Goal: Task Accomplishment & Management: Use online tool/utility

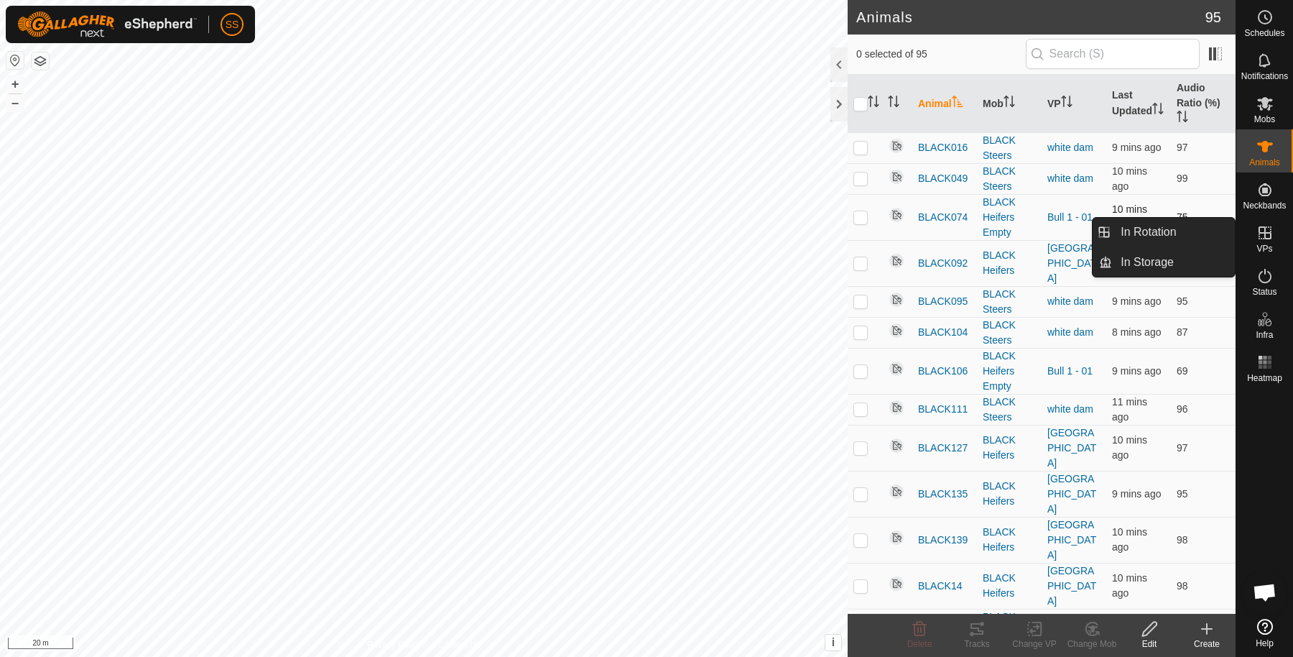
drag, startPoint x: 1265, startPoint y: 244, endPoint x: 1032, endPoint y: 237, distance: 233.6
click at [1265, 244] on span "VPs" at bounding box center [1265, 248] width 16 height 9
click at [1196, 234] on link "In Rotation" at bounding box center [1173, 232] width 123 height 29
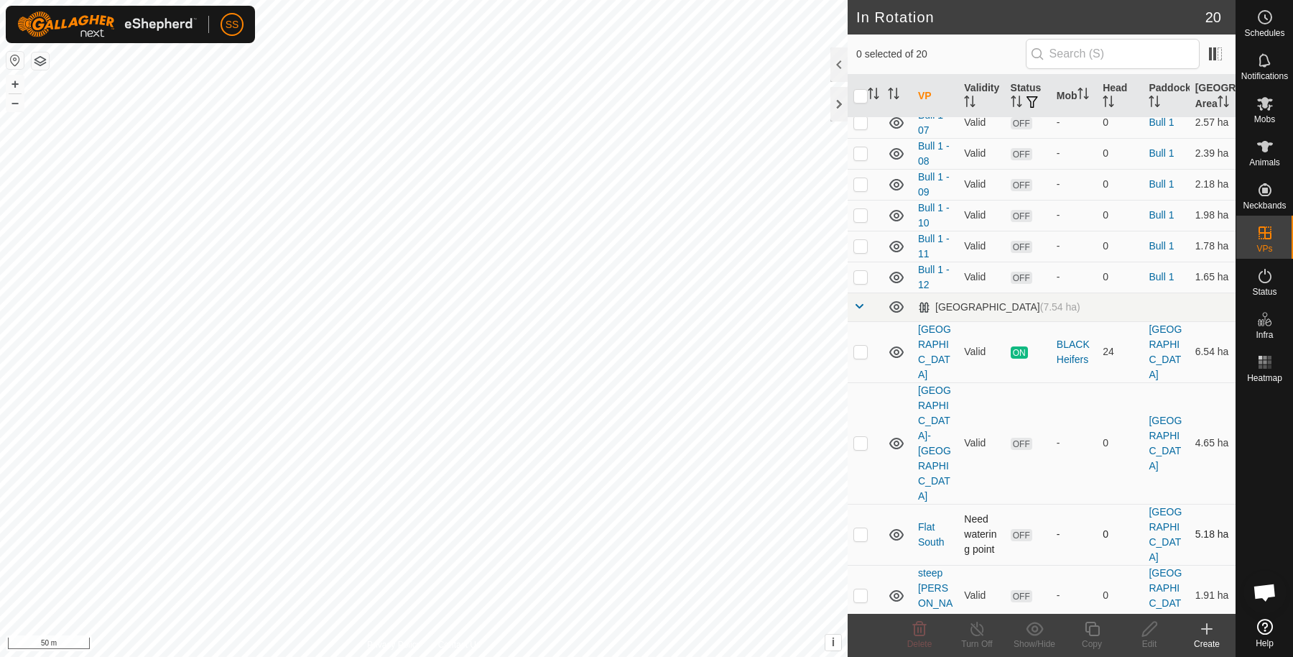
scroll to position [396, 0]
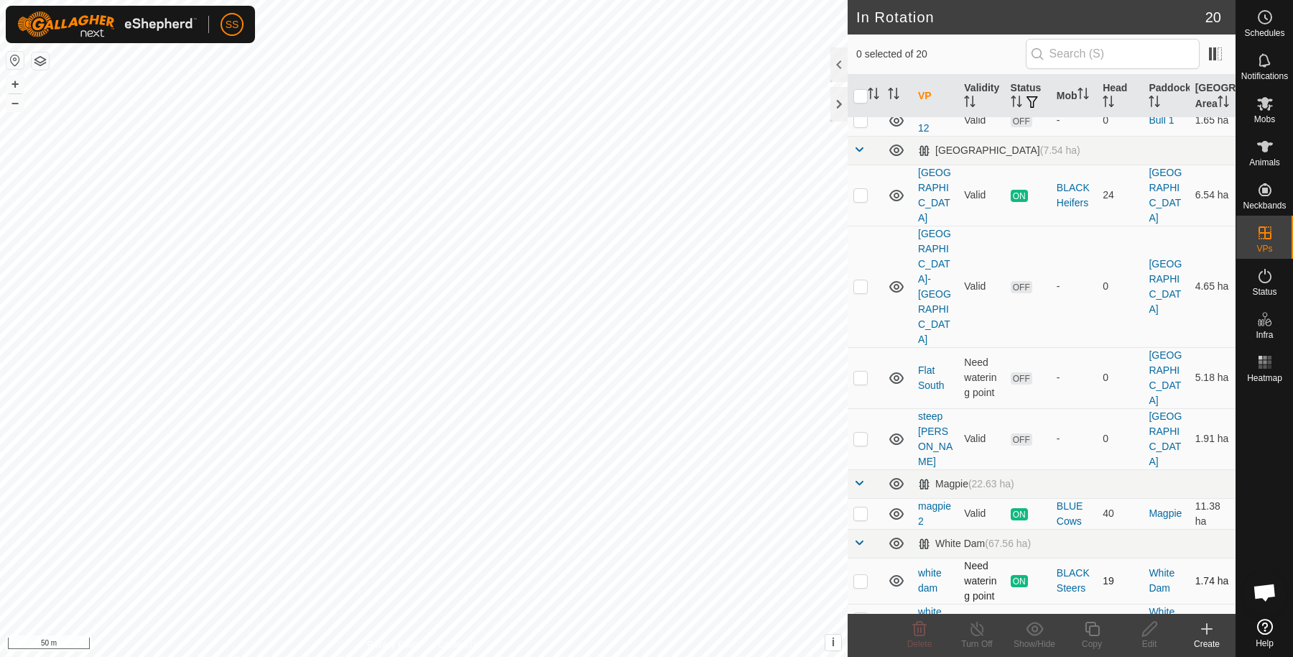
click at [864, 575] on p-checkbox at bounding box center [861, 580] width 14 height 11
checkbox input "true"
click at [1100, 626] on icon at bounding box center [1093, 628] width 18 height 17
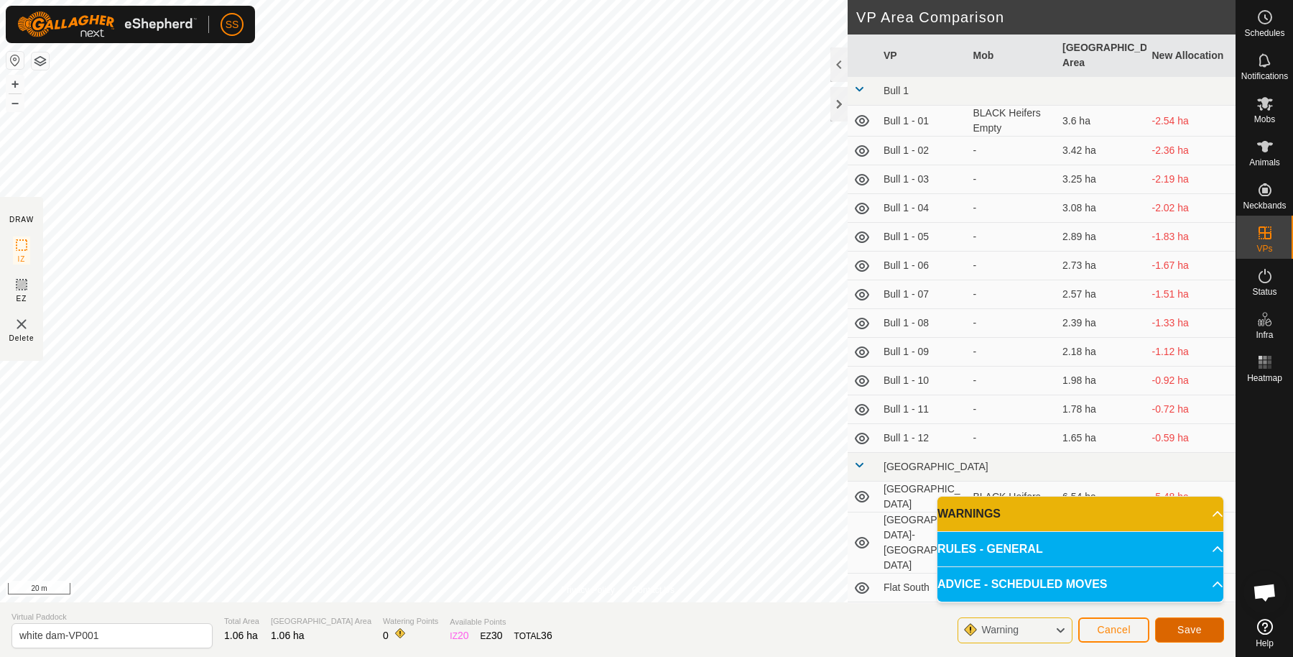
click at [1199, 625] on span "Save" at bounding box center [1190, 629] width 24 height 11
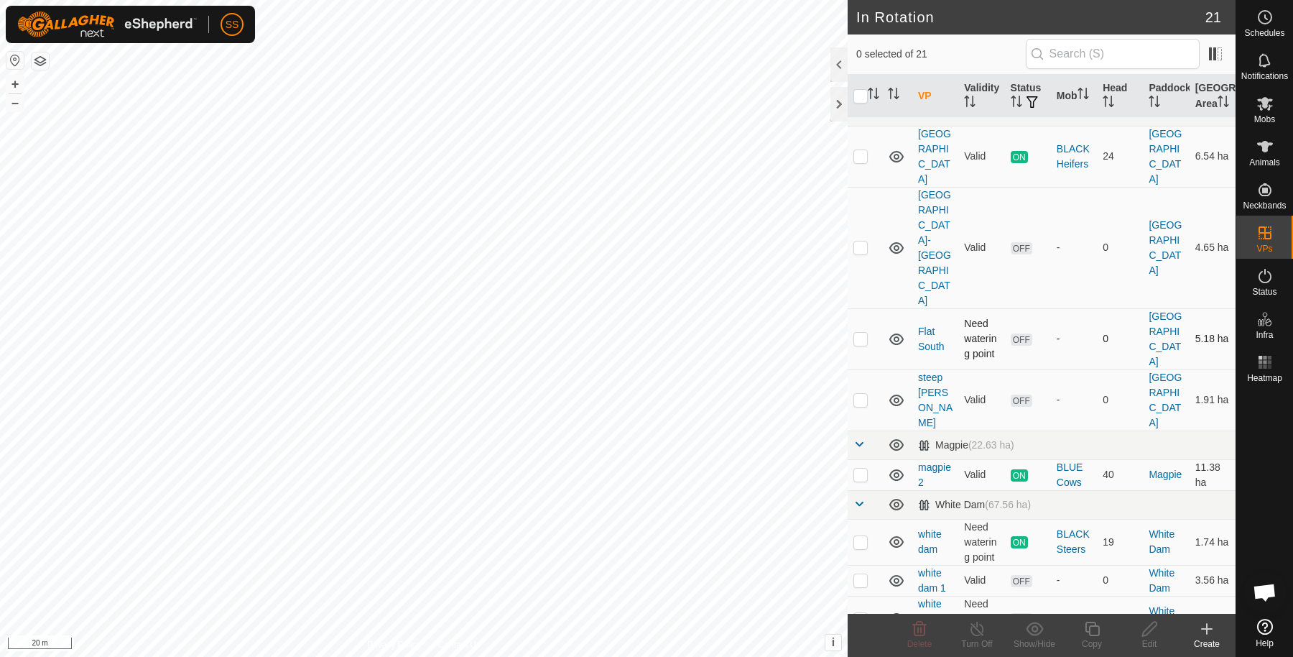
scroll to position [442, 0]
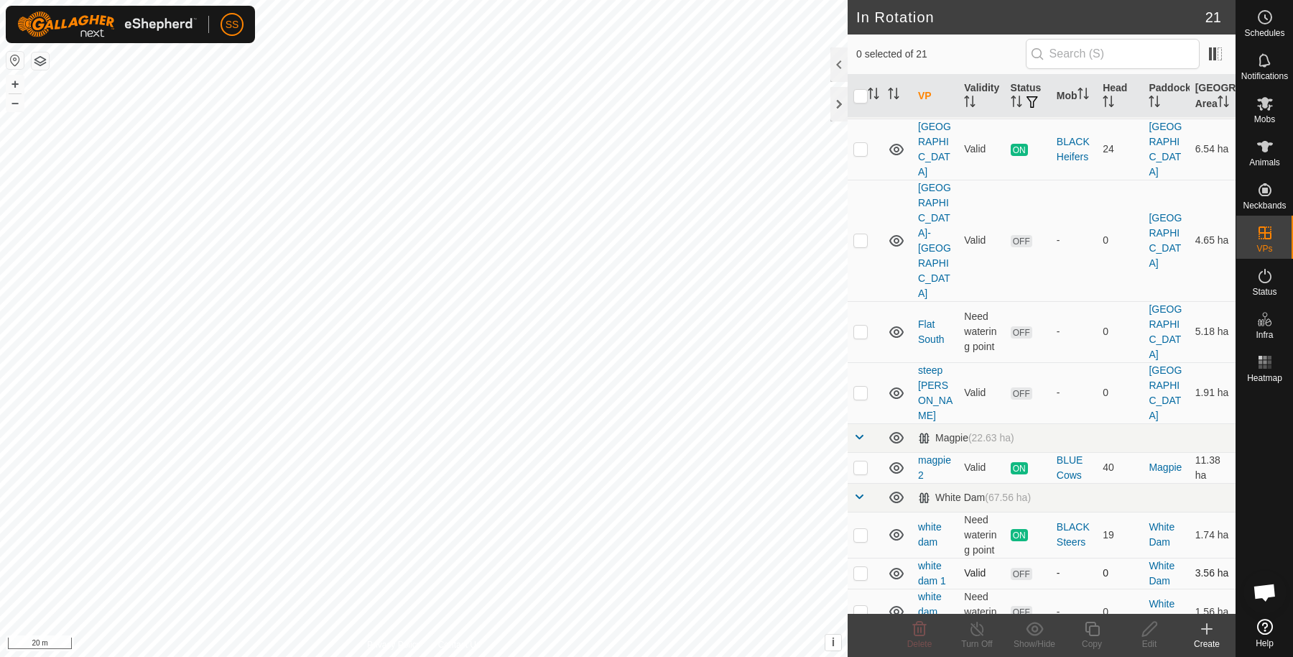
click at [856, 567] on p-checkbox at bounding box center [861, 572] width 14 height 11
click at [863, 567] on p-checkbox at bounding box center [861, 572] width 14 height 11
checkbox input "false"
click at [859, 606] on p-checkbox at bounding box center [861, 611] width 14 height 11
click at [920, 629] on icon at bounding box center [920, 629] width 14 height 14
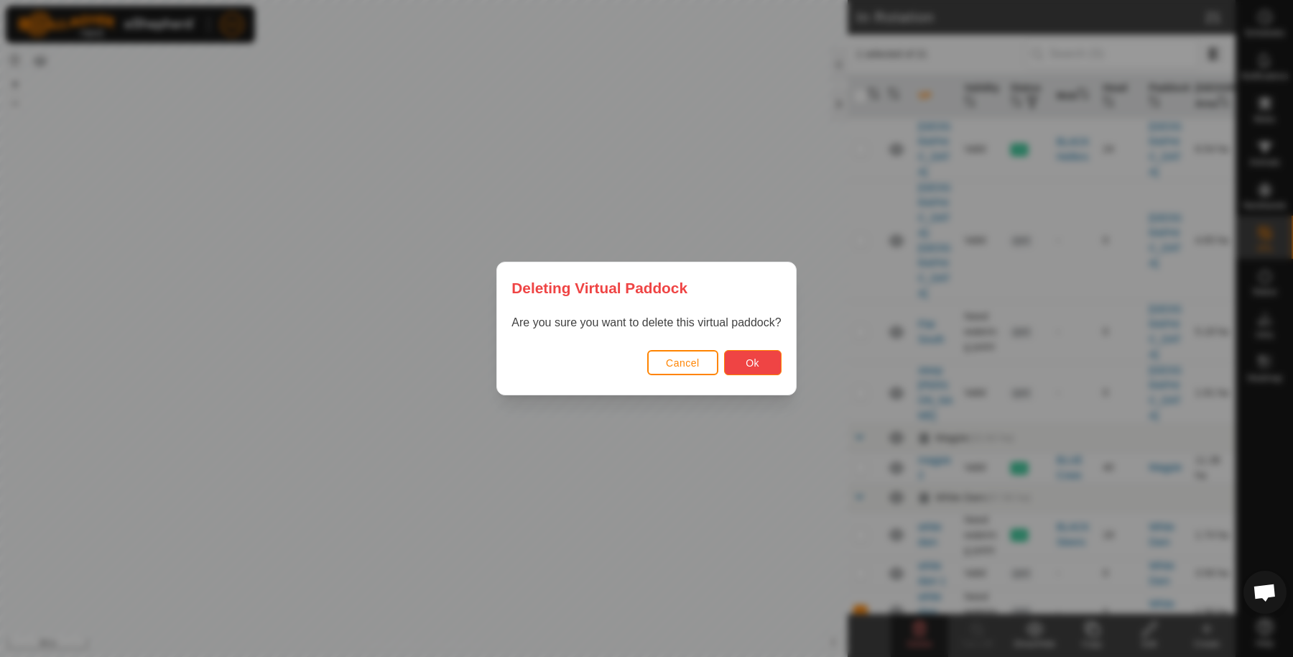
click at [771, 359] on button "Ok" at bounding box center [752, 362] width 57 height 25
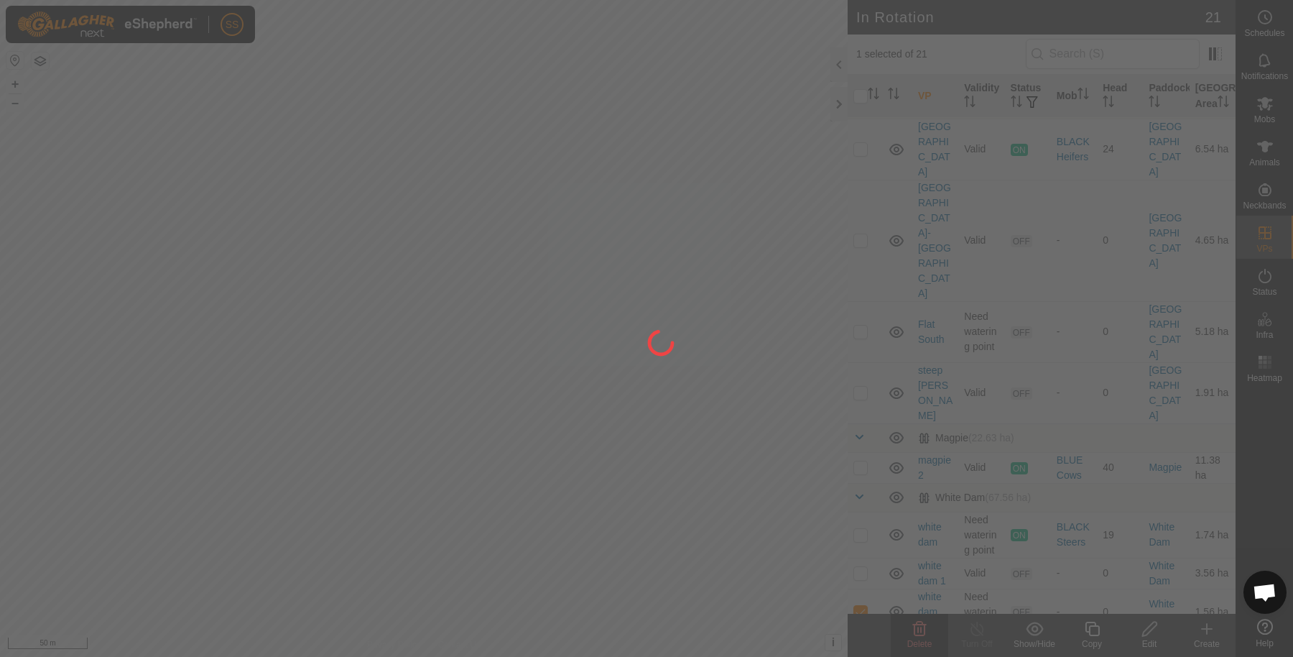
checkbox input "false"
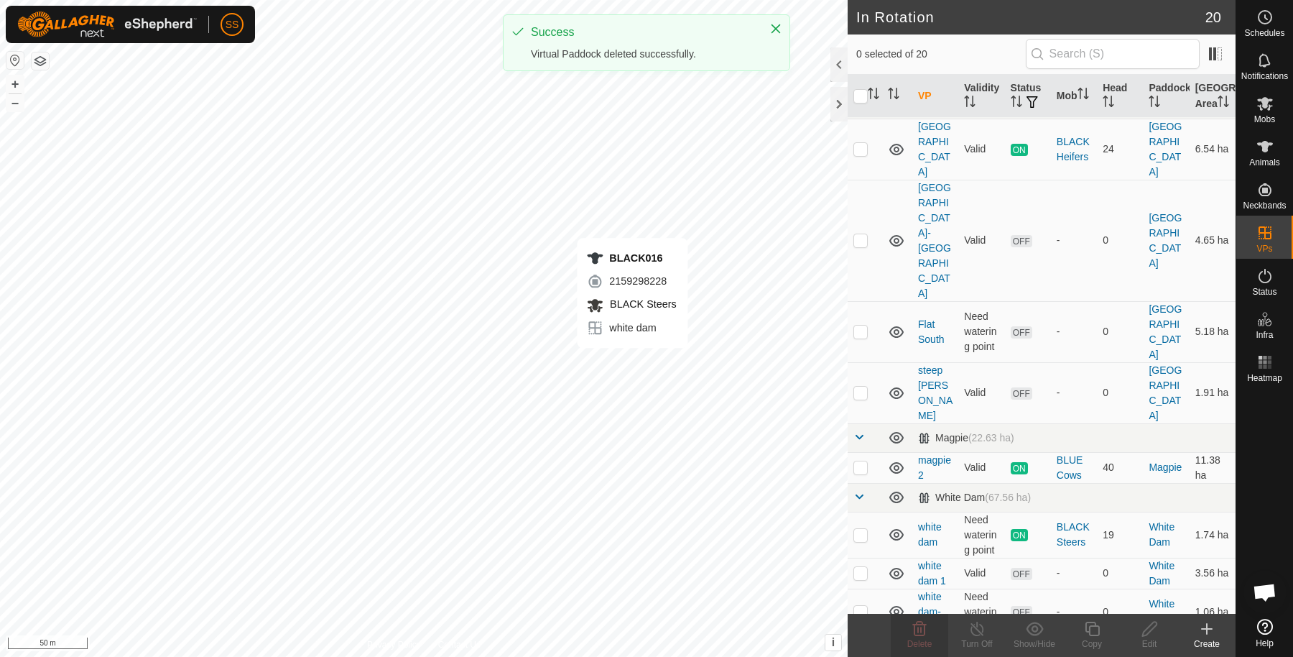
scroll to position [382, 0]
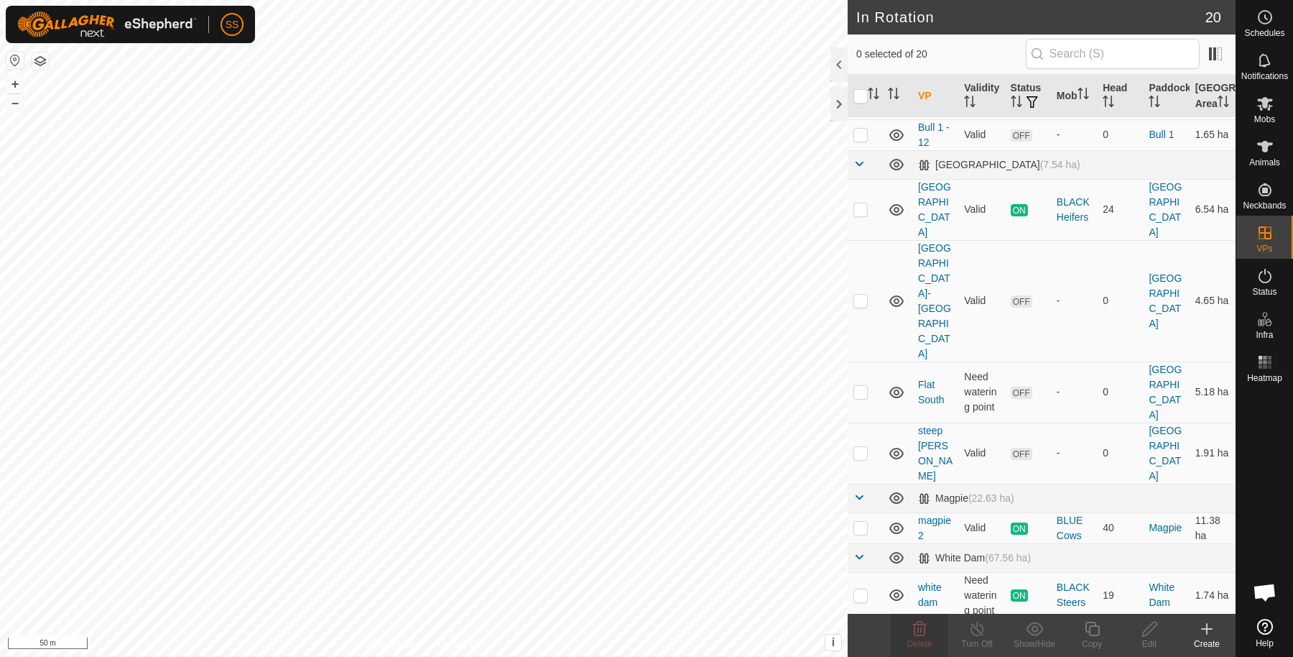
click at [860, 627] on p-checkbox at bounding box center [861, 632] width 14 height 11
checkbox input "false"
checkbox input "true"
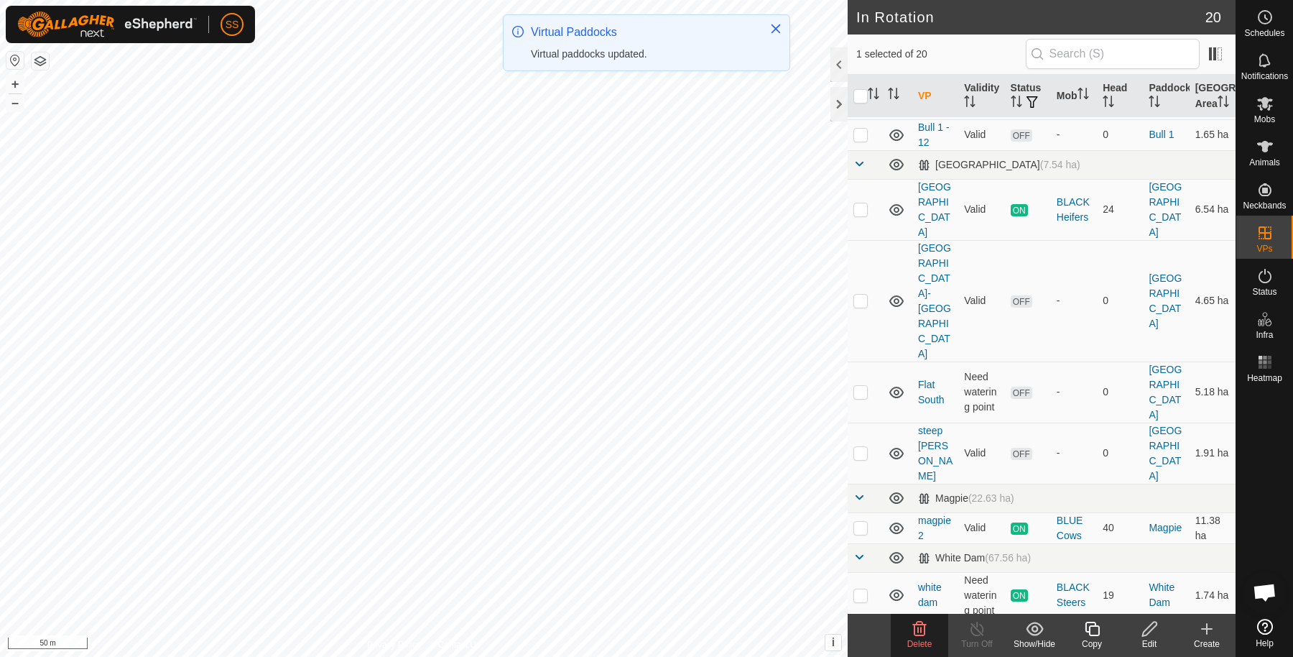
checkbox input "false"
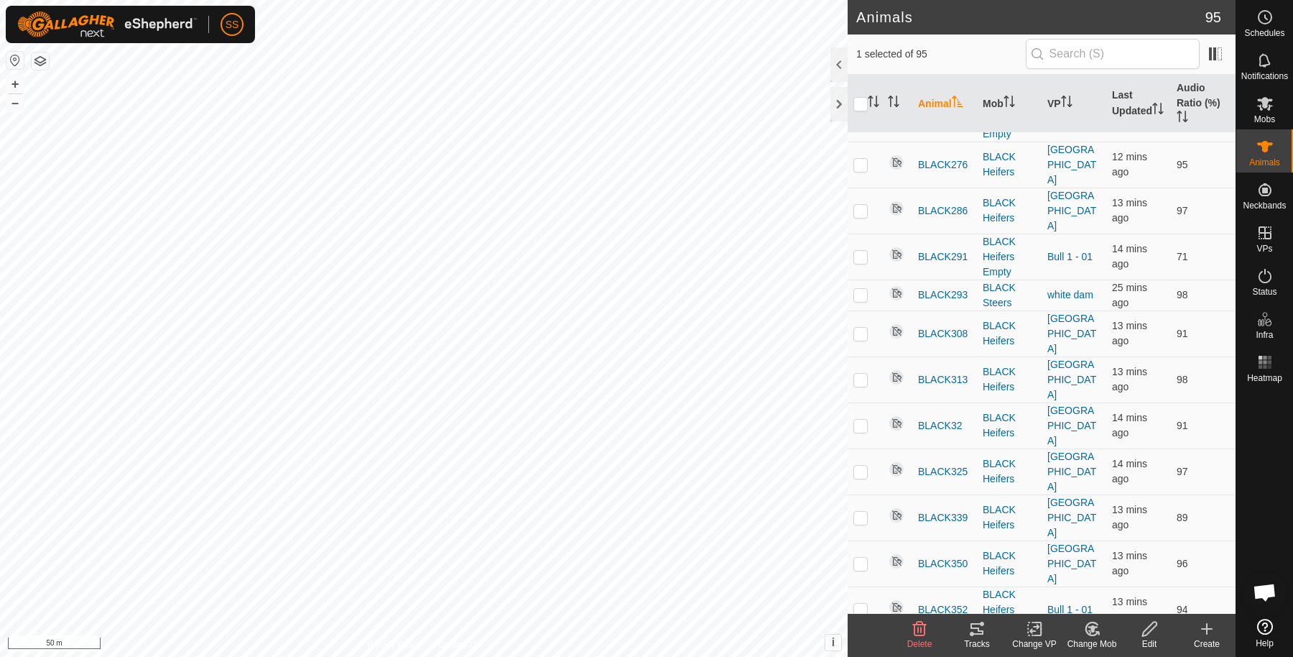
scroll to position [1437, 0]
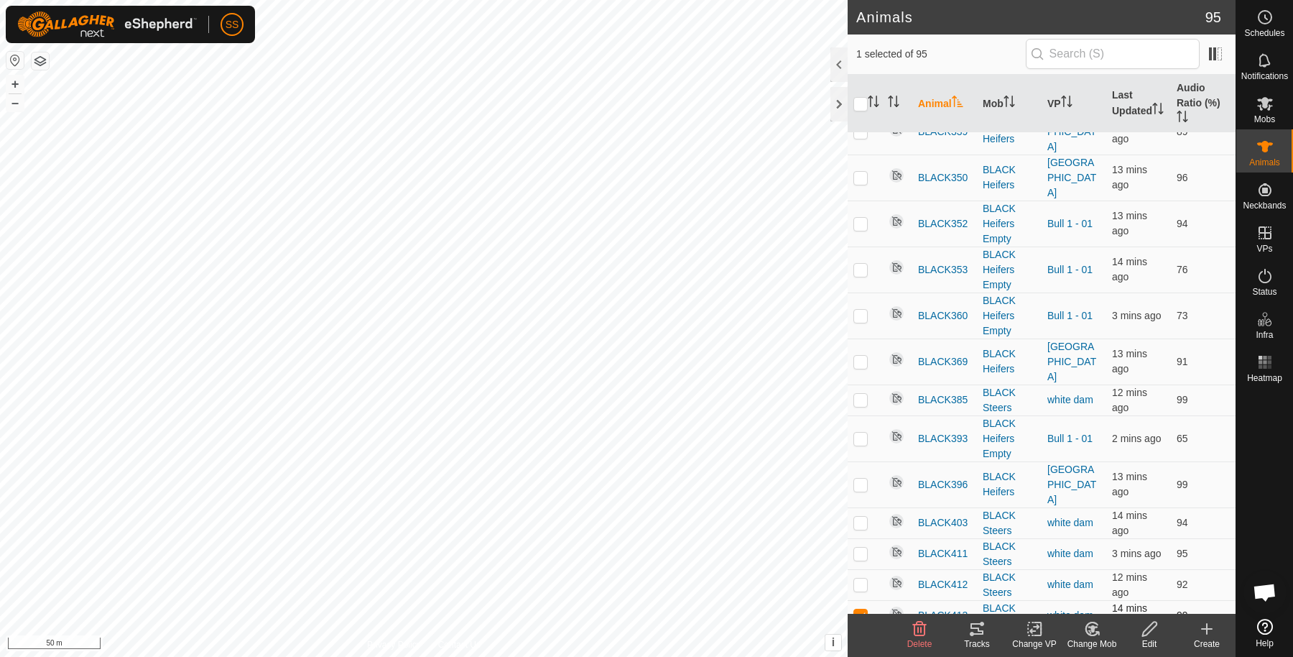
click at [851, 600] on td at bounding box center [865, 615] width 34 height 31
checkbox input "false"
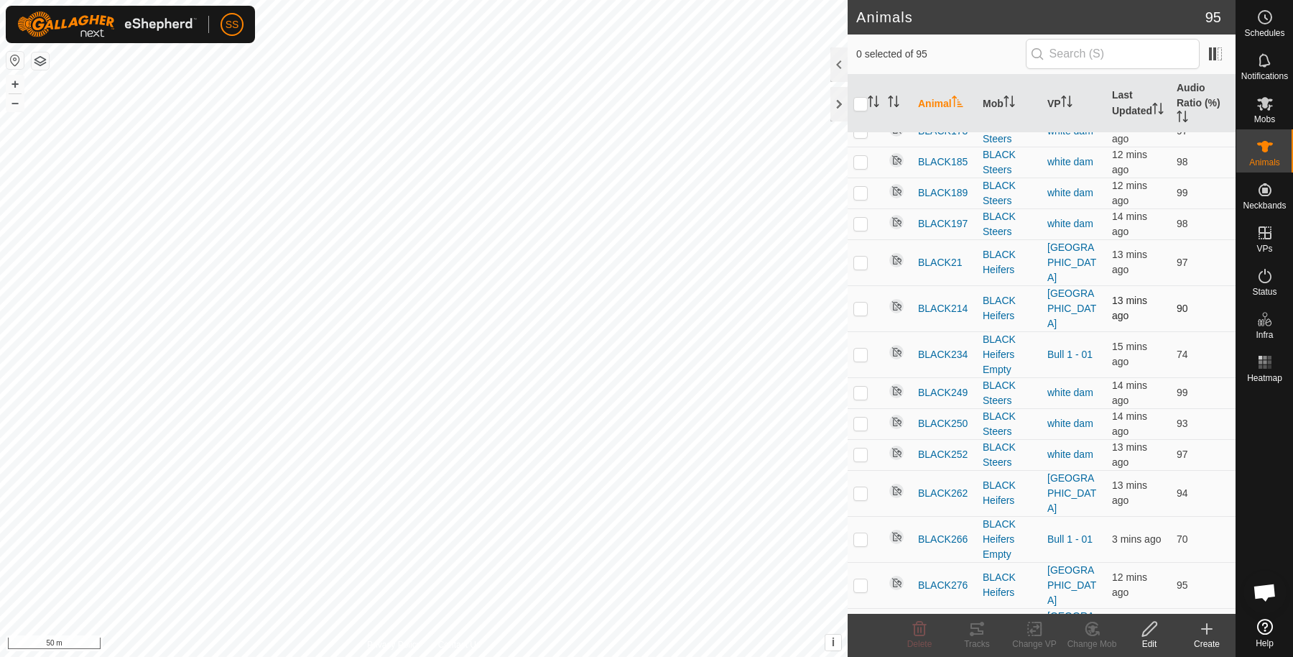
scroll to position [453, 0]
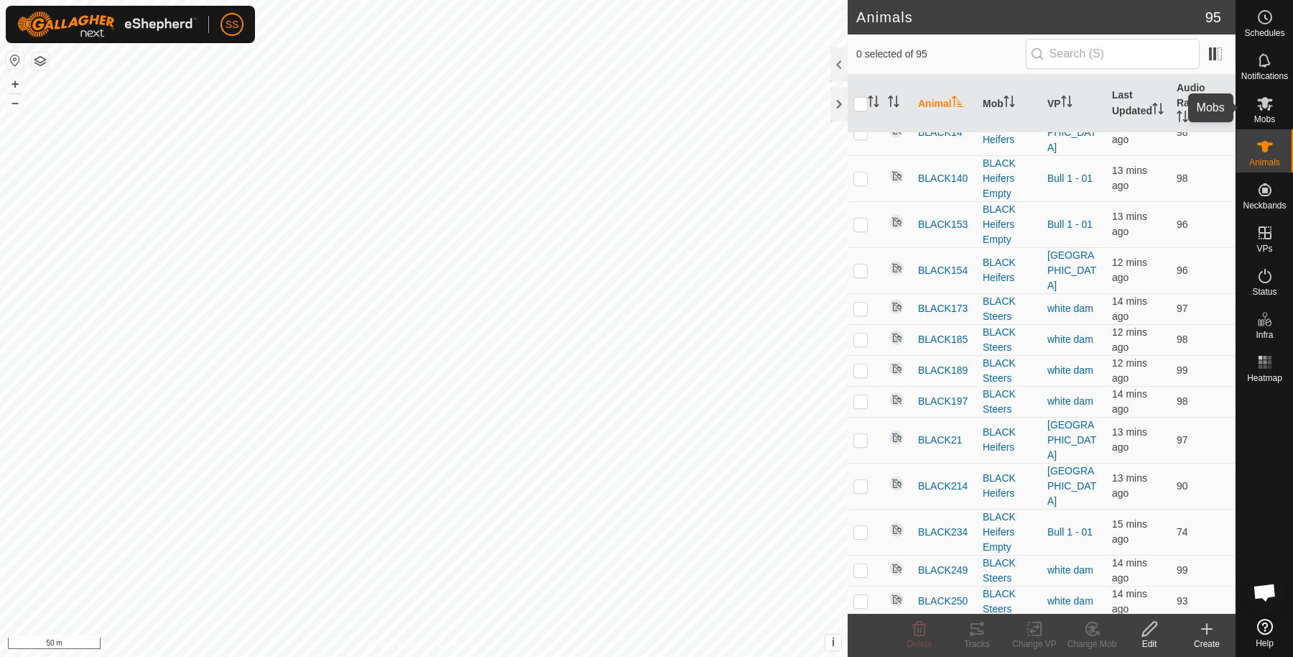
click at [1260, 106] on icon at bounding box center [1265, 104] width 16 height 14
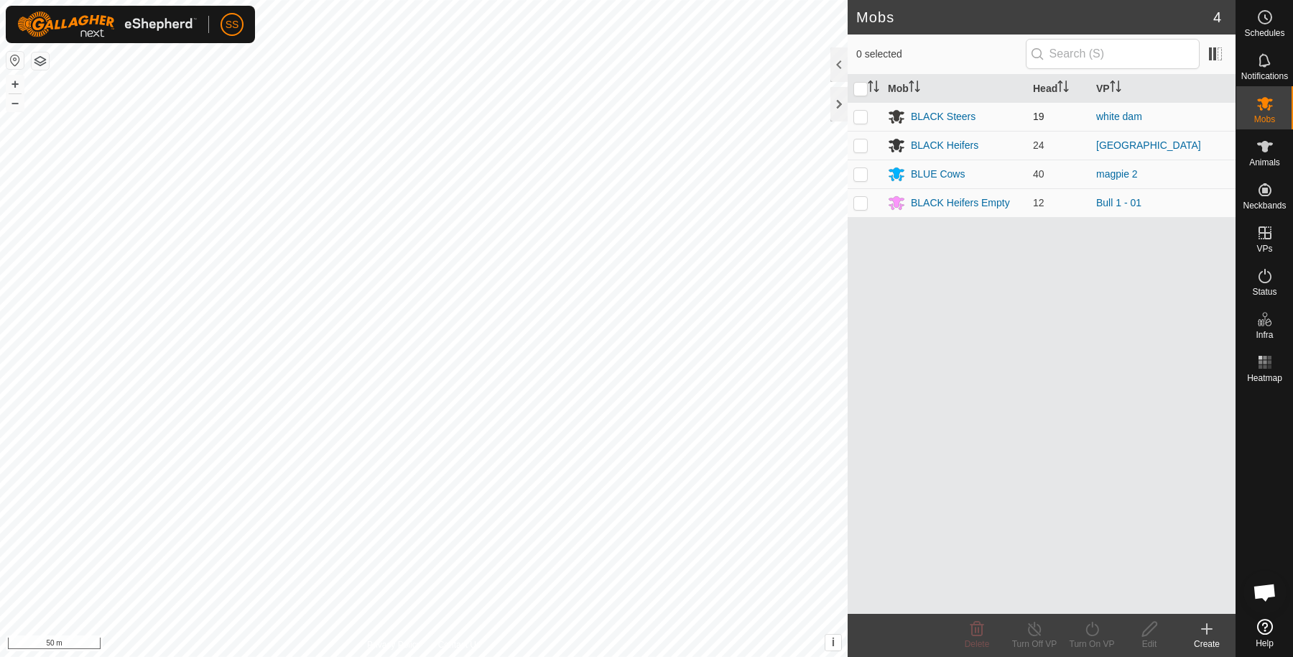
click at [861, 128] on td at bounding box center [865, 116] width 34 height 29
checkbox input "true"
click at [1098, 631] on icon at bounding box center [1092, 629] width 13 height 14
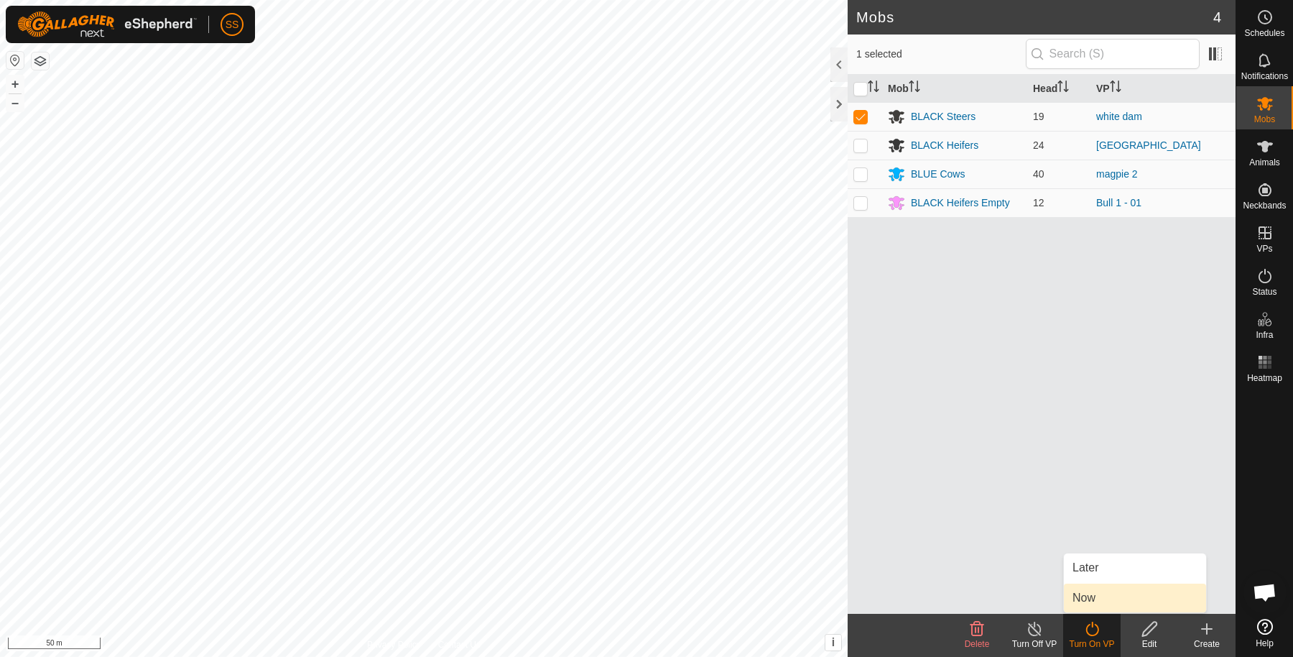
click at [1112, 594] on link "Now" at bounding box center [1135, 597] width 142 height 29
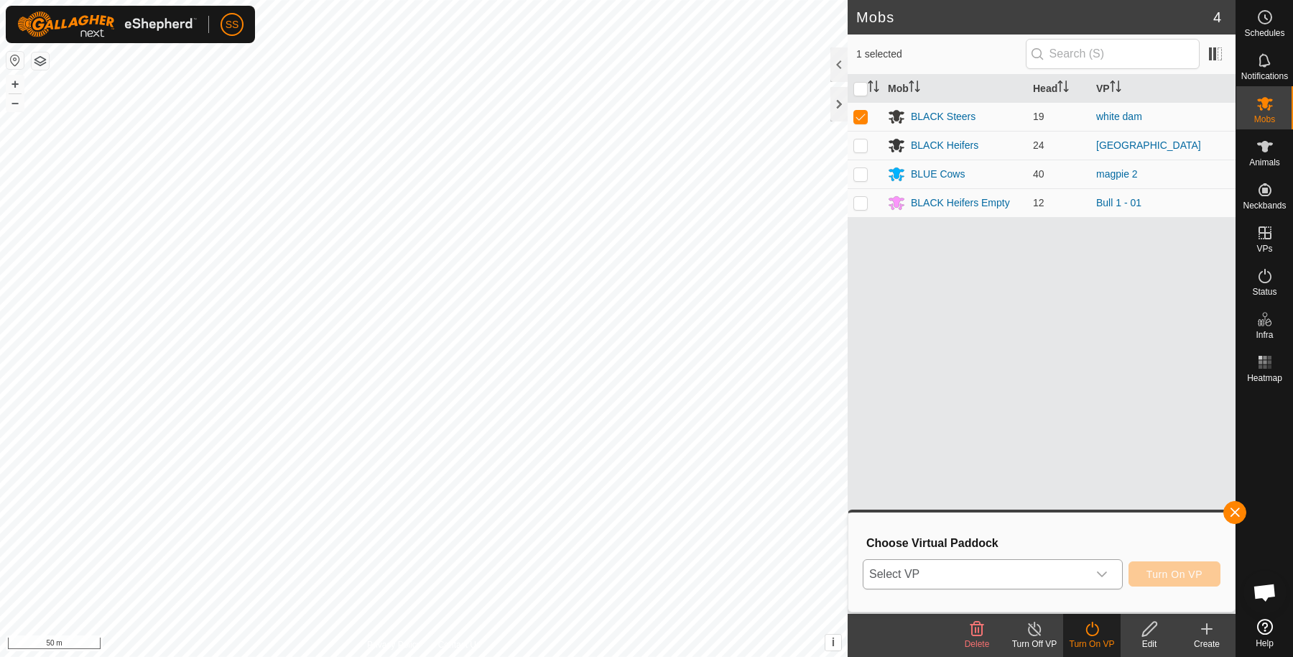
click at [1032, 568] on span "Select VP" at bounding box center [976, 574] width 224 height 29
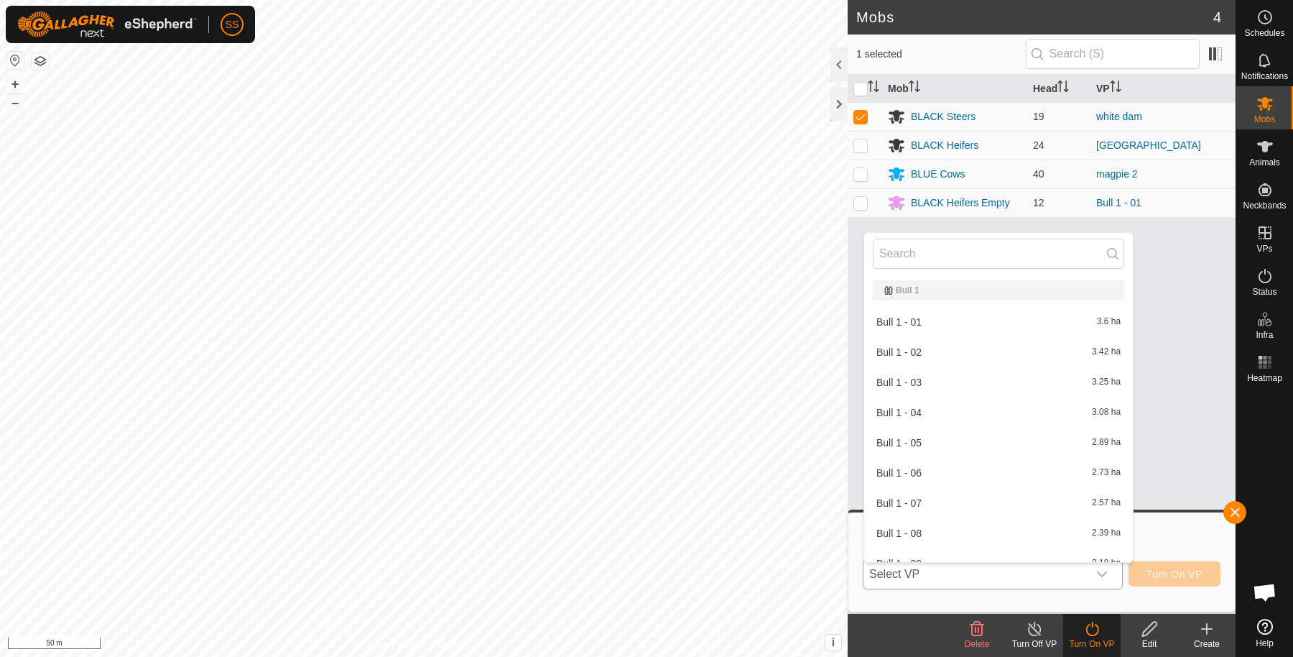
scroll to position [15, 0]
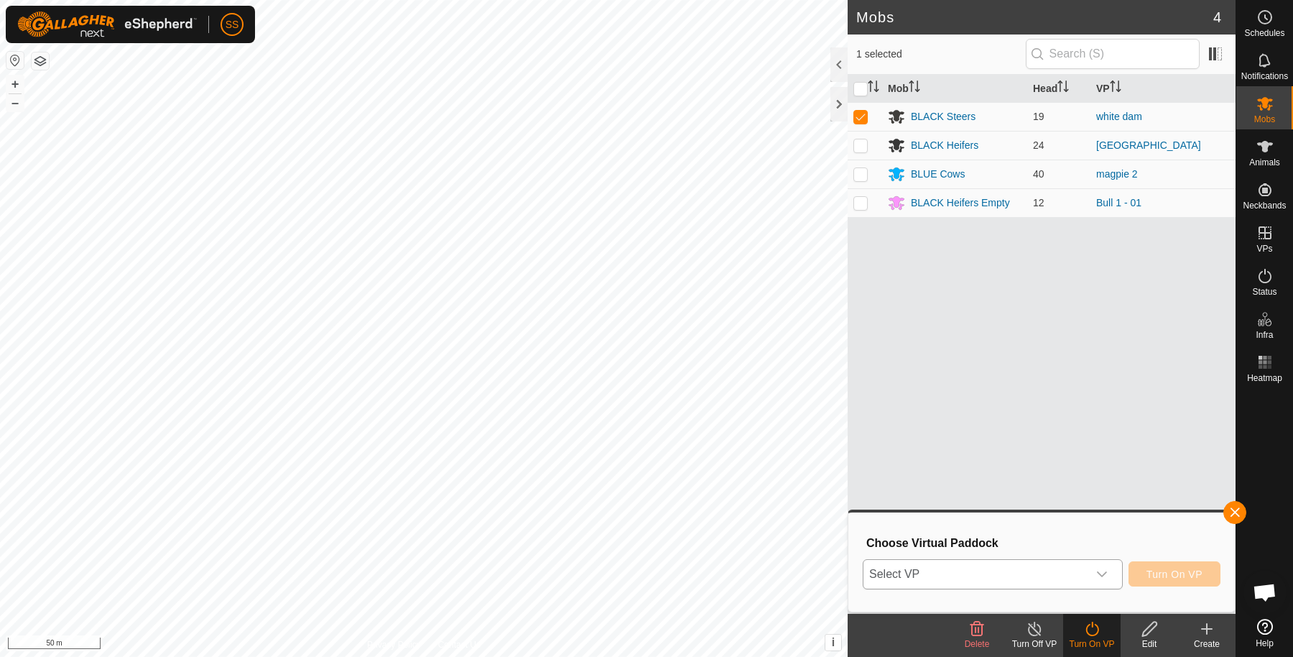
click at [1081, 572] on span "Select VP" at bounding box center [976, 574] width 224 height 29
click at [1026, 567] on span "Select VP" at bounding box center [976, 574] width 224 height 29
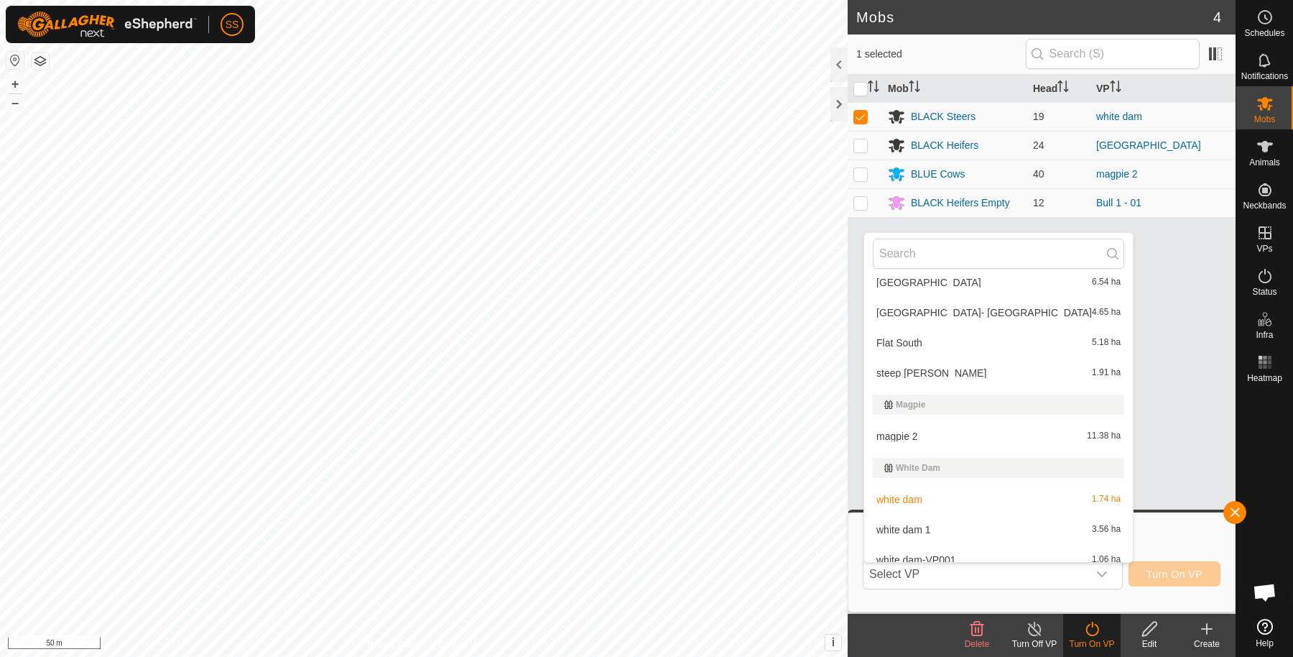
scroll to position [446, 0]
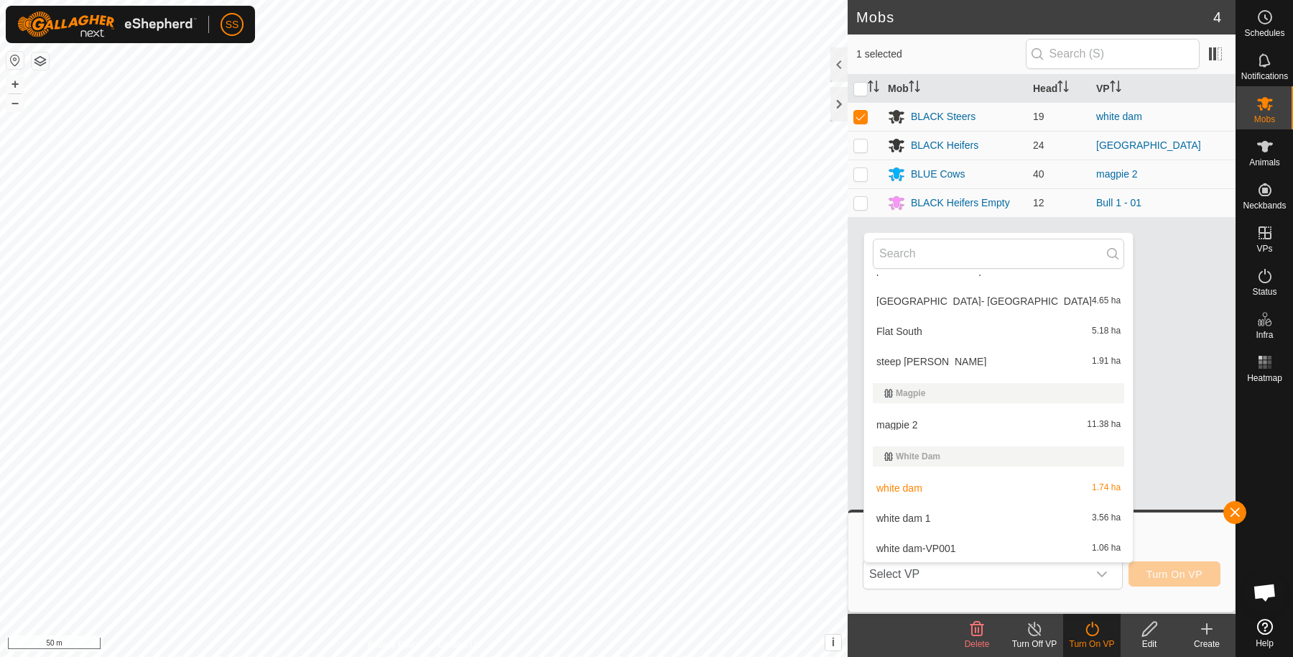
click at [934, 550] on li "white dam-VP001 1.06 ha" at bounding box center [998, 548] width 269 height 29
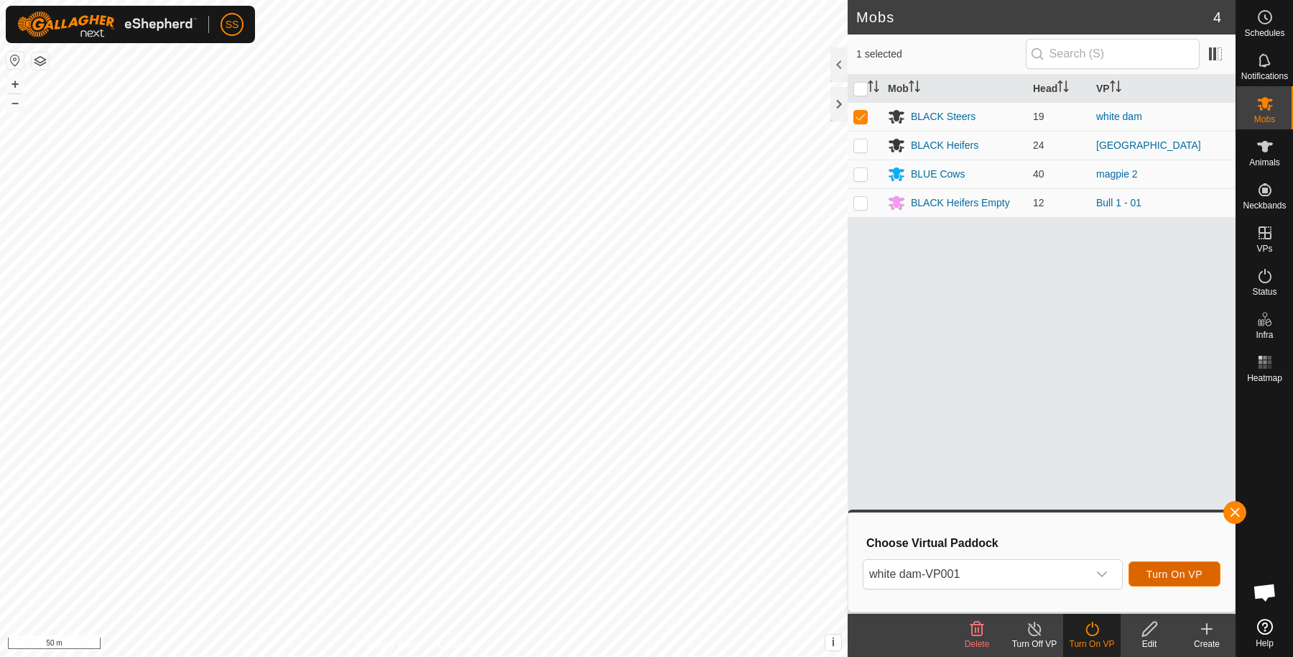
click at [1177, 568] on span "Turn On VP" at bounding box center [1175, 573] width 56 height 11
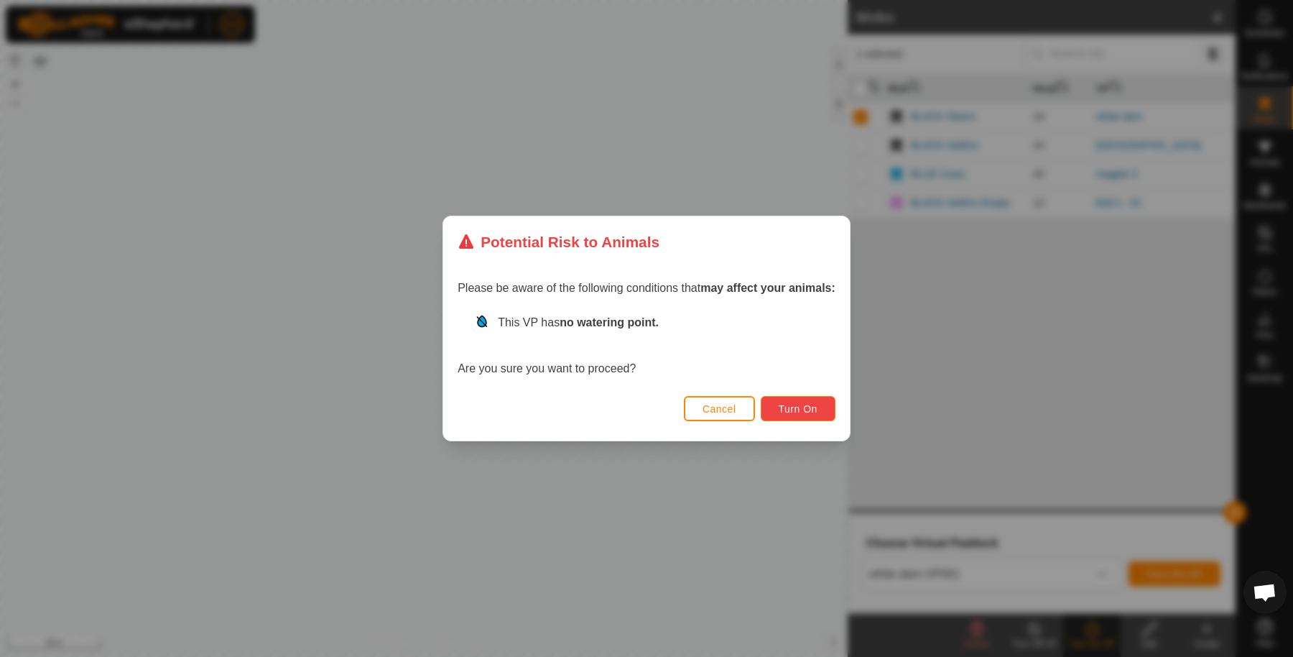
click at [796, 411] on span "Turn On" at bounding box center [798, 408] width 39 height 11
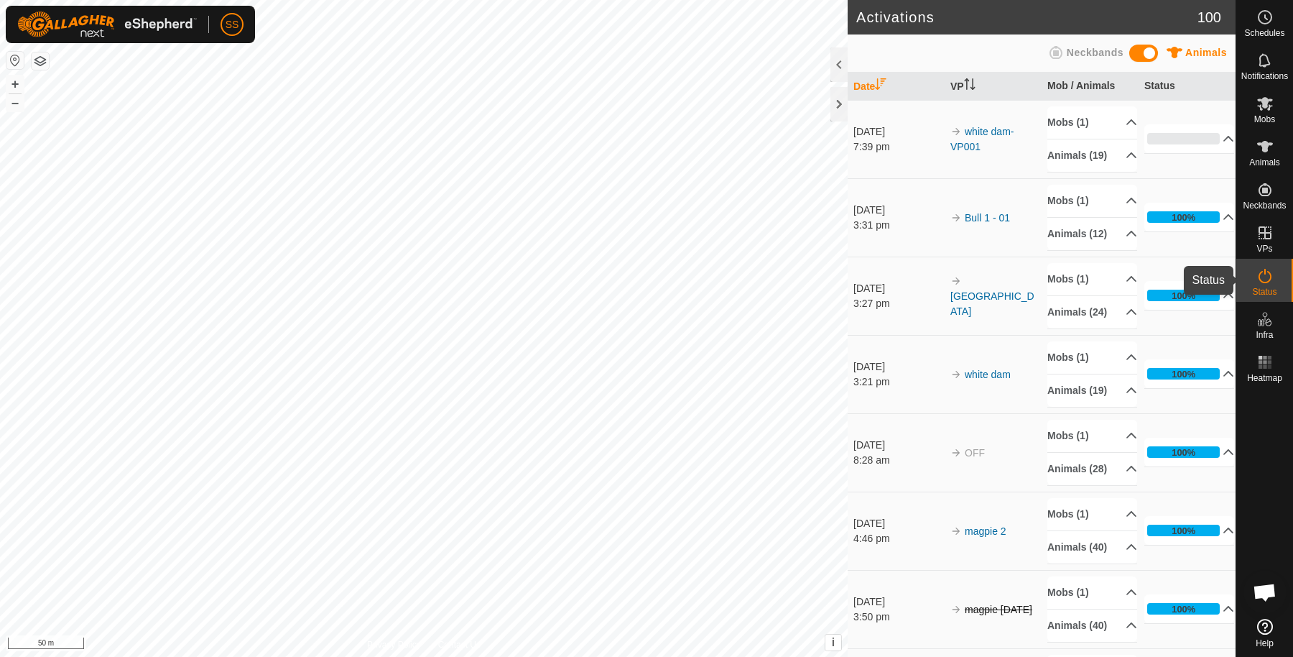
click at [1248, 283] on div "Status" at bounding box center [1265, 280] width 57 height 43
click at [1192, 153] on p-accordion-header "0%" at bounding box center [1190, 138] width 90 height 29
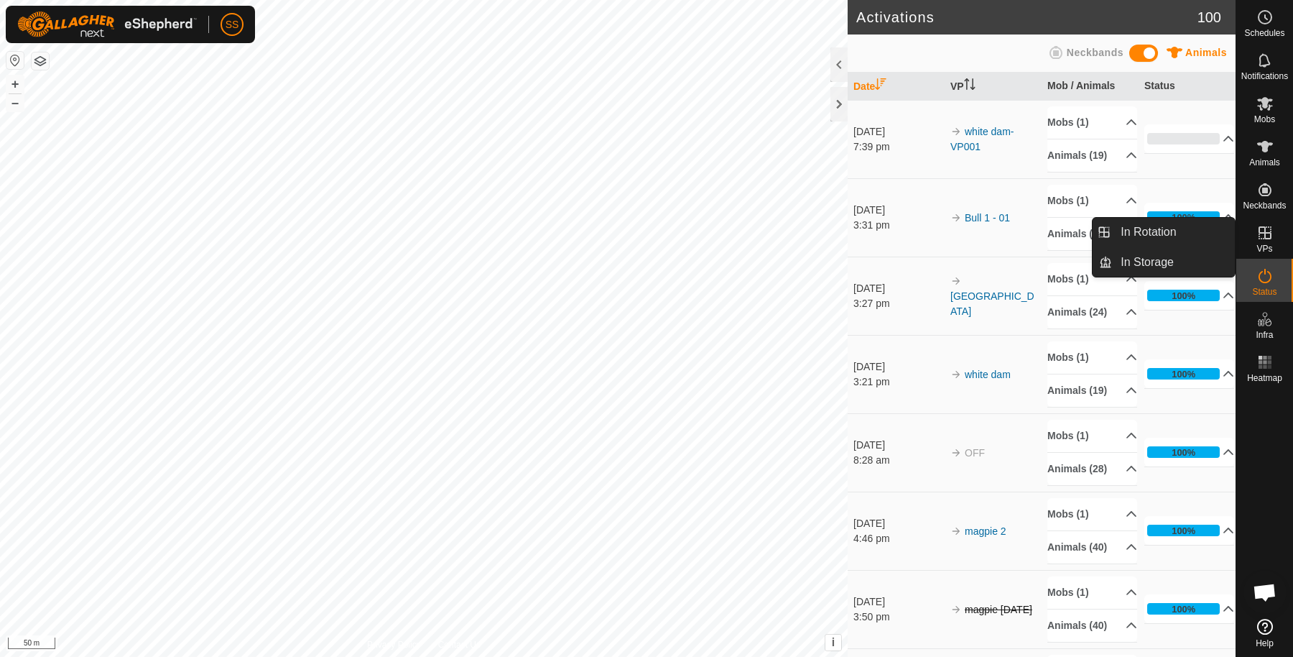
click at [1262, 234] on icon at bounding box center [1265, 232] width 17 height 17
click at [1186, 225] on link "In Rotation" at bounding box center [1173, 232] width 123 height 29
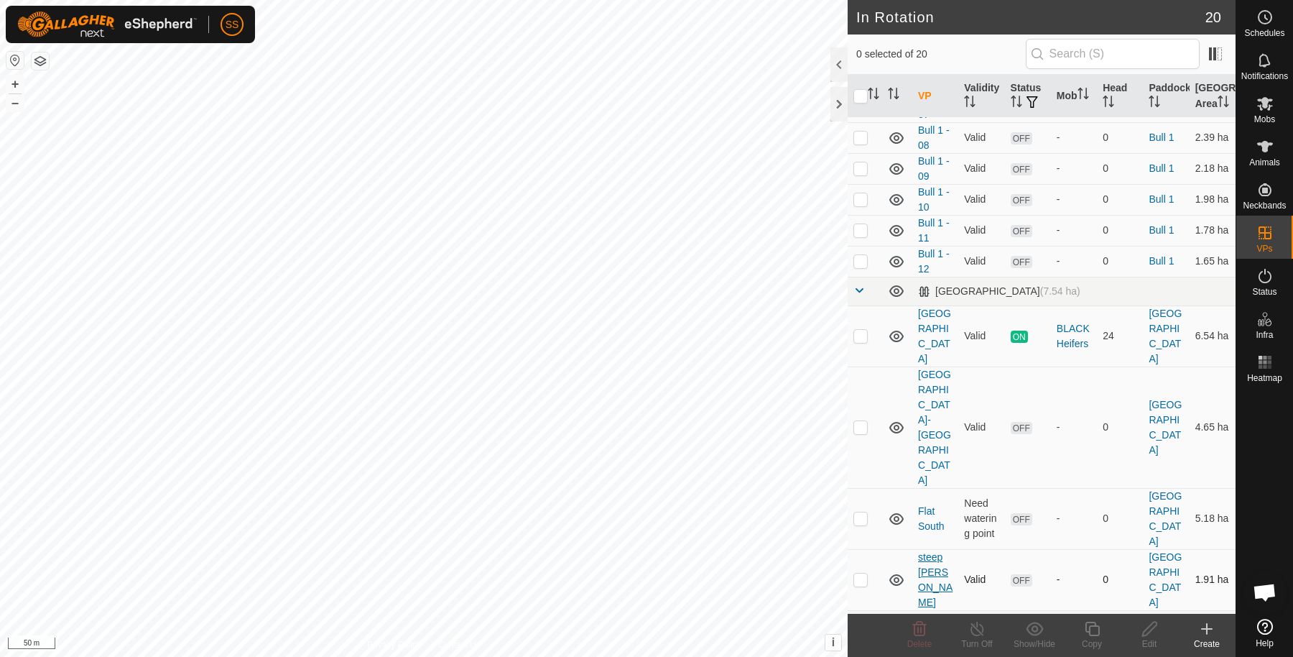
scroll to position [382, 0]
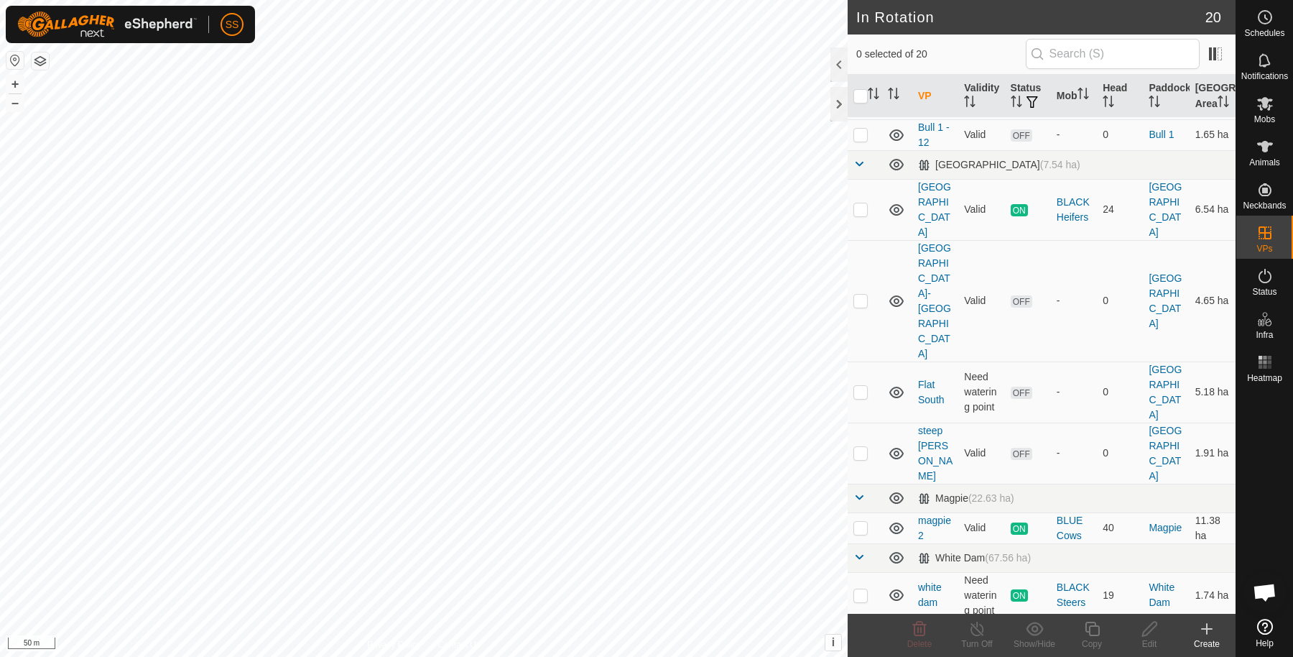
click at [859, 618] on td at bounding box center [865, 633] width 34 height 31
click at [918, 632] on icon at bounding box center [920, 629] width 14 height 14
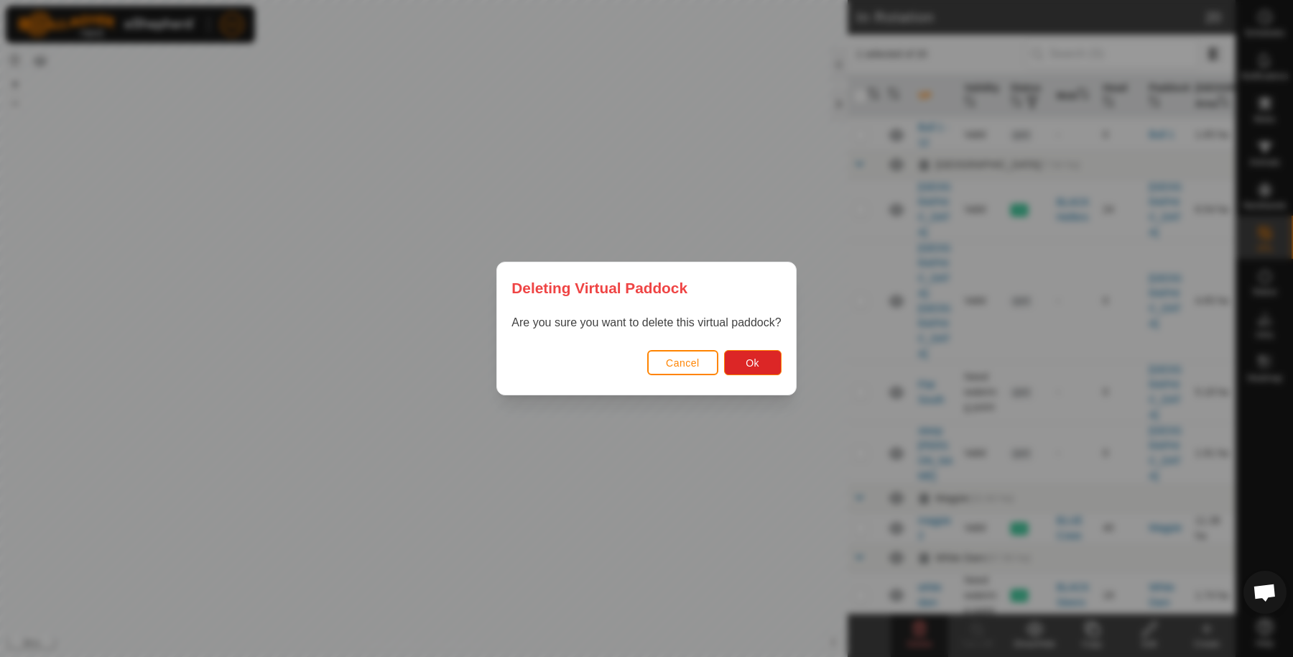
click at [766, 342] on div "Are you sure you want to delete this virtual paddock?" at bounding box center [646, 330] width 298 height 32
click at [766, 354] on button "Ok" at bounding box center [752, 362] width 57 height 25
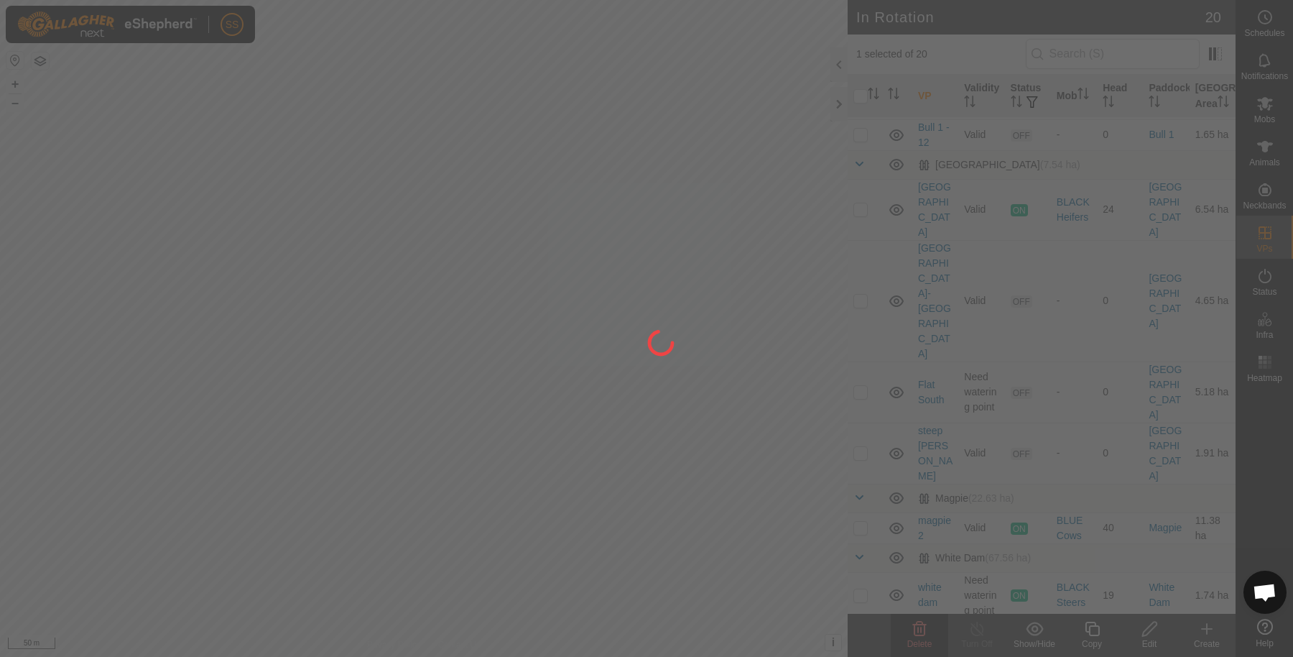
checkbox input "false"
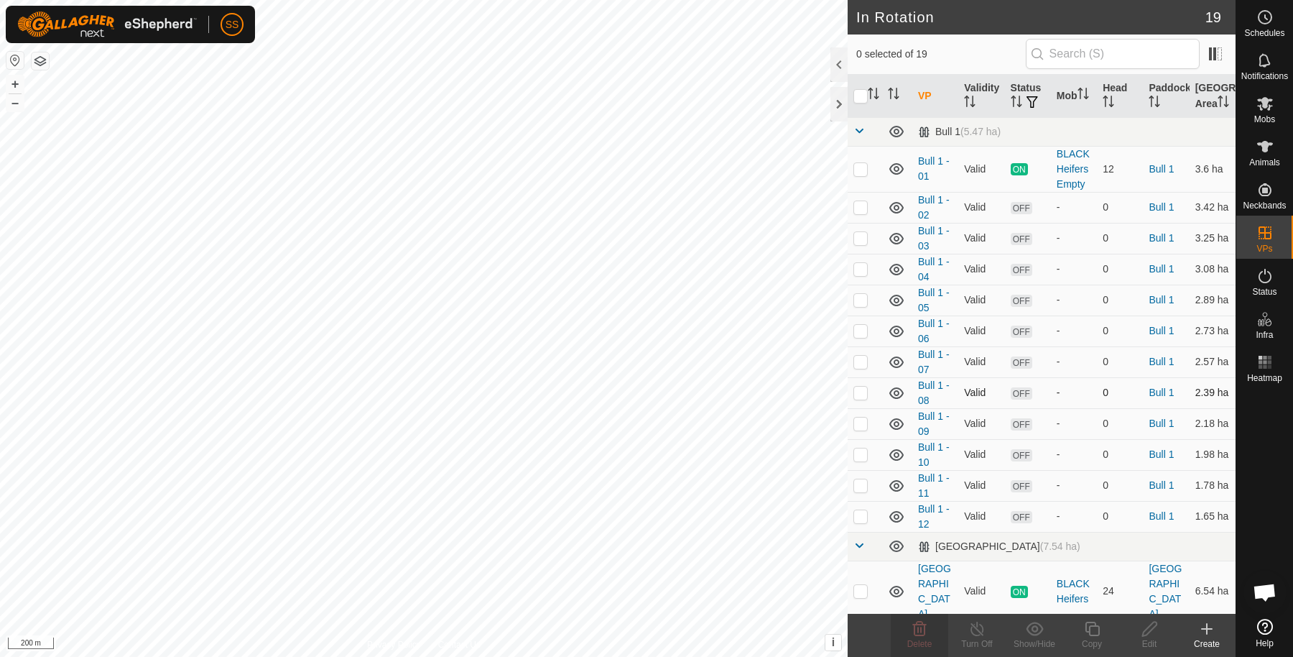
scroll to position [351, 0]
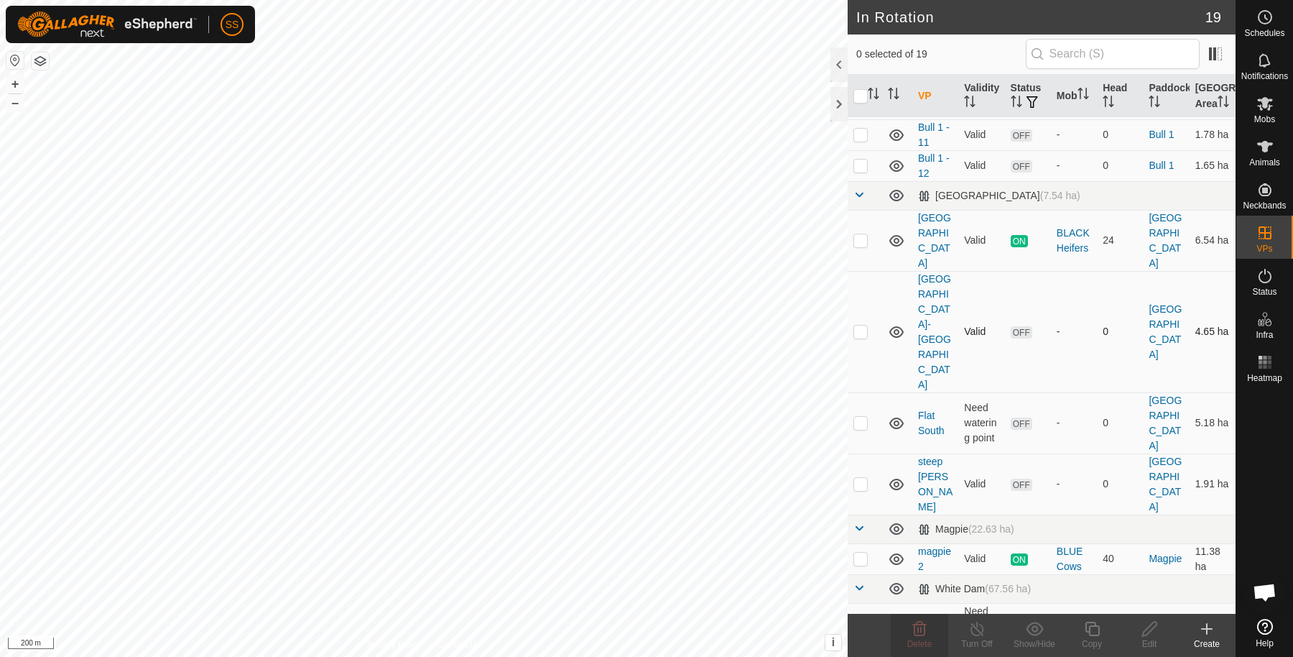
click at [856, 326] on p-checkbox at bounding box center [861, 331] width 14 height 11
click at [859, 326] on p-checkbox at bounding box center [861, 331] width 14 height 11
click at [866, 326] on p-checkbox at bounding box center [861, 331] width 14 height 11
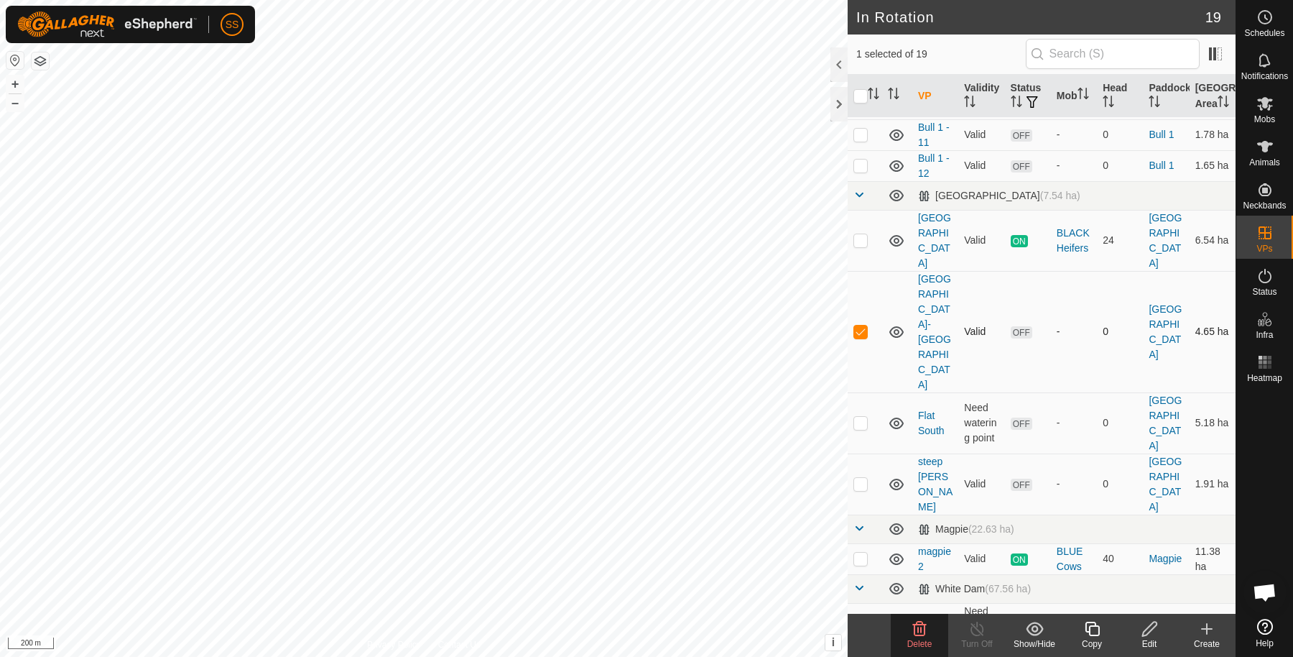
click at [866, 326] on p-checkbox at bounding box center [861, 331] width 14 height 11
checkbox input "false"
click at [1260, 119] on span "Mobs" at bounding box center [1265, 119] width 21 height 9
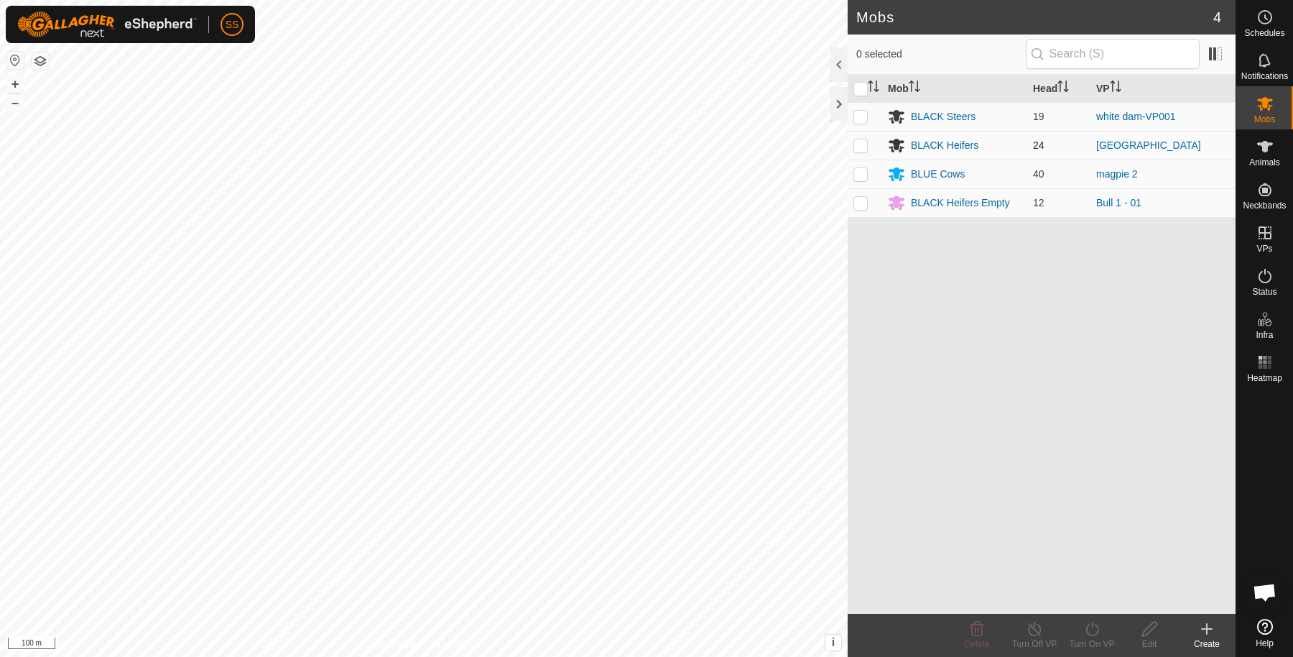
click at [859, 142] on p-checkbox at bounding box center [861, 144] width 14 height 11
click at [860, 144] on p-checkbox at bounding box center [861, 144] width 14 height 11
click at [867, 249] on div "Mob Head VP BLACK Steers 19 white dam-VP001 BLACK Heifers 24 Flat Lane BLUE Cow…" at bounding box center [1042, 344] width 388 height 539
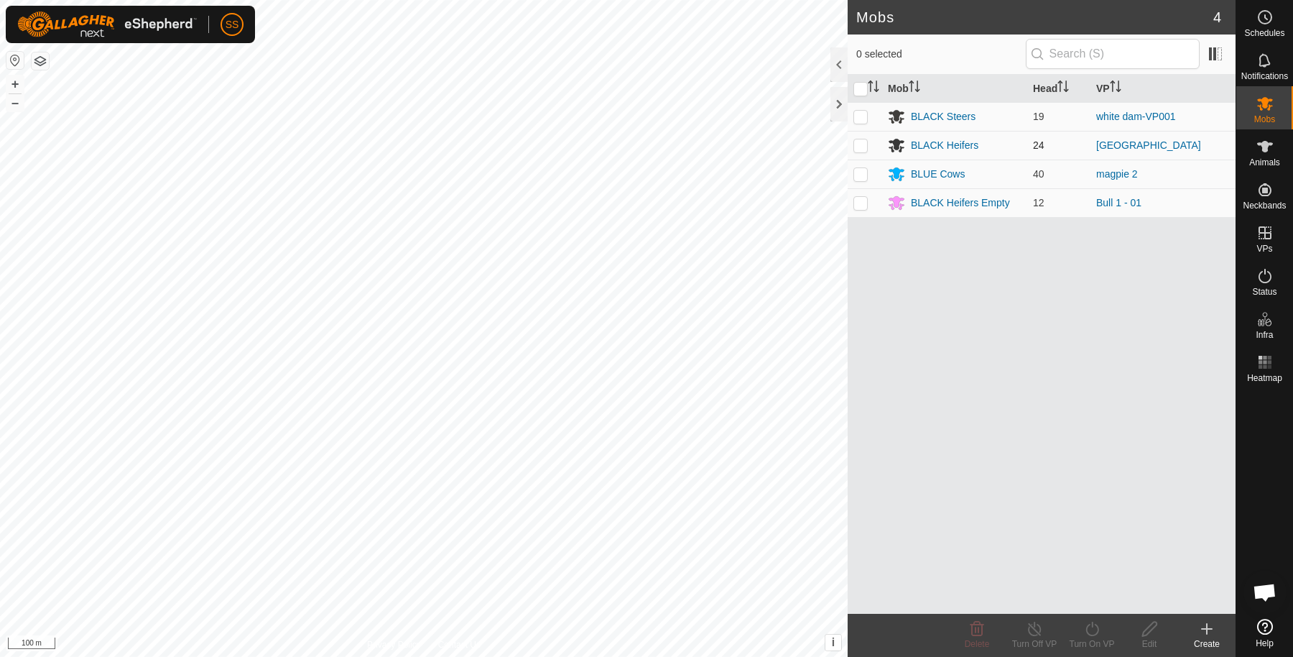
click at [868, 147] on td at bounding box center [865, 145] width 34 height 29
click at [863, 141] on p-checkbox at bounding box center [861, 144] width 14 height 11
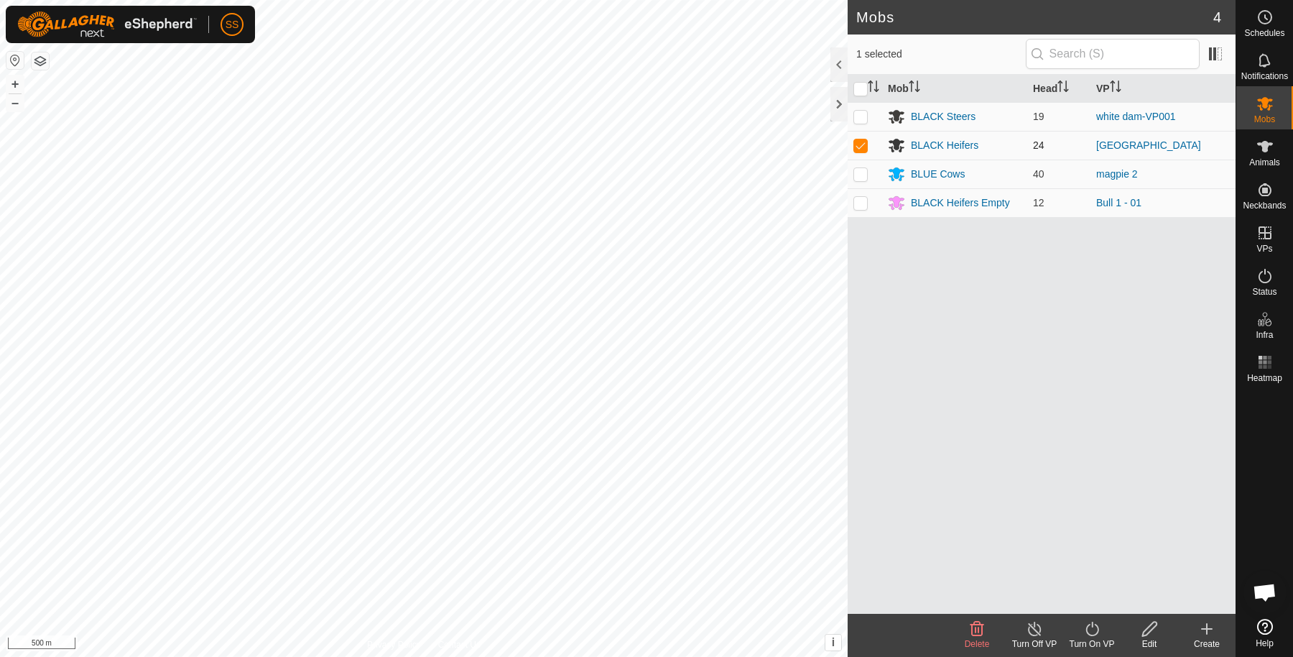
click at [863, 141] on p-checkbox at bounding box center [861, 144] width 14 height 11
checkbox input "false"
click at [862, 147] on p-checkbox at bounding box center [861, 144] width 14 height 11
checkbox input "false"
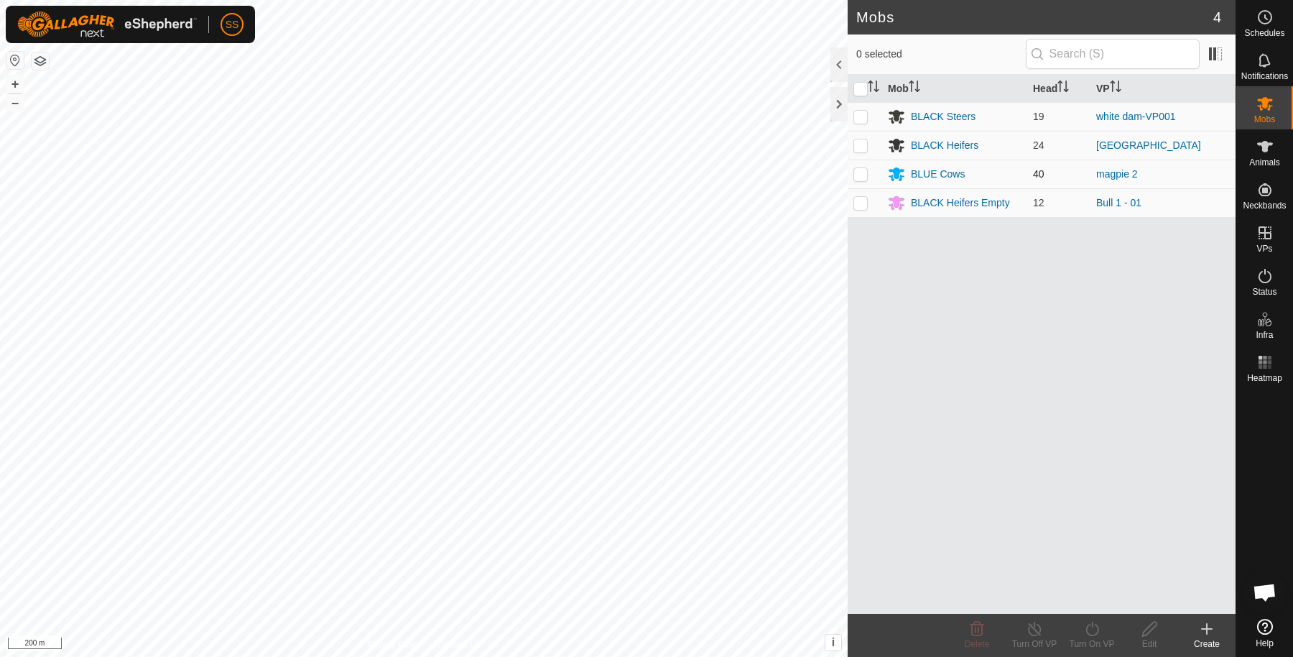
click at [854, 165] on td at bounding box center [865, 174] width 34 height 29
click at [854, 171] on p-checkbox at bounding box center [861, 173] width 14 height 11
checkbox input "false"
click at [857, 199] on p-checkbox at bounding box center [861, 202] width 14 height 11
click at [859, 201] on p-checkbox at bounding box center [861, 202] width 14 height 11
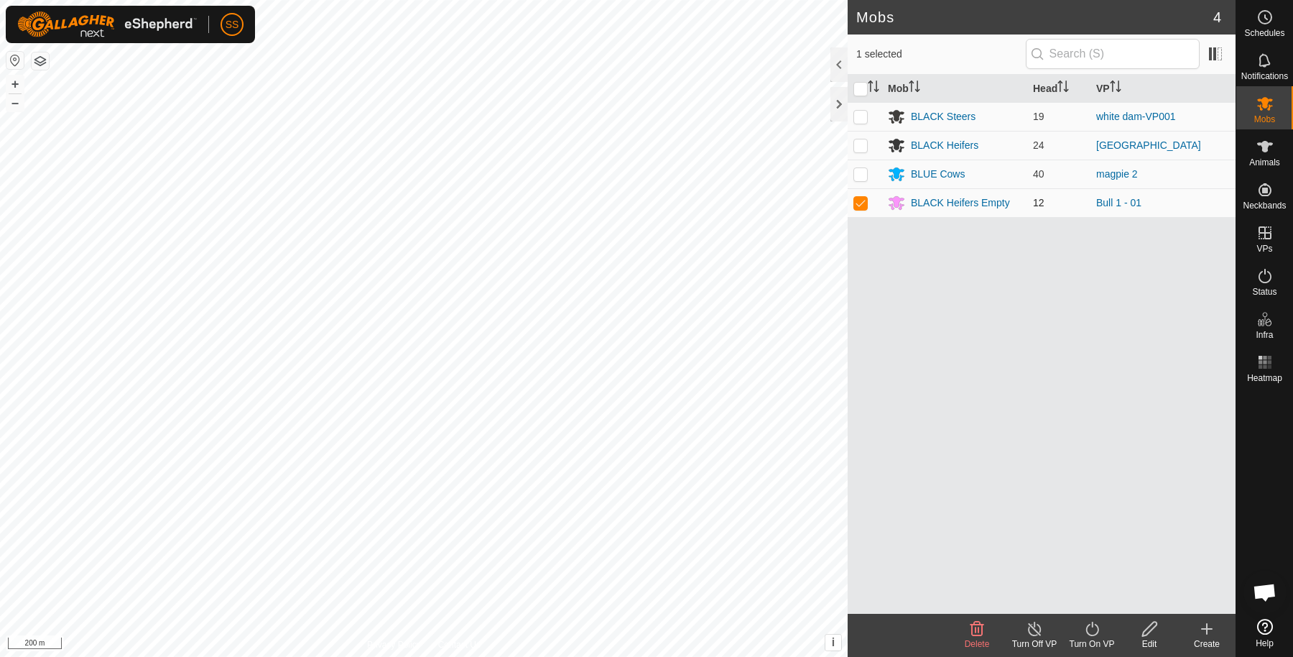
checkbox input "false"
click at [861, 177] on p-checkbox at bounding box center [861, 173] width 14 height 11
checkbox input "false"
click at [862, 145] on p-checkbox at bounding box center [861, 144] width 14 height 11
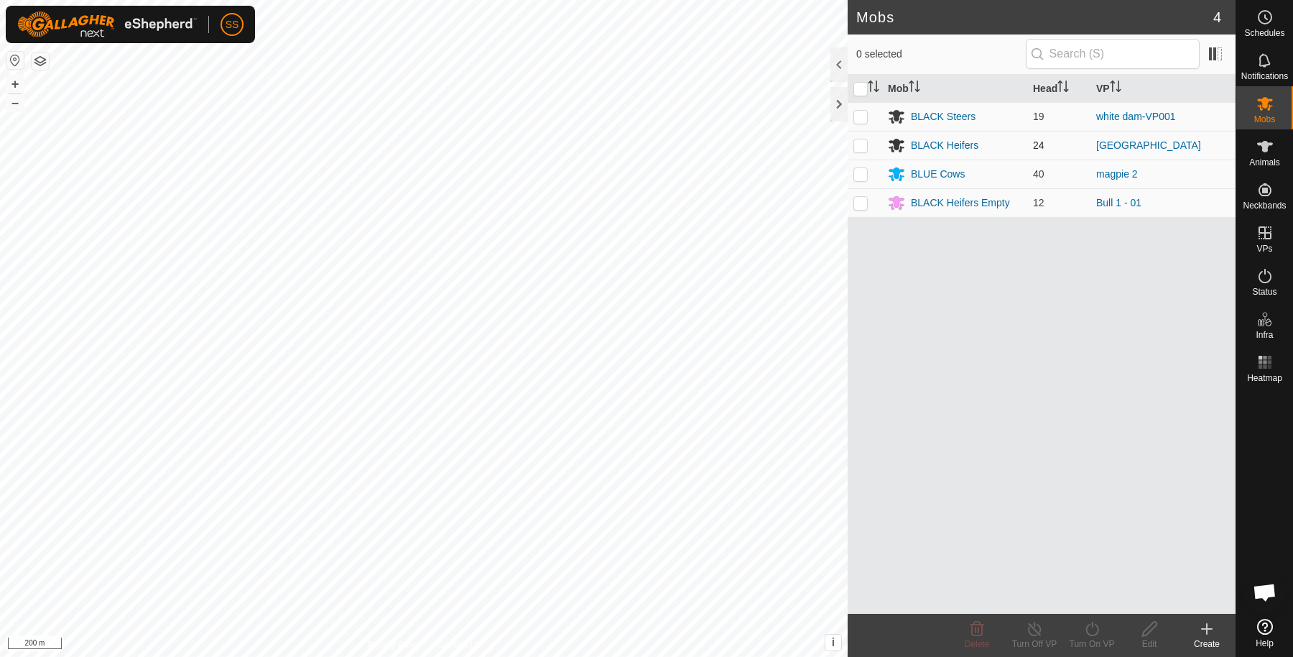
checkbox input "true"
click at [990, 631] on delete-svg-icon at bounding box center [976, 628] width 57 height 17
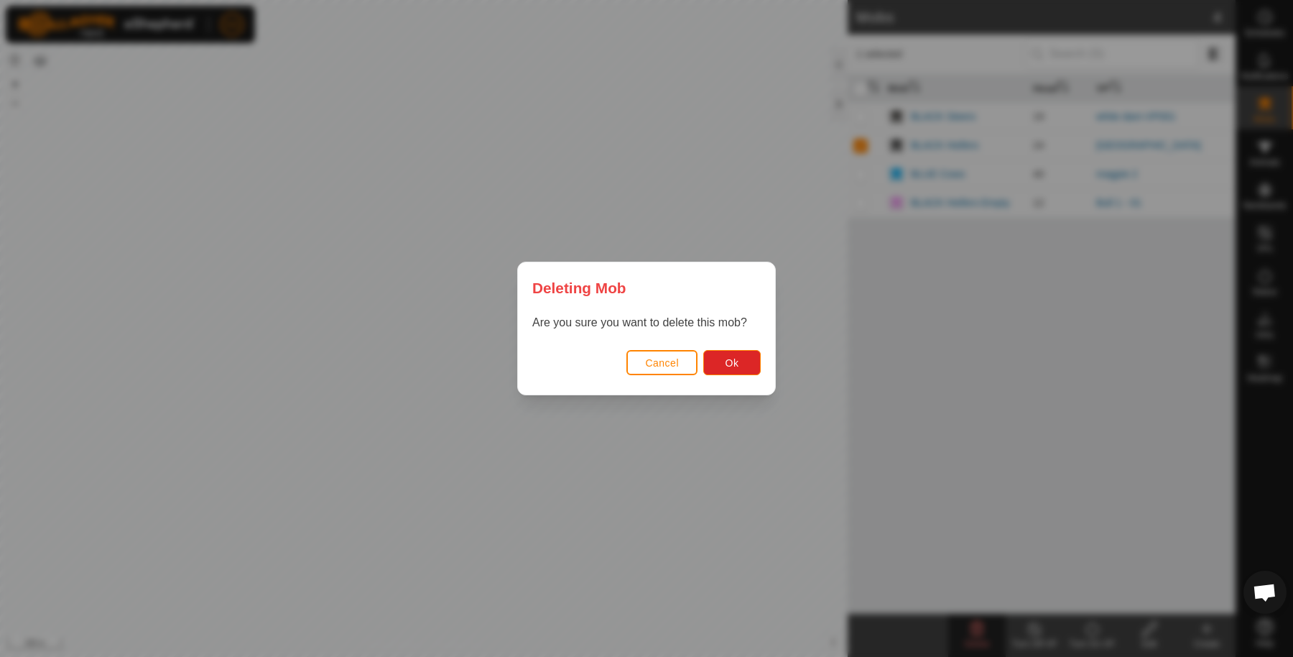
click at [652, 359] on span "Cancel" at bounding box center [662, 362] width 34 height 11
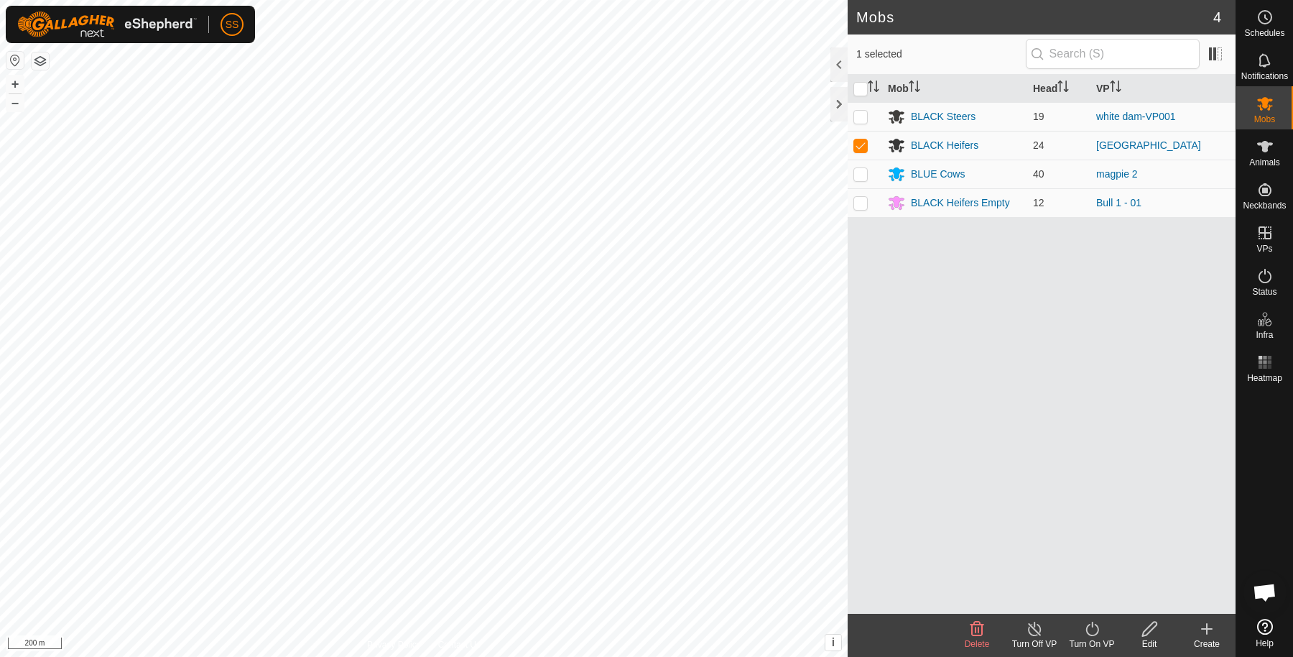
click at [1094, 622] on icon at bounding box center [1093, 628] width 18 height 17
click at [1096, 606] on link "Now" at bounding box center [1135, 597] width 142 height 29
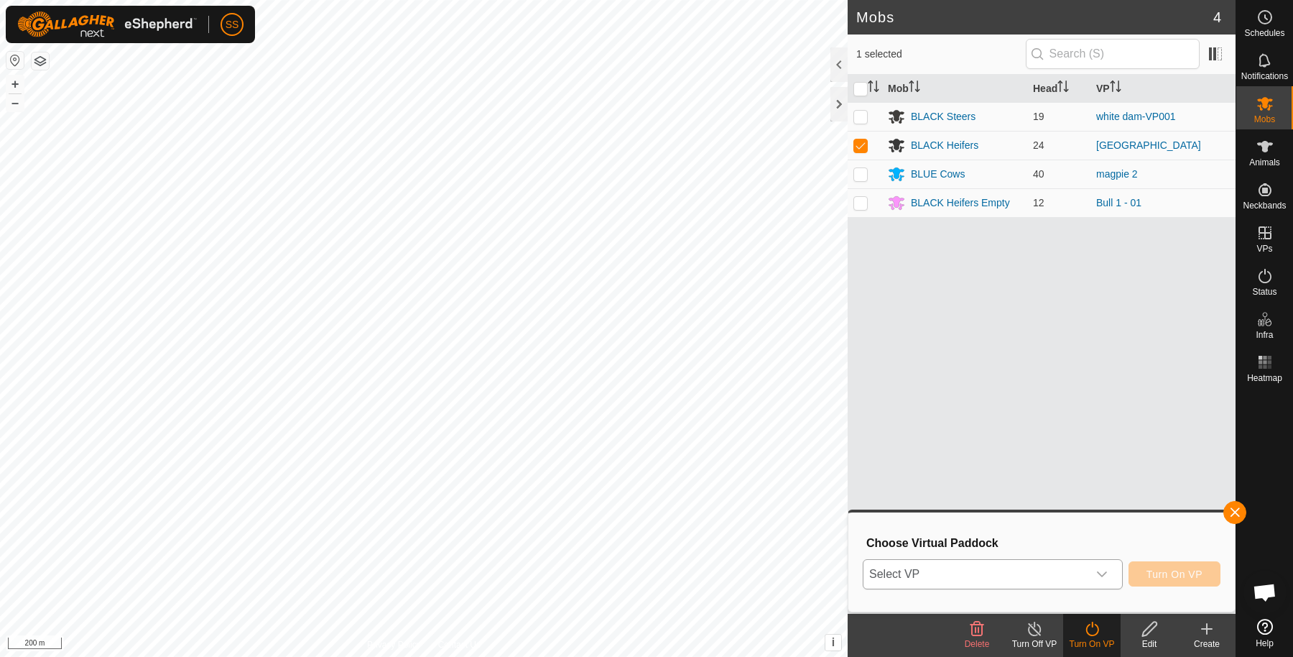
click at [1069, 578] on span "Select VP" at bounding box center [976, 574] width 224 height 29
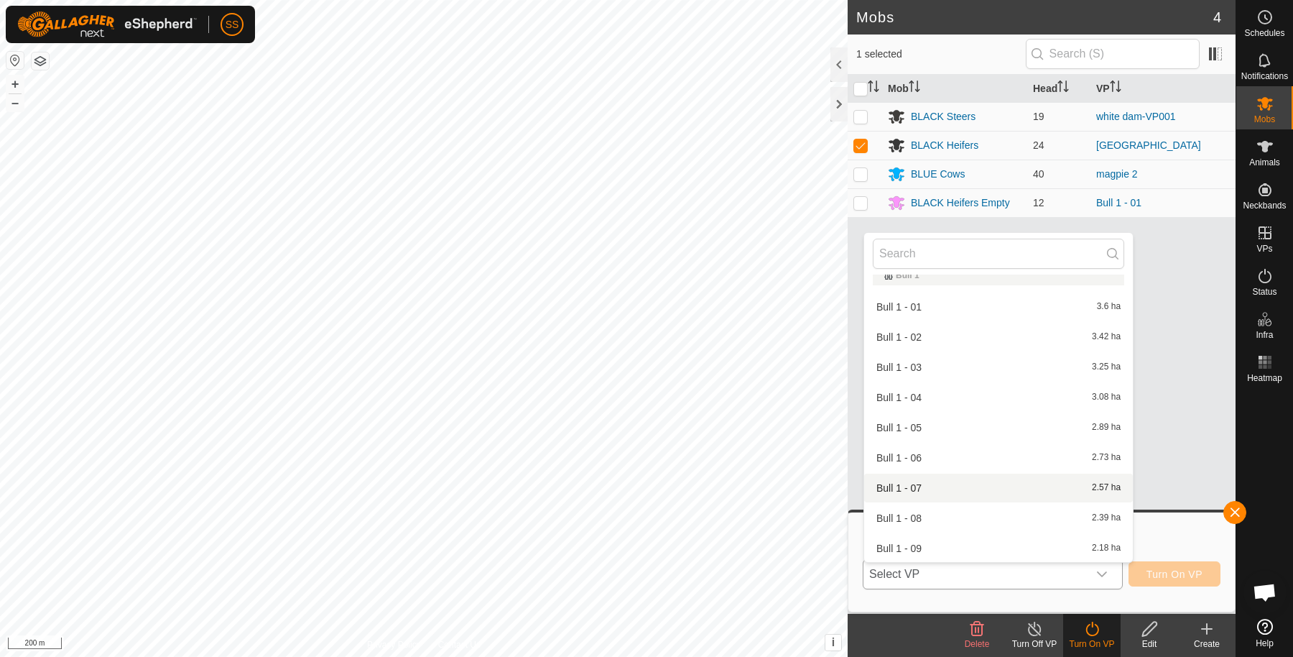
scroll to position [417, 0]
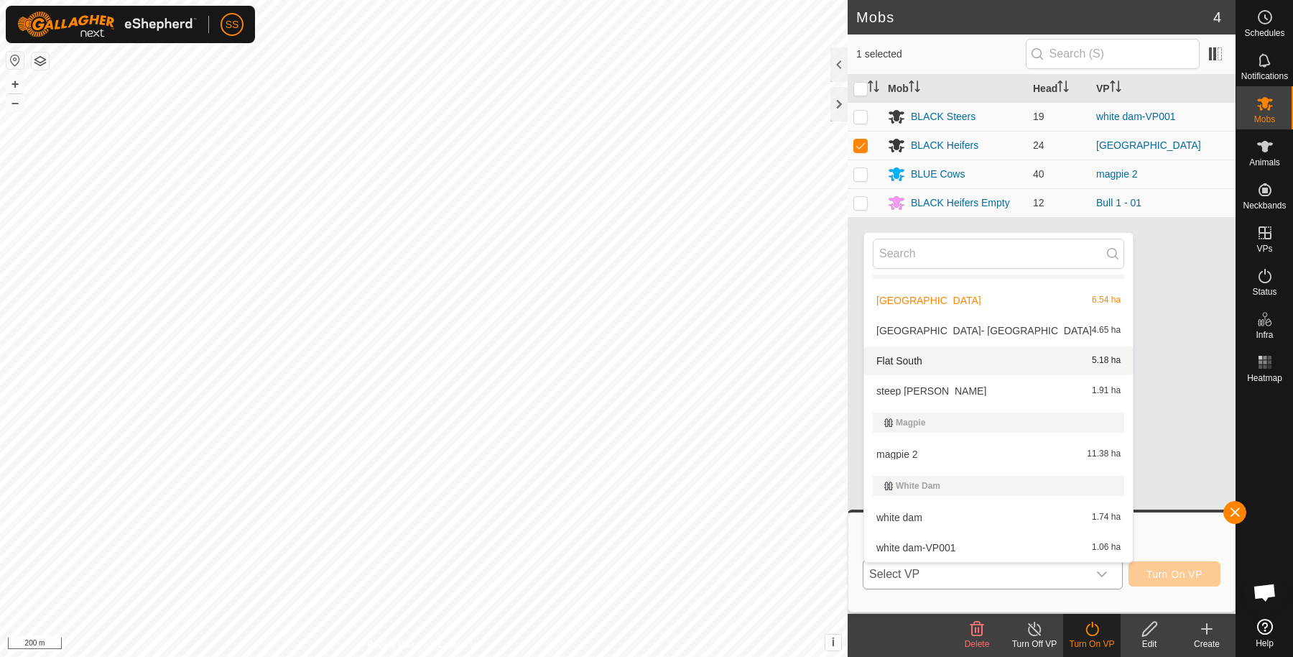
click at [922, 351] on li "Flat South 5.18 ha" at bounding box center [998, 360] width 269 height 29
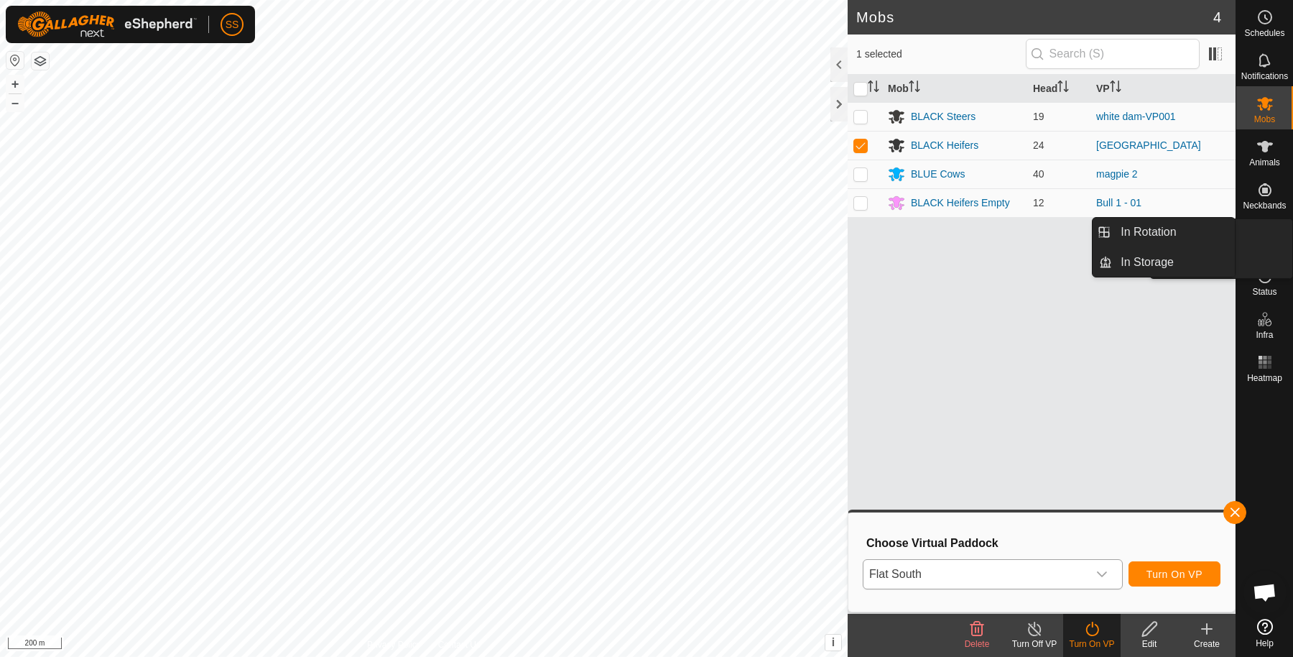
click at [1272, 238] on icon at bounding box center [1265, 232] width 17 height 17
click at [1135, 237] on link "In Rotation" at bounding box center [1173, 232] width 123 height 29
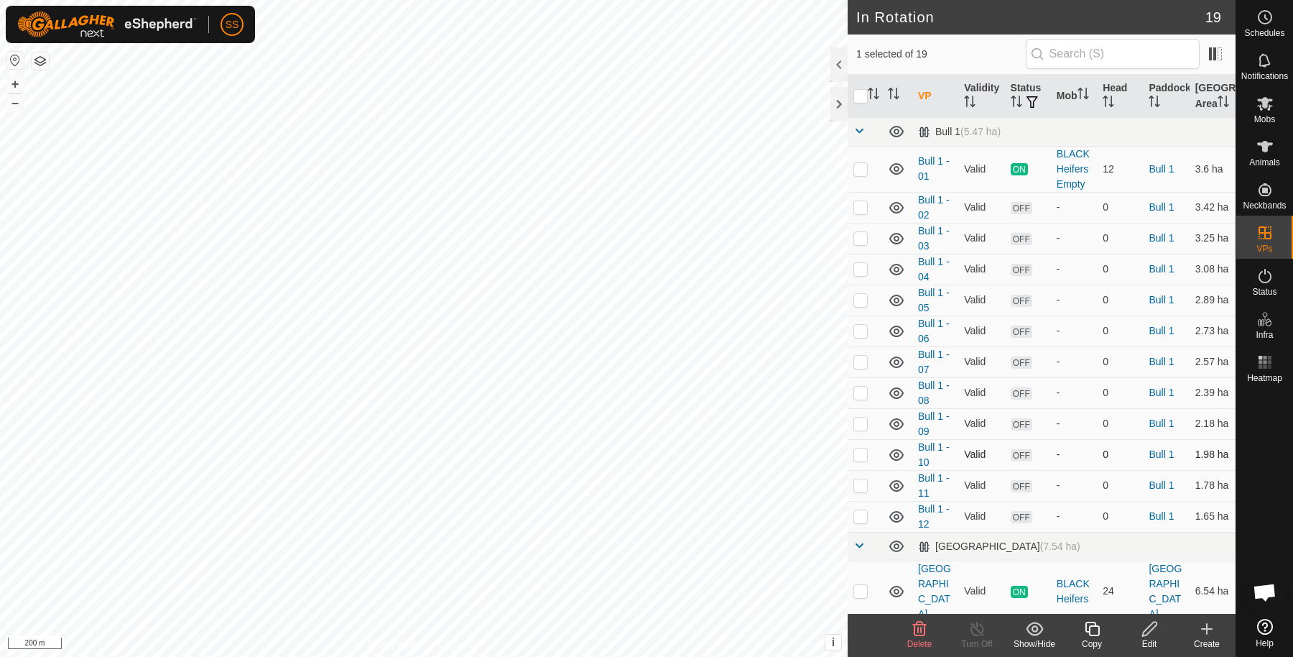
scroll to position [351, 0]
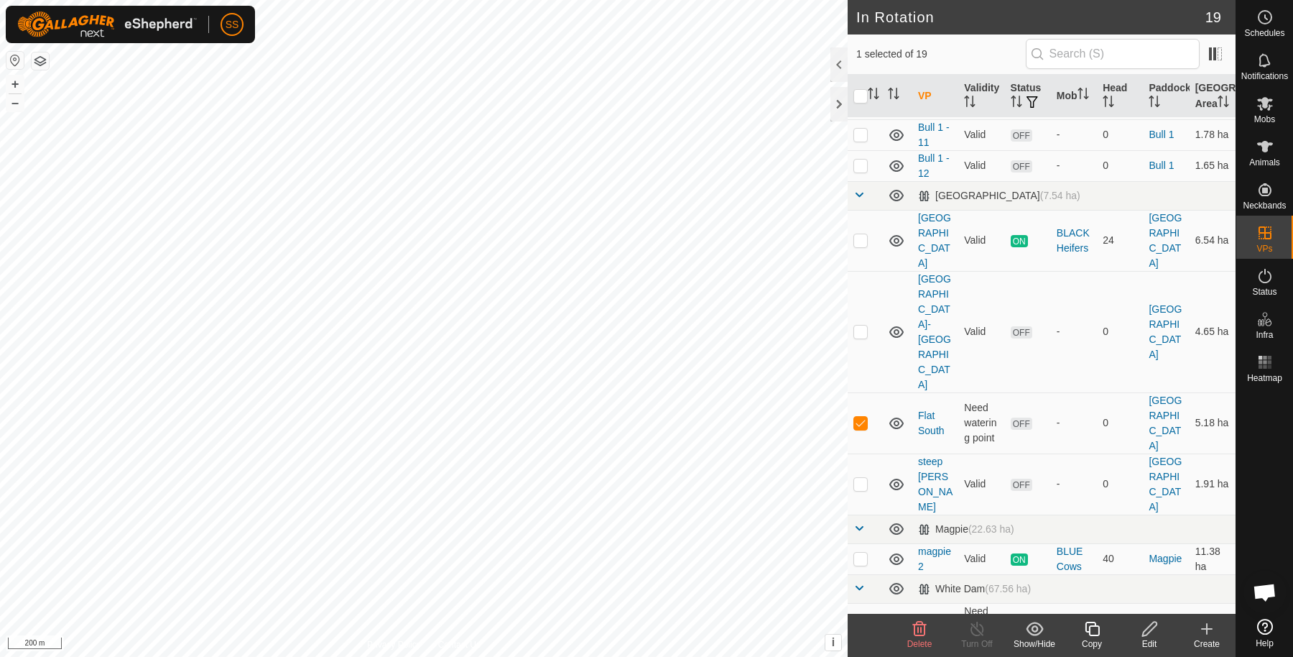
click at [1155, 629] on icon at bounding box center [1150, 628] width 18 height 17
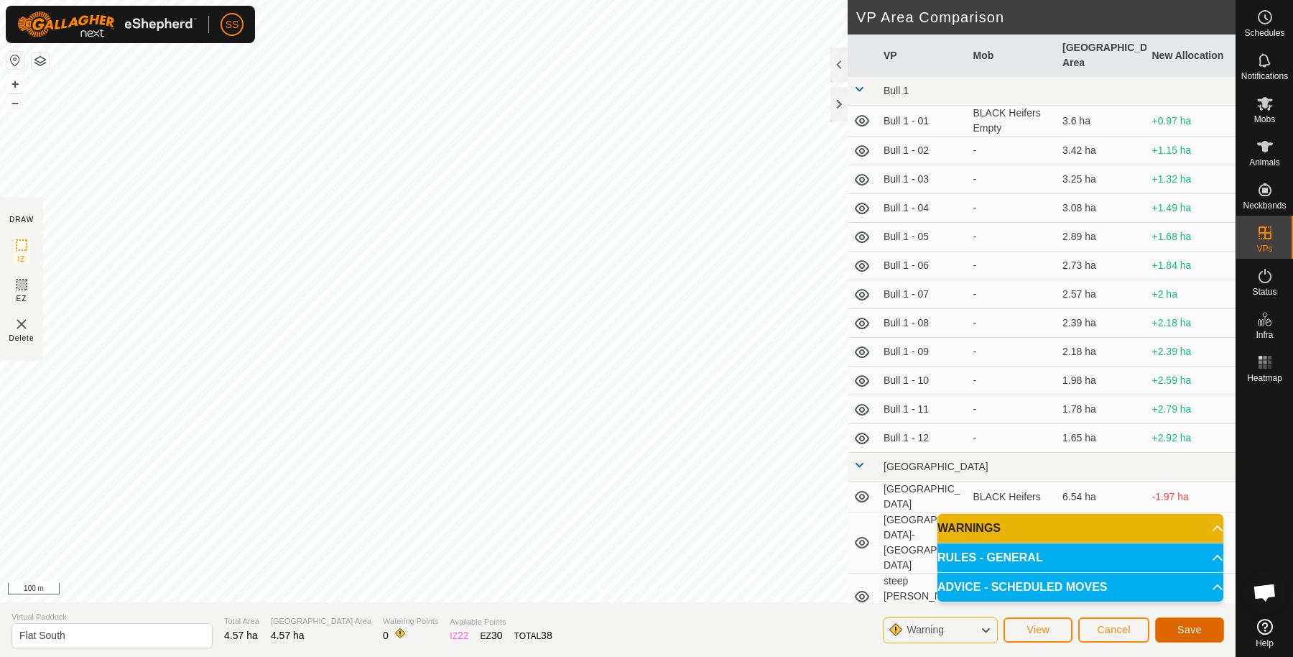
click at [1194, 640] on button "Save" at bounding box center [1189, 629] width 69 height 25
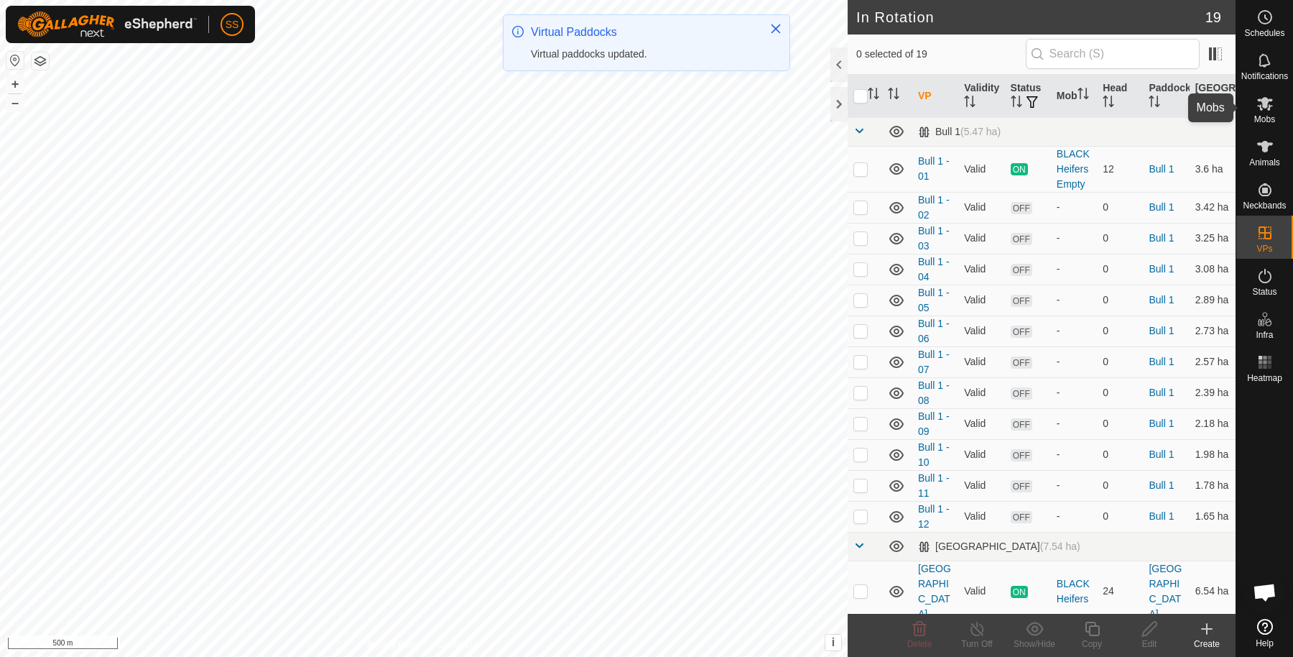
click at [1269, 114] on es-mob-svg-icon at bounding box center [1265, 103] width 26 height 23
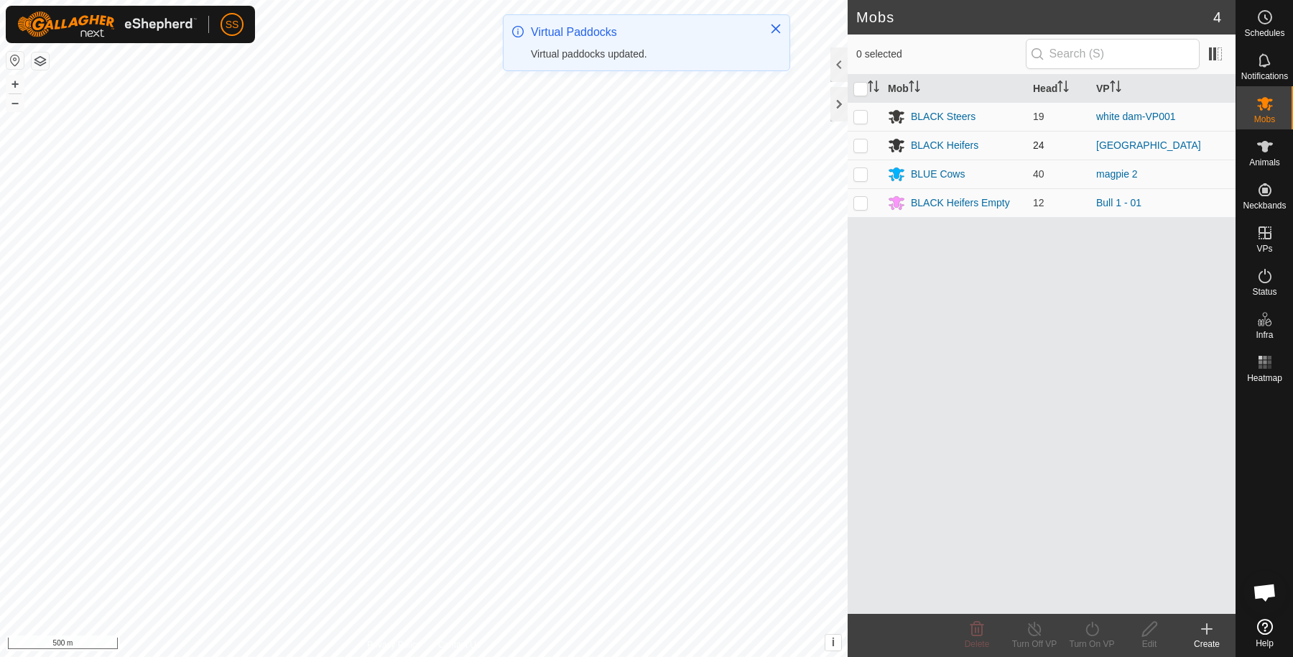
click at [855, 144] on p-checkbox at bounding box center [861, 144] width 14 height 11
checkbox input "true"
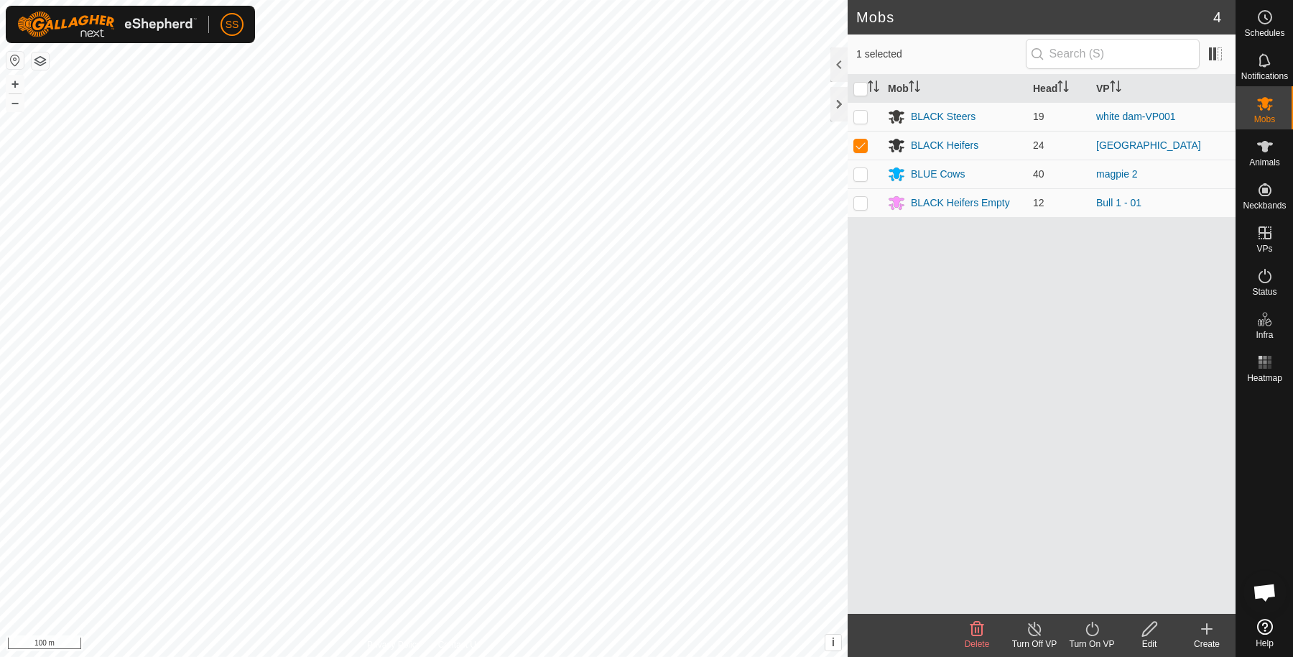
click at [1085, 633] on icon at bounding box center [1093, 628] width 18 height 17
click at [1087, 597] on link "Now" at bounding box center [1135, 597] width 142 height 29
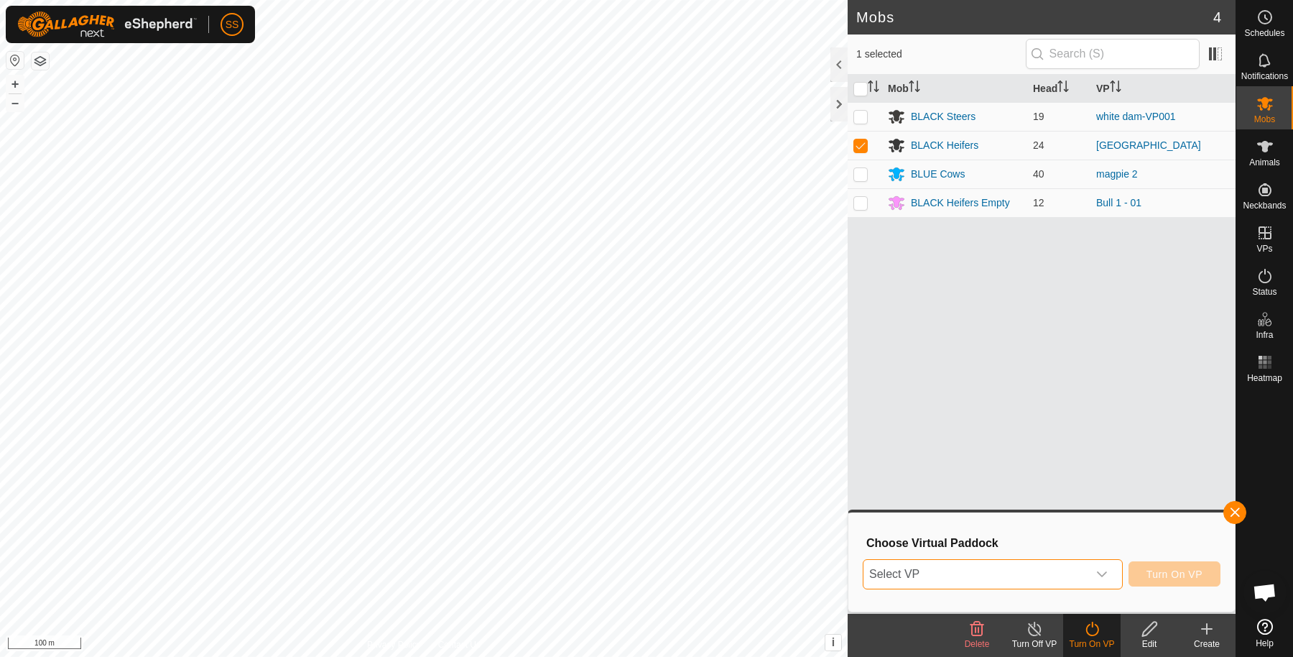
click at [1026, 568] on span "Select VP" at bounding box center [976, 574] width 224 height 29
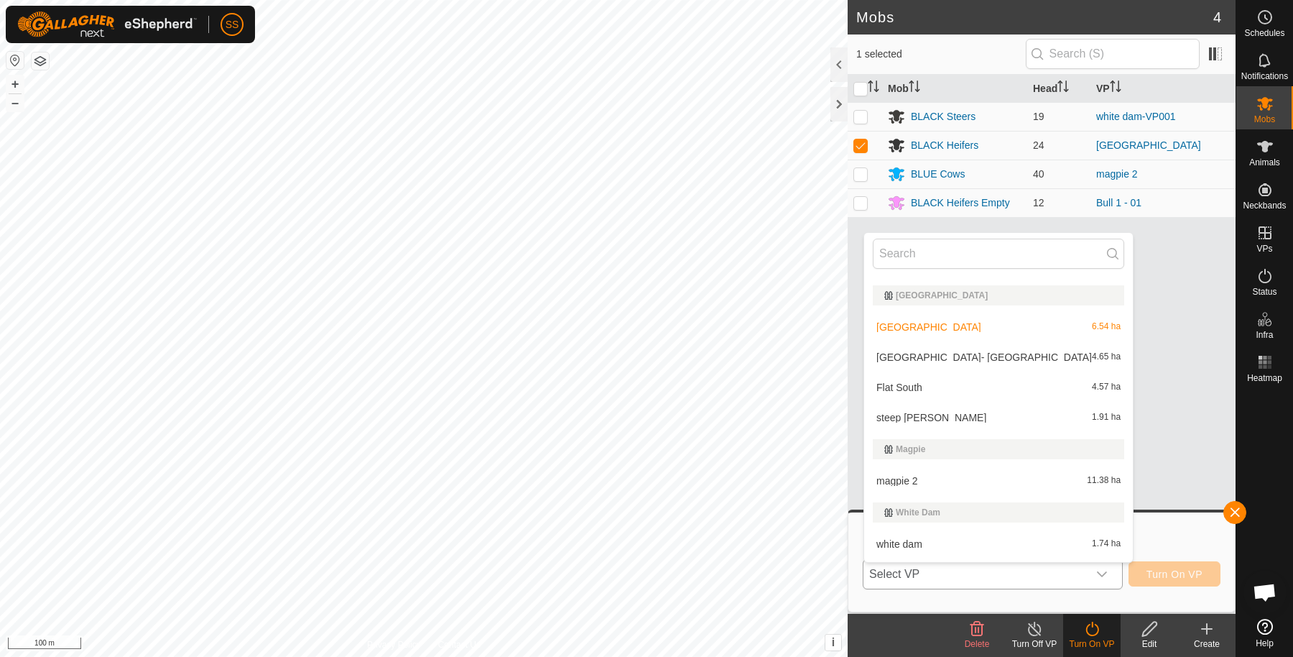
scroll to position [417, 0]
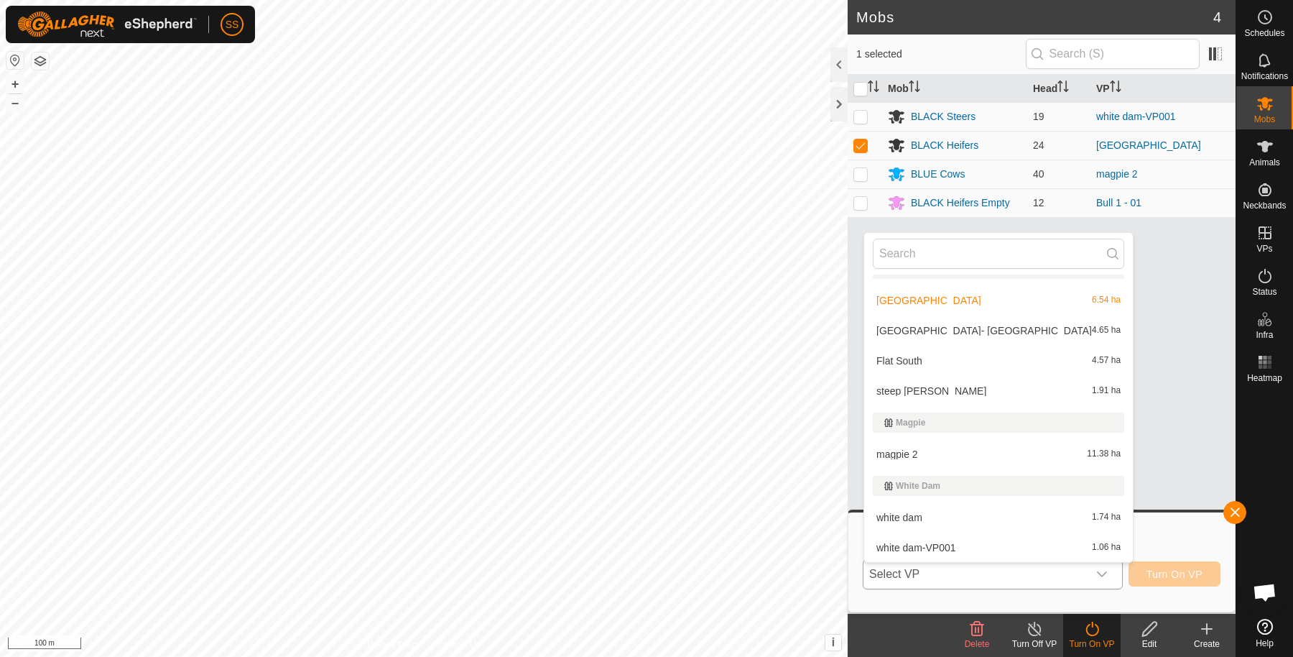
click at [926, 361] on li "Flat South 4.57 ha" at bounding box center [998, 360] width 269 height 29
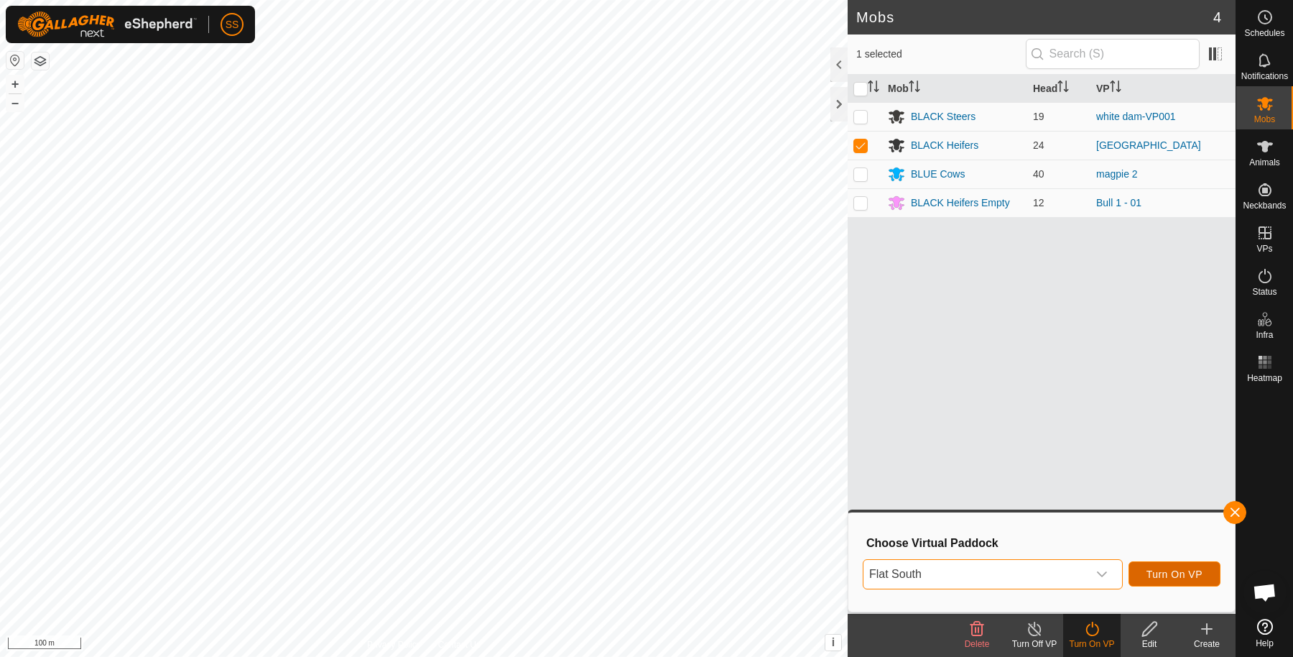
click at [1170, 569] on span "Turn On VP" at bounding box center [1175, 573] width 56 height 11
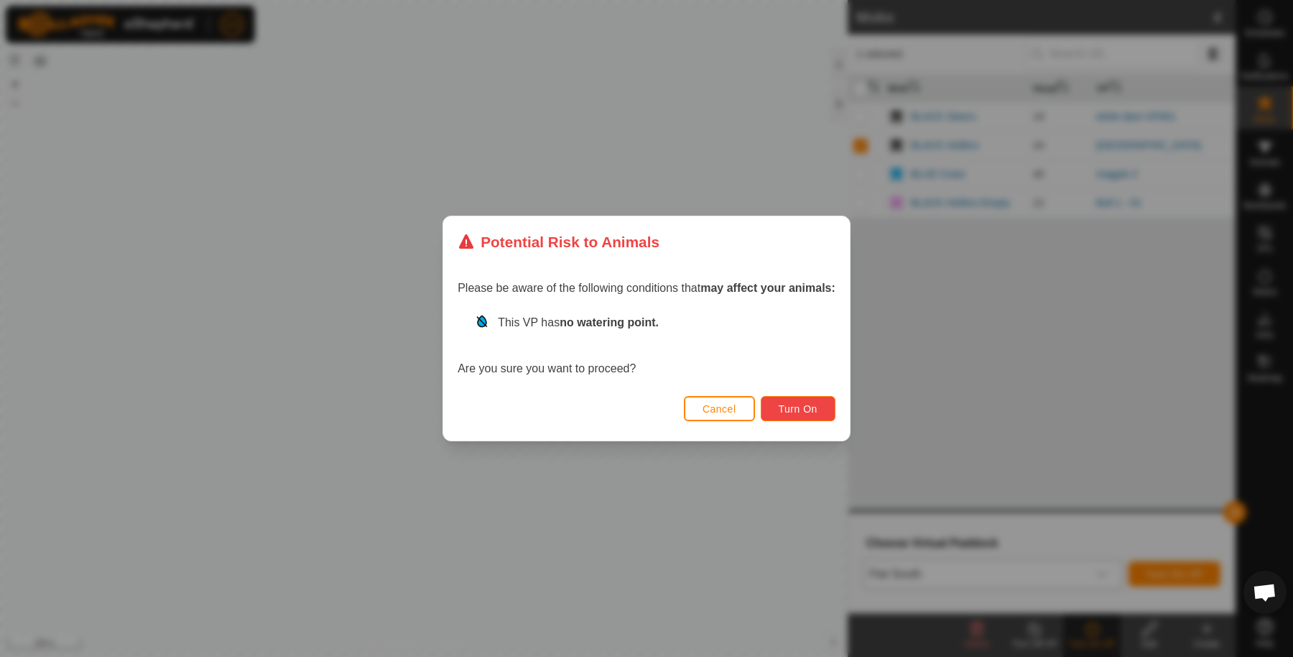
click at [823, 407] on button "Turn On" at bounding box center [798, 408] width 75 height 25
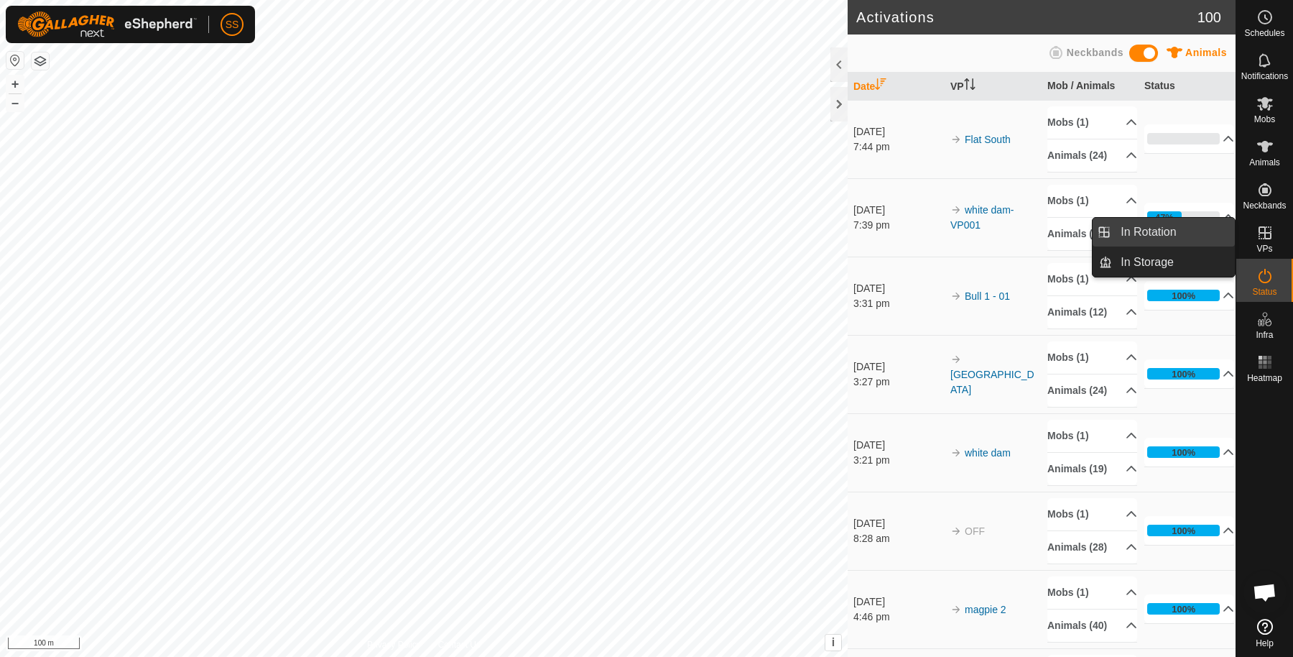
click at [1206, 223] on link "In Rotation" at bounding box center [1173, 232] width 123 height 29
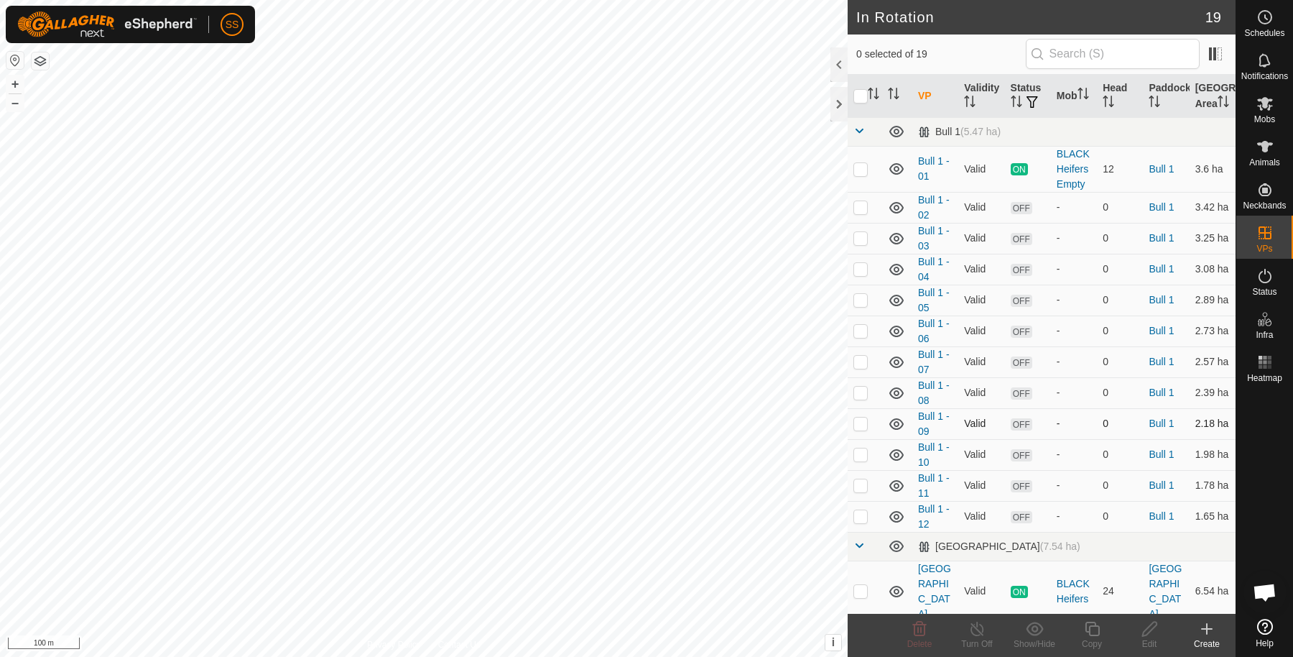
scroll to position [239, 0]
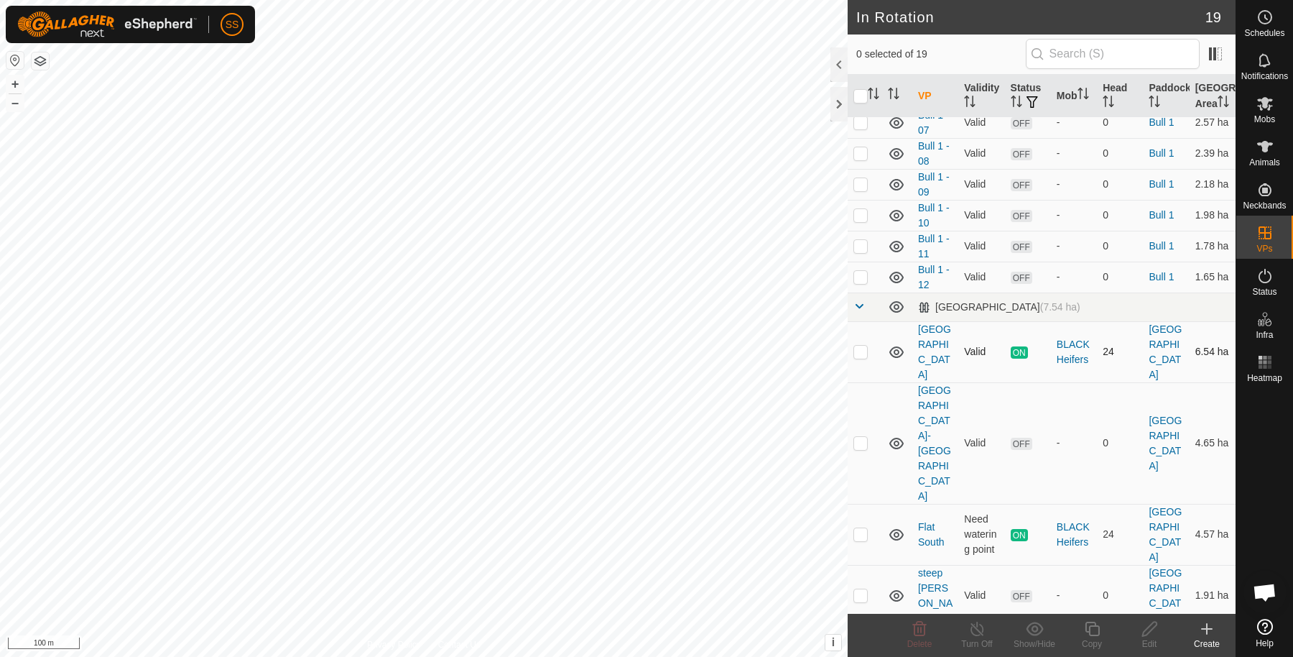
click at [859, 357] on p-checkbox at bounding box center [861, 351] width 14 height 11
checkbox input "false"
click at [864, 528] on p-checkbox at bounding box center [861, 533] width 14 height 11
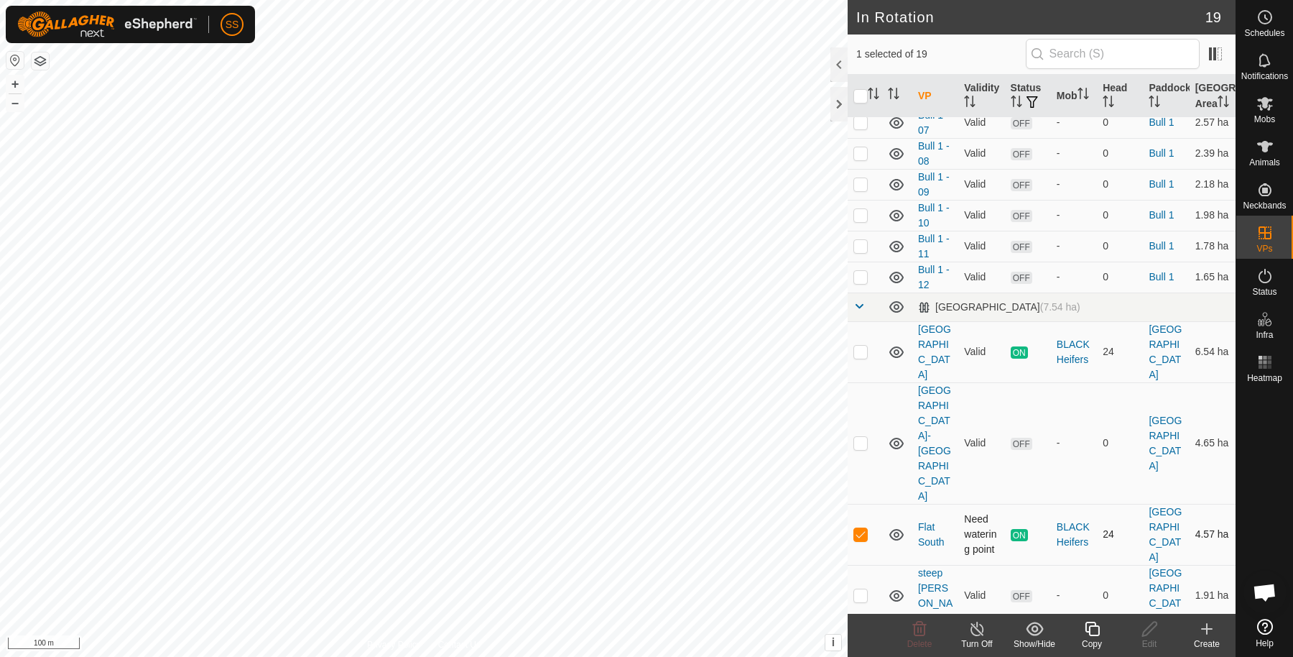
checkbox input "false"
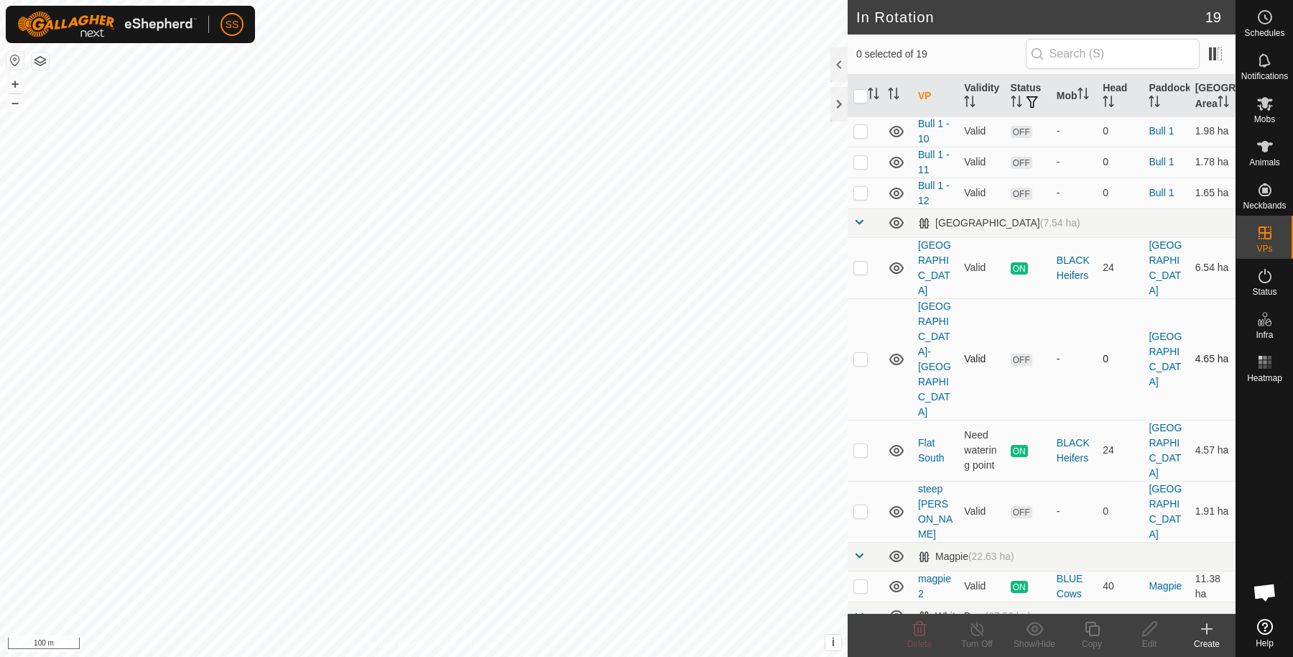
scroll to position [351, 0]
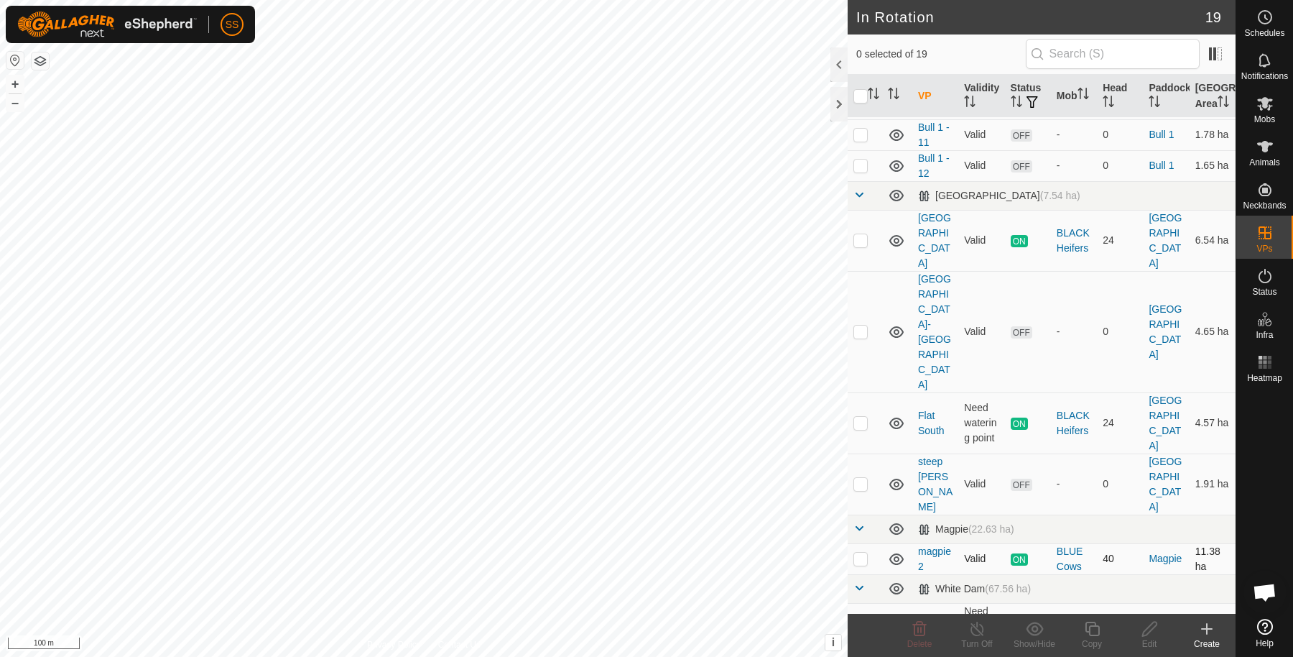
click at [862, 553] on p-checkbox at bounding box center [861, 558] width 14 height 11
checkbox input "false"
checkbox input "true"
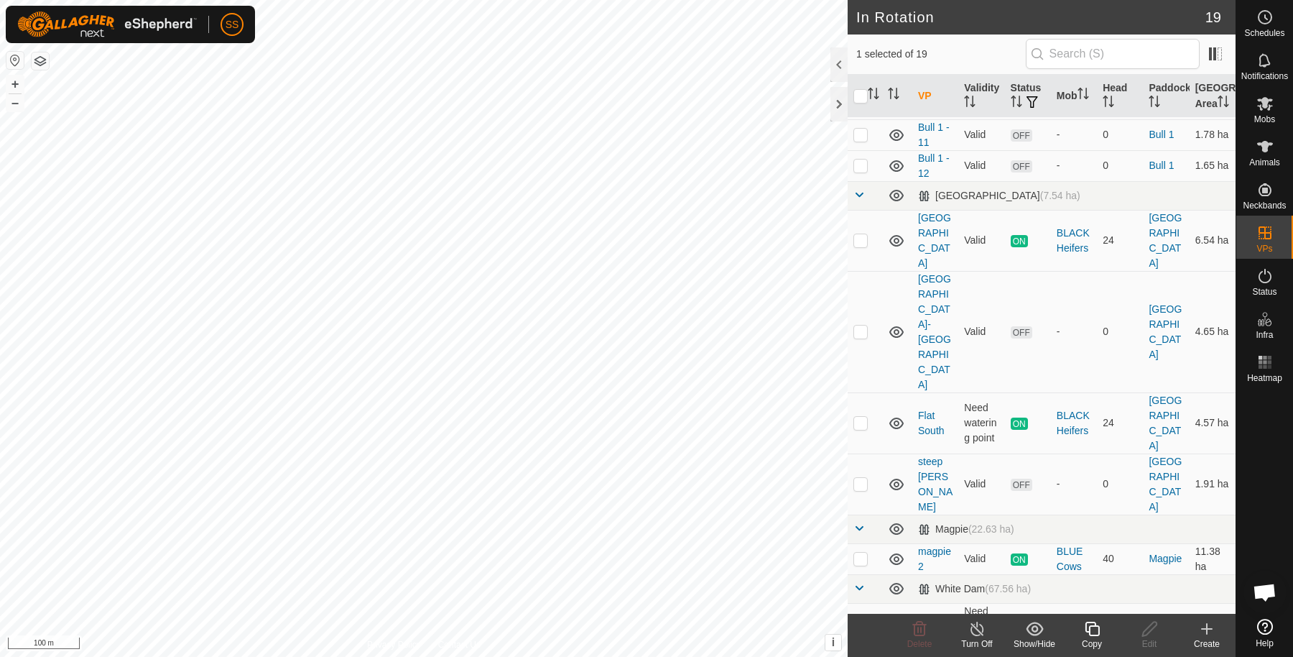
click at [1081, 632] on copy-svg-icon at bounding box center [1091, 628] width 57 height 17
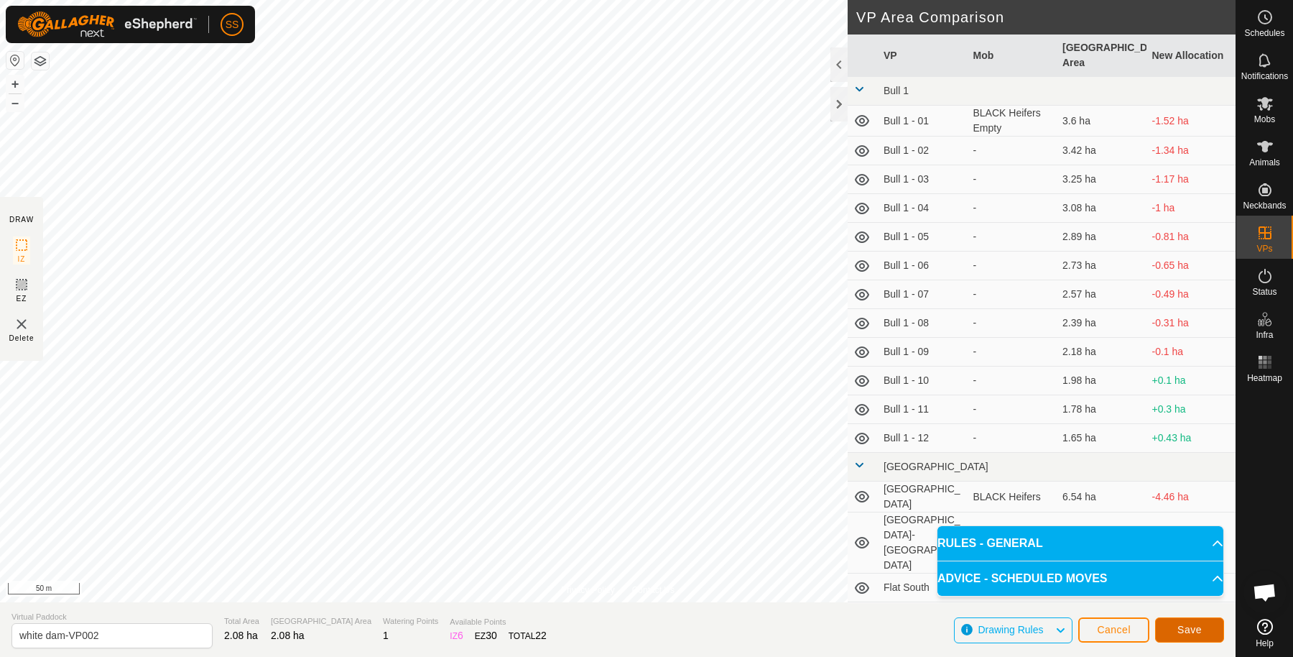
click at [1214, 621] on button "Save" at bounding box center [1189, 629] width 69 height 25
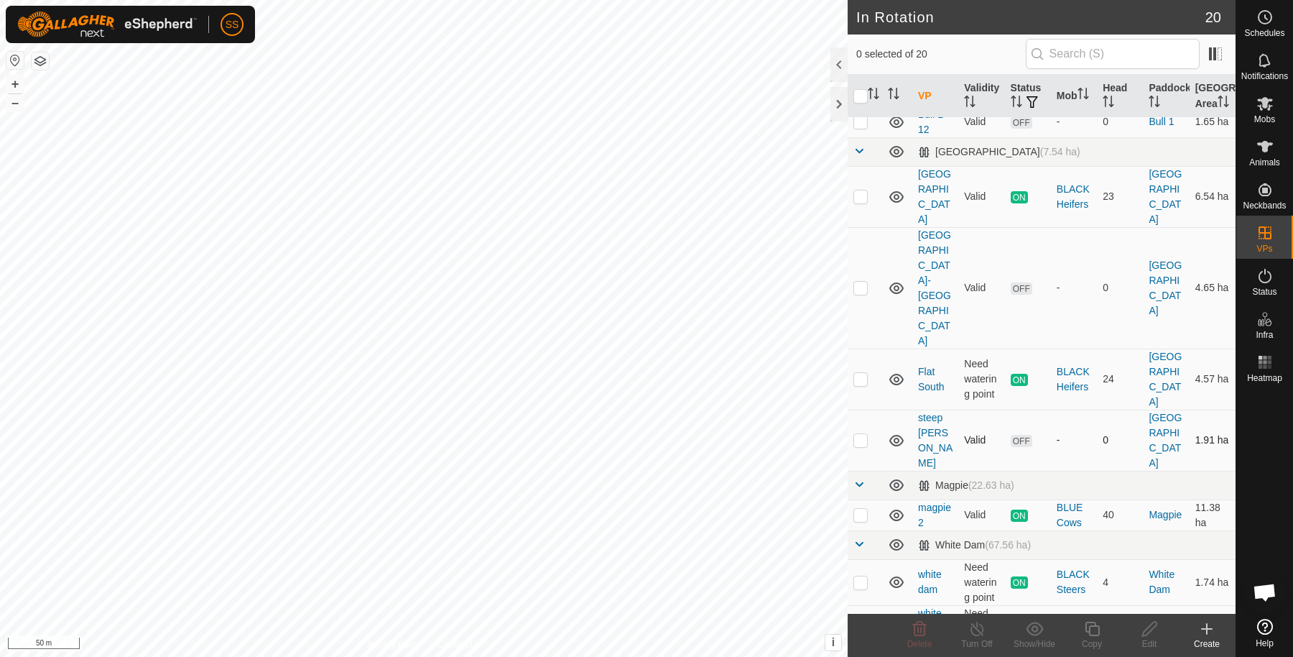
scroll to position [396, 0]
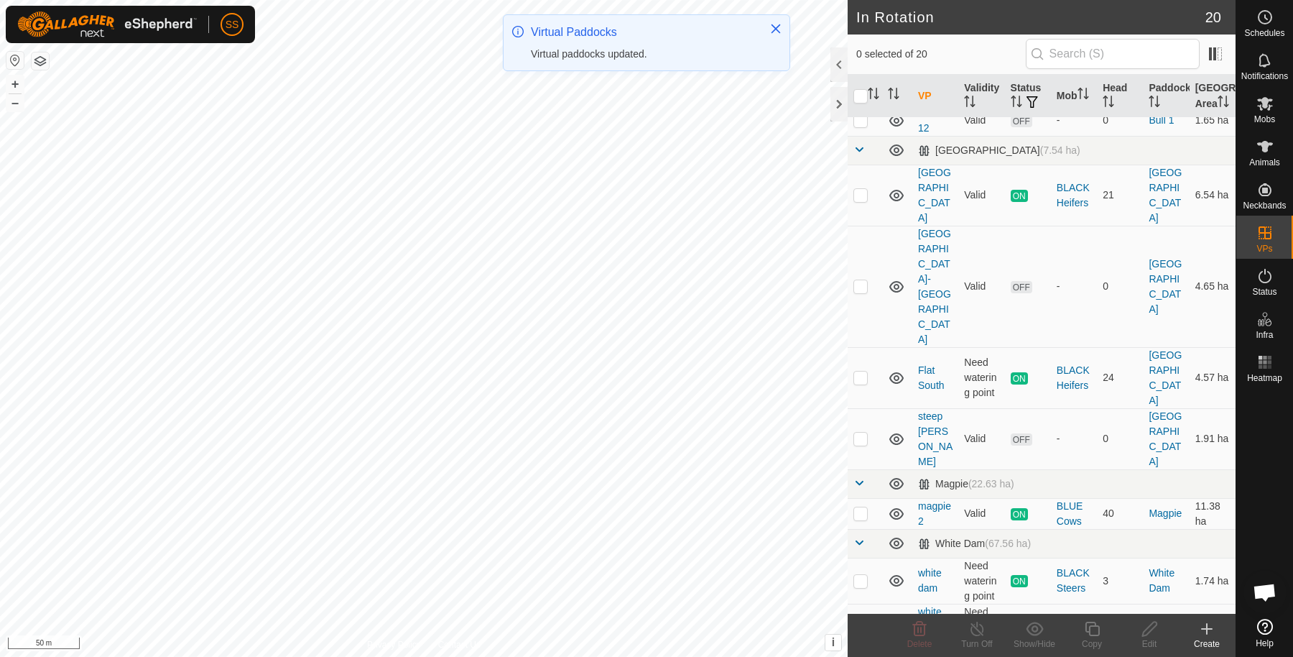
checkbox input "true"
click at [1087, 628] on icon at bounding box center [1093, 628] width 18 height 17
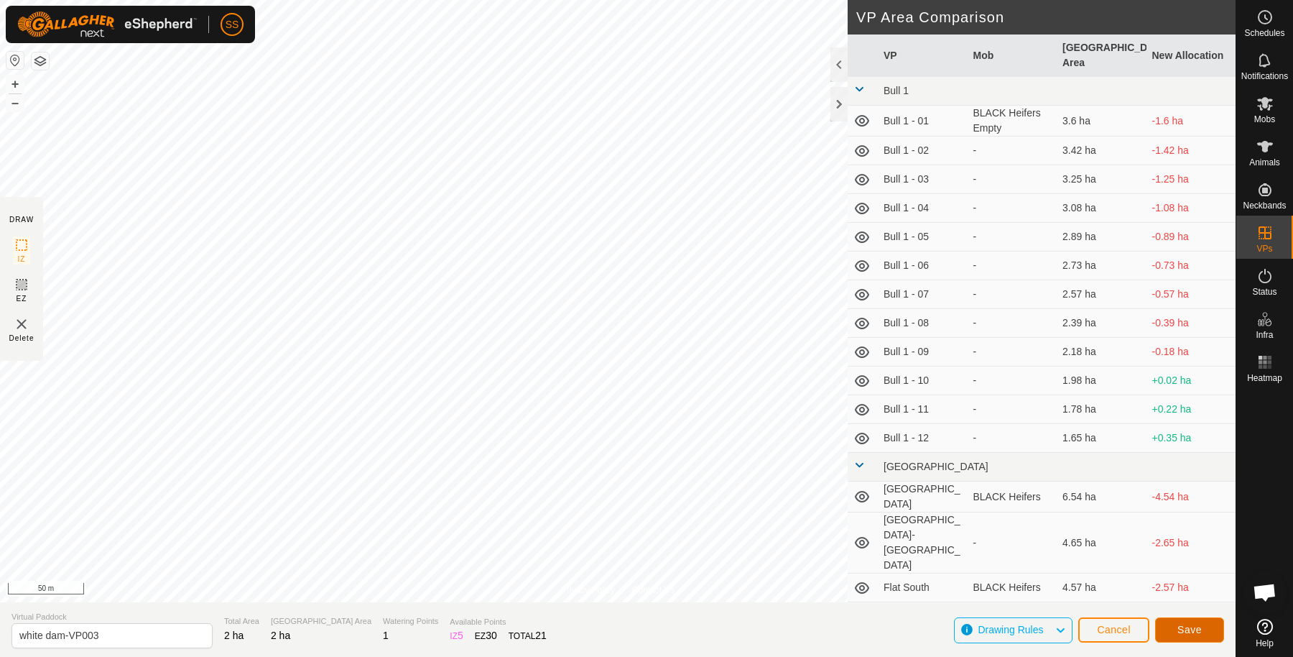
click at [1166, 629] on button "Save" at bounding box center [1189, 629] width 69 height 25
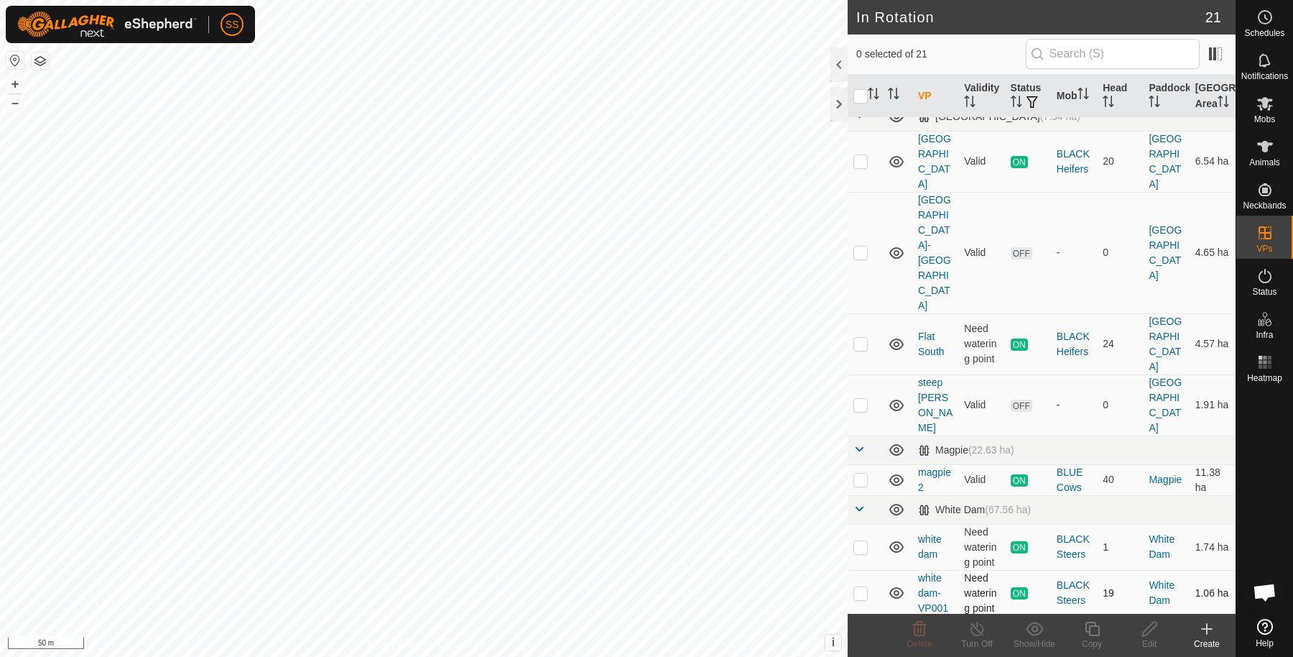
scroll to position [442, 0]
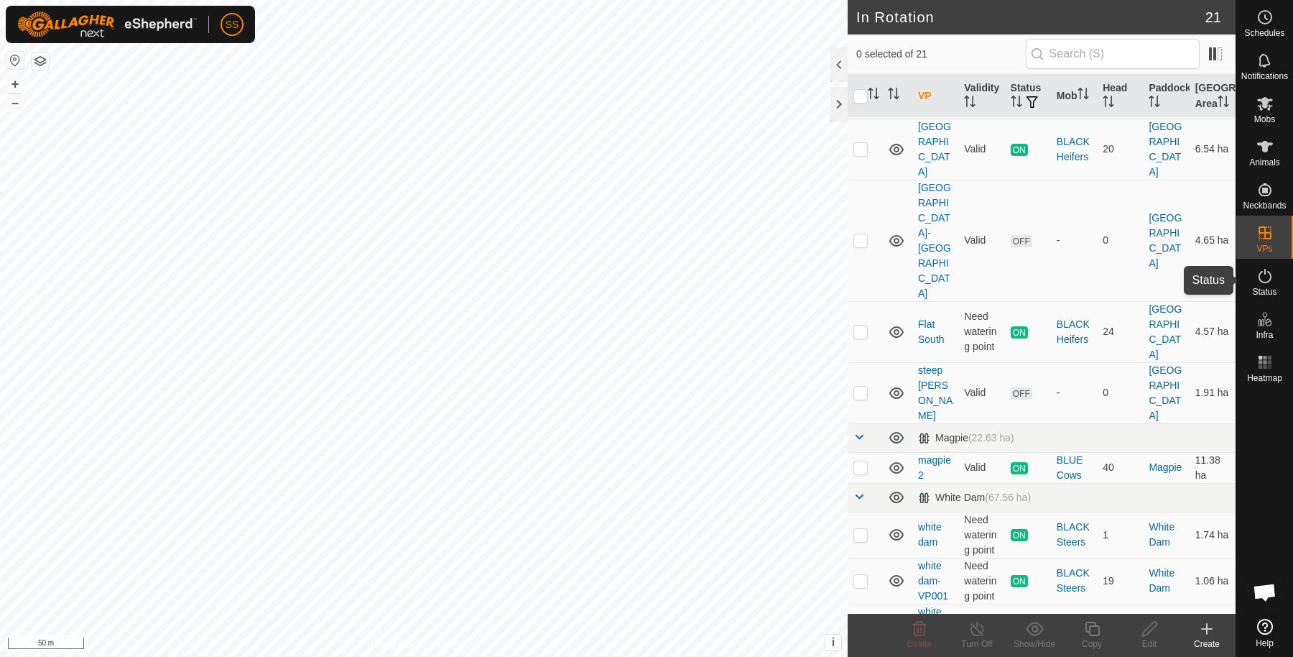
click at [1257, 279] on icon at bounding box center [1265, 275] width 17 height 17
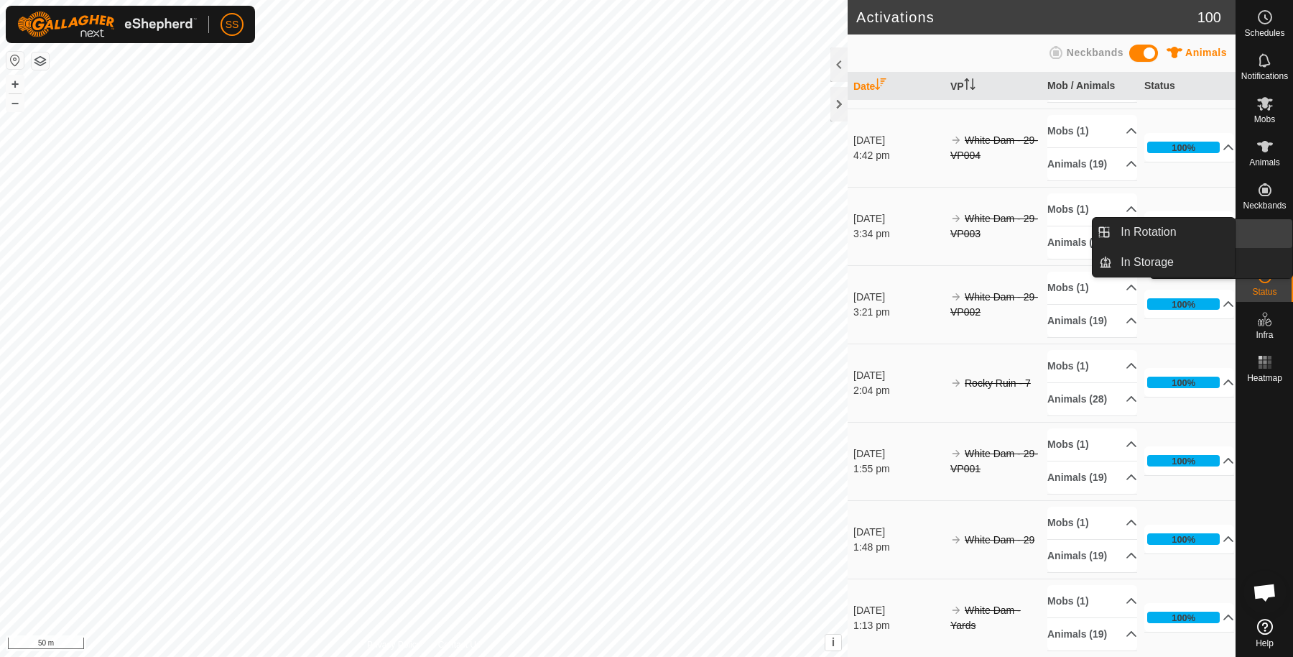
scroll to position [4071, 0]
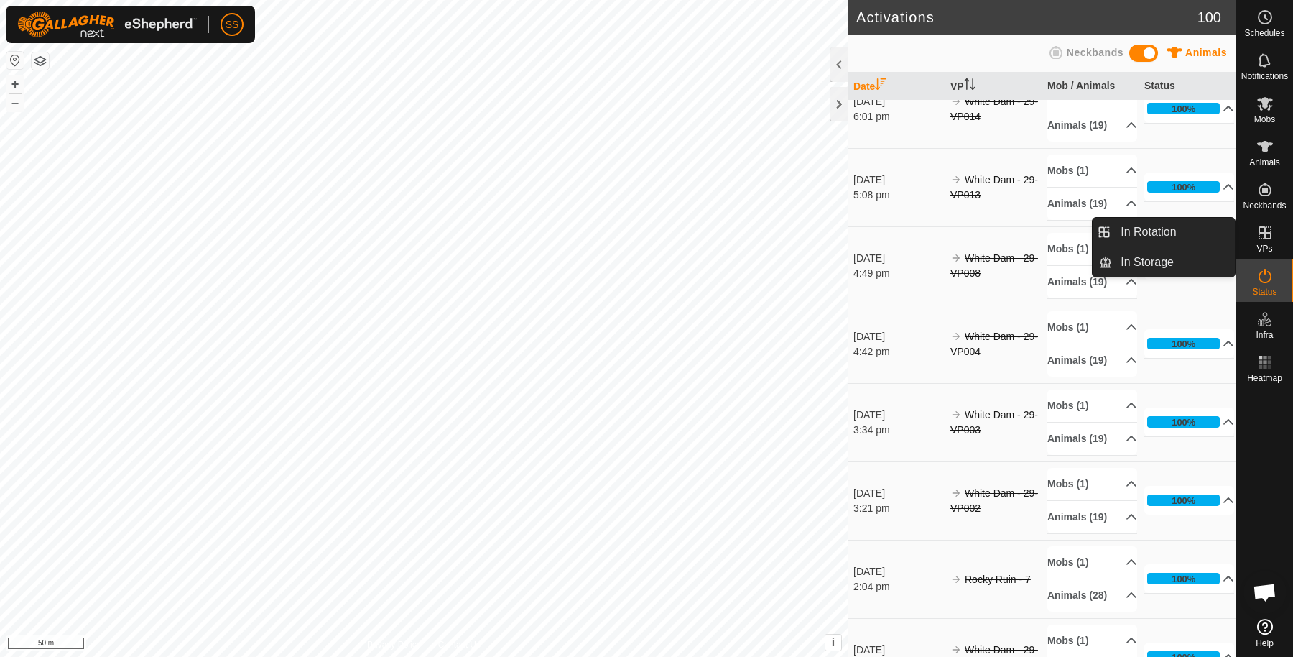
click at [1265, 241] on icon at bounding box center [1265, 232] width 17 height 17
click at [1211, 223] on link "In Rotation" at bounding box center [1173, 232] width 123 height 29
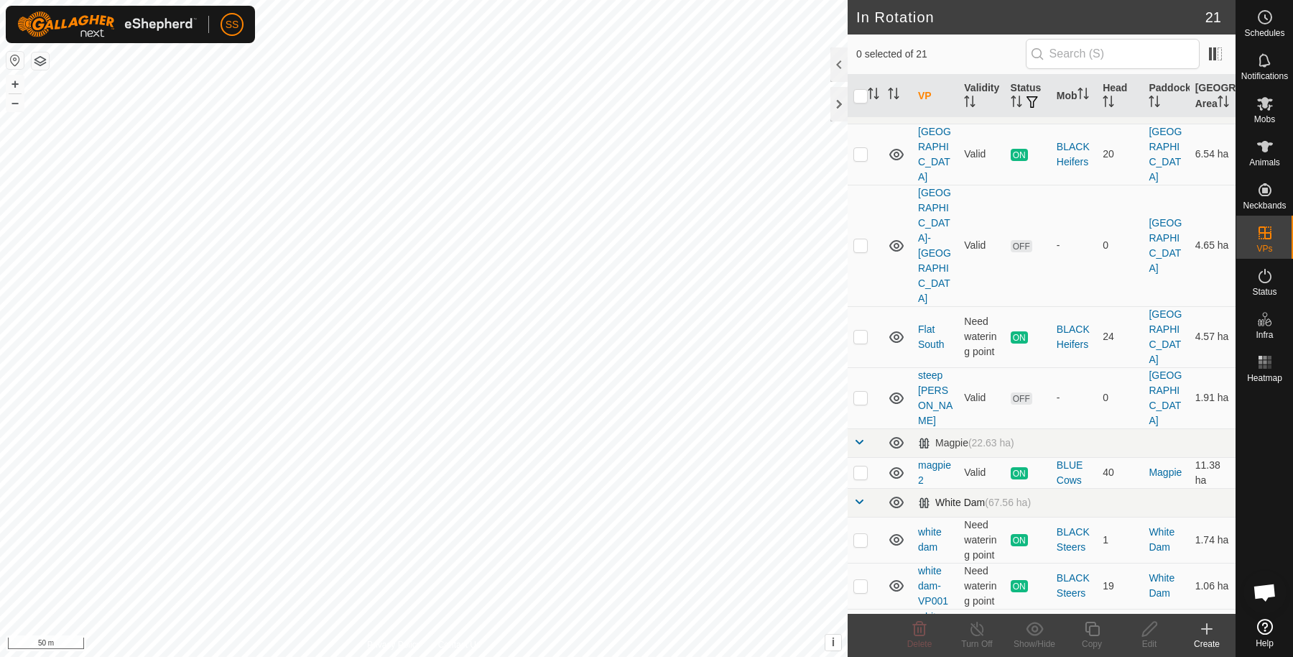
scroll to position [442, 0]
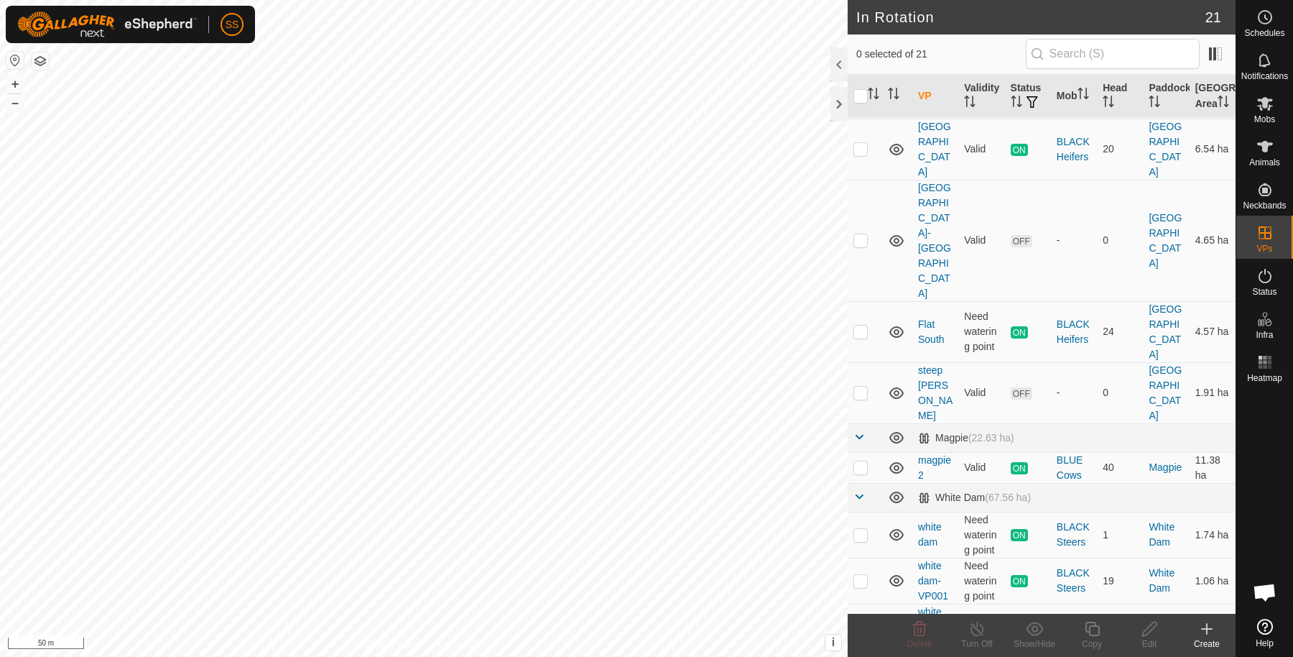
click at [865, 621] on p-checkbox at bounding box center [861, 626] width 14 height 11
click at [863, 621] on p-checkbox at bounding box center [861, 626] width 14 height 11
click at [923, 626] on icon at bounding box center [919, 628] width 17 height 17
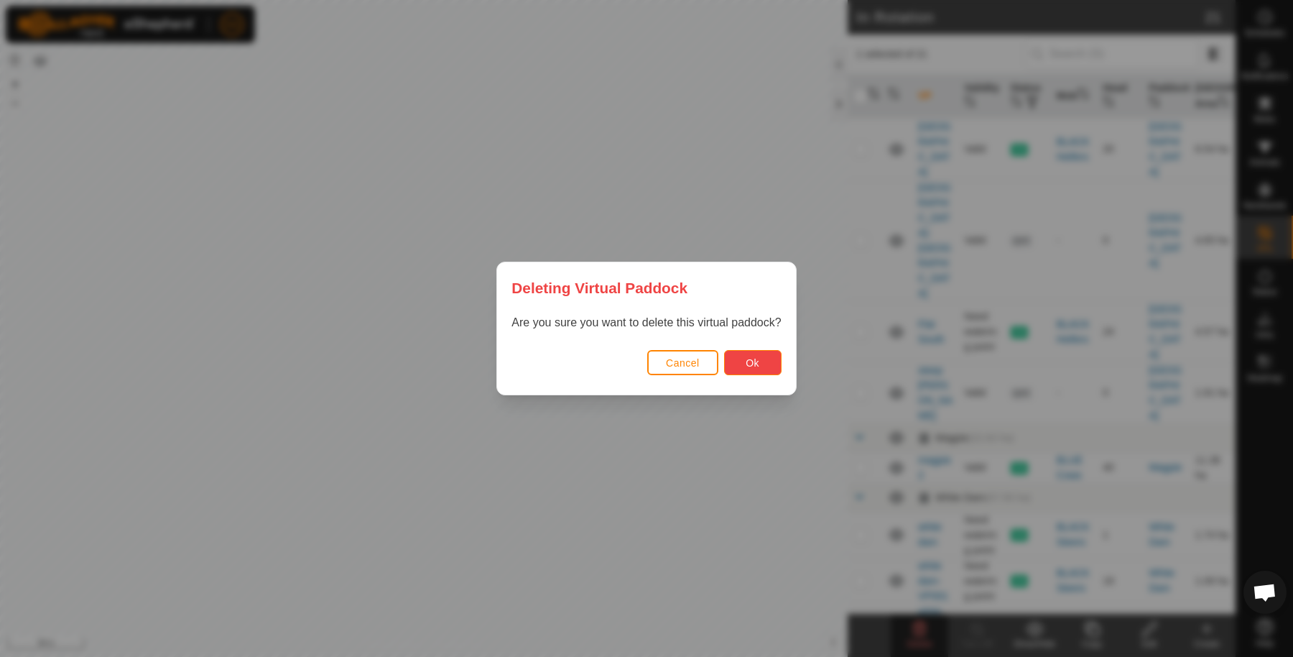
click at [762, 361] on button "Ok" at bounding box center [752, 362] width 57 height 25
checkbox input "false"
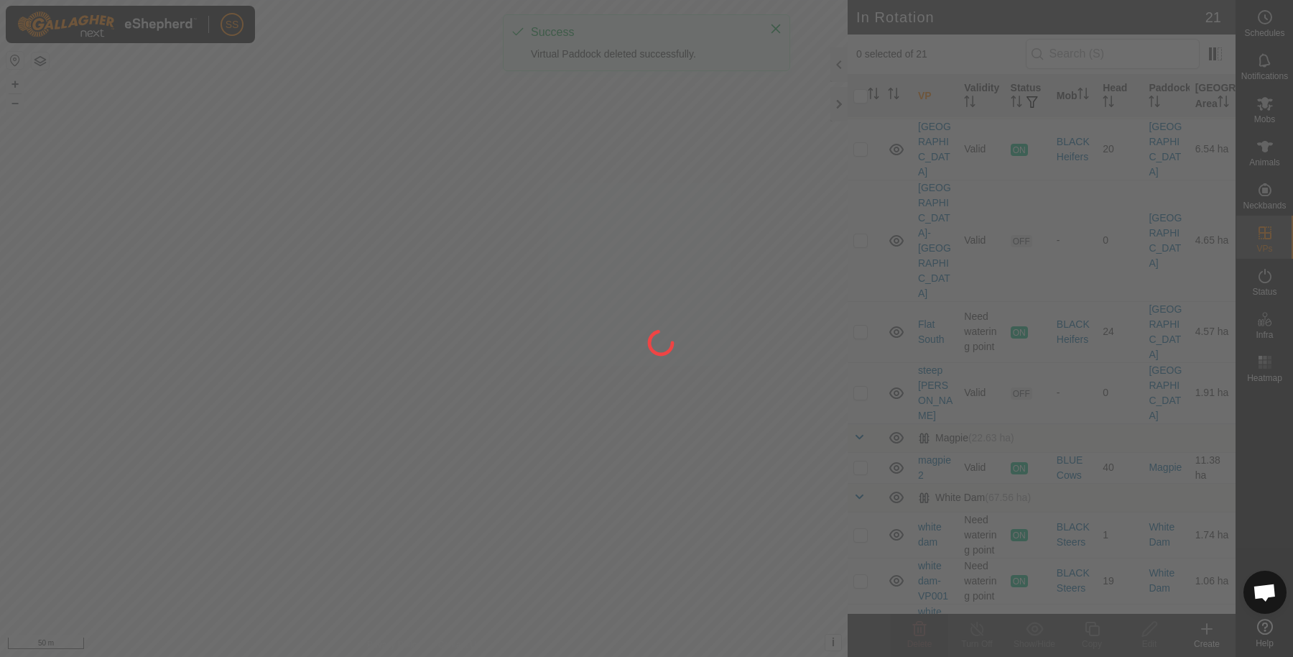
scroll to position [396, 0]
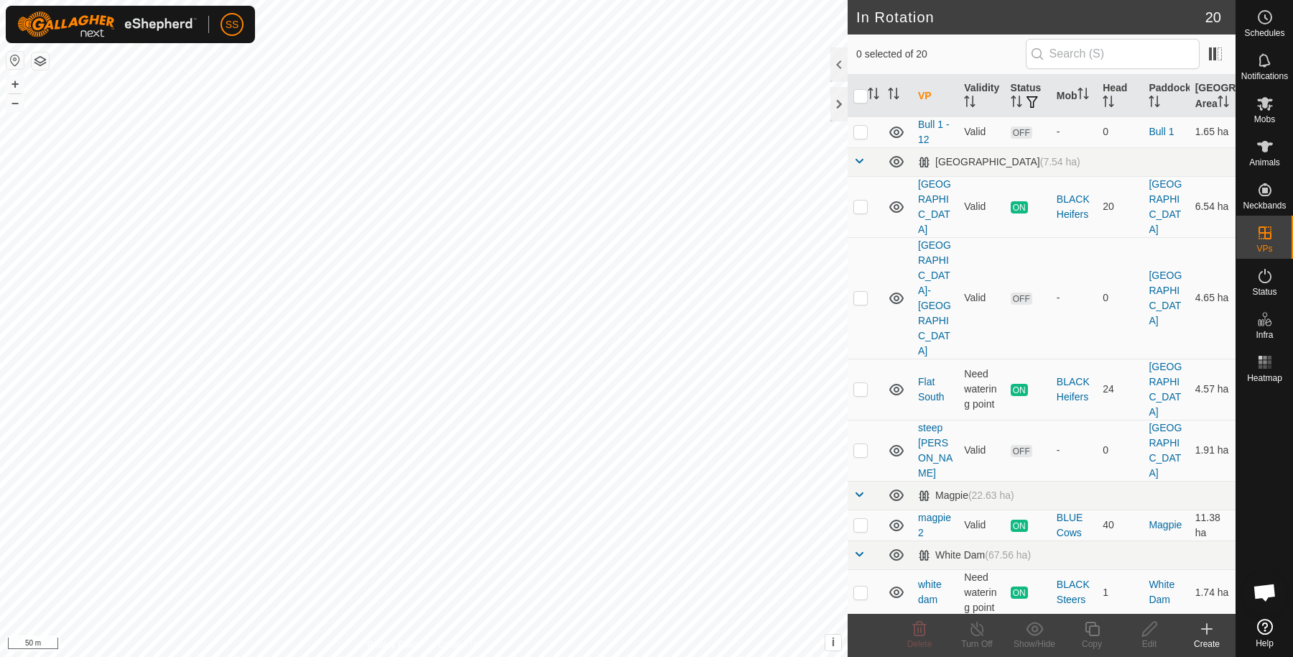
scroll to position [396, 0]
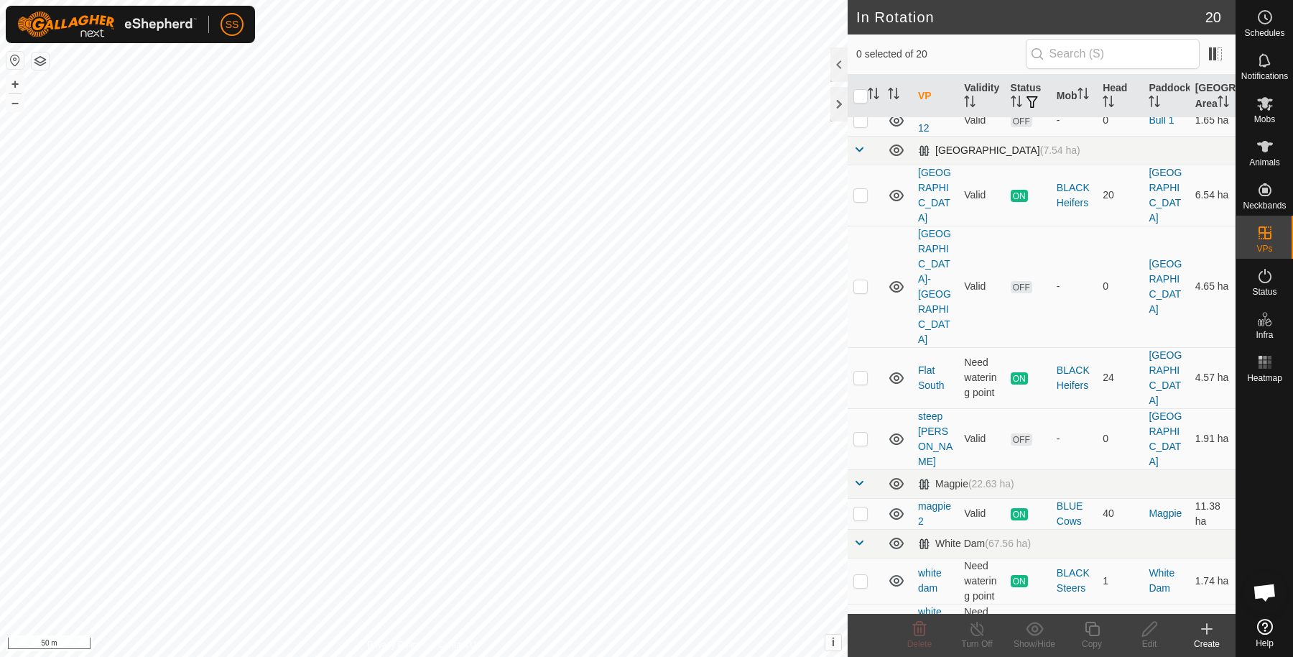
click at [880, 166] on div "In Rotation 20 0 selected of 20 VP Validity Status Mob Head Paddock Grazing Are…" at bounding box center [618, 328] width 1236 height 657
click at [1269, 145] on icon at bounding box center [1265, 146] width 17 height 17
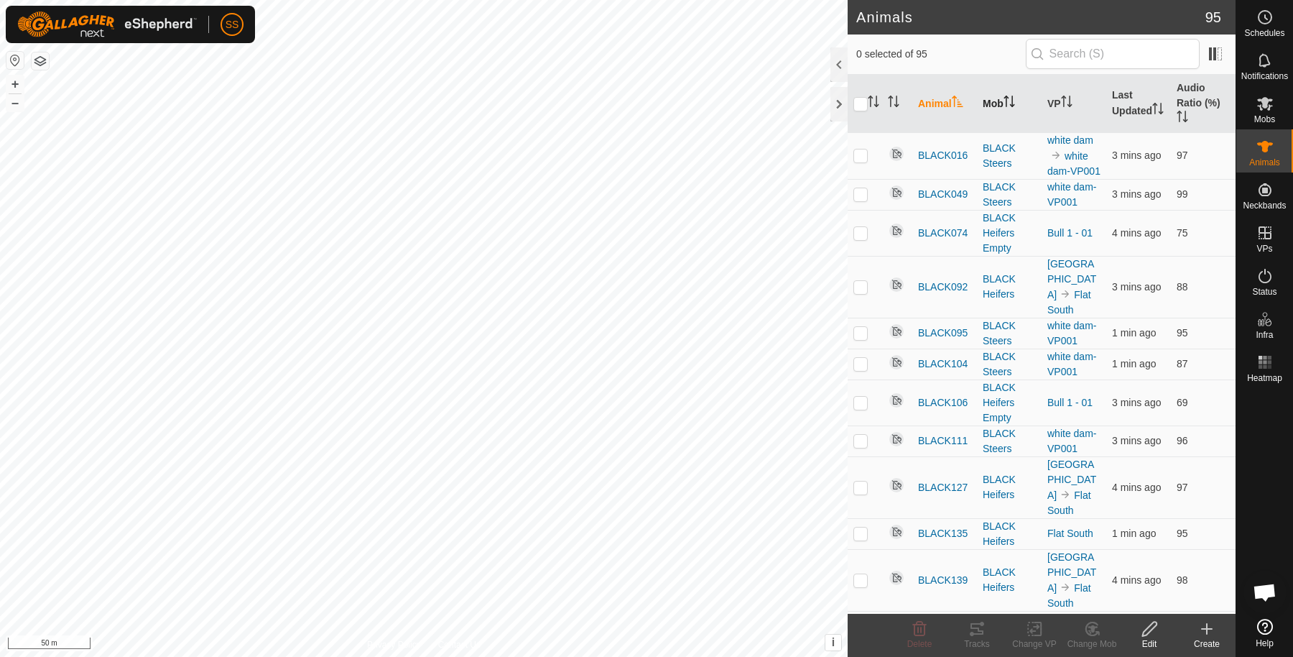
click at [1007, 96] on icon "Activate to sort" at bounding box center [1006, 97] width 5 height 3
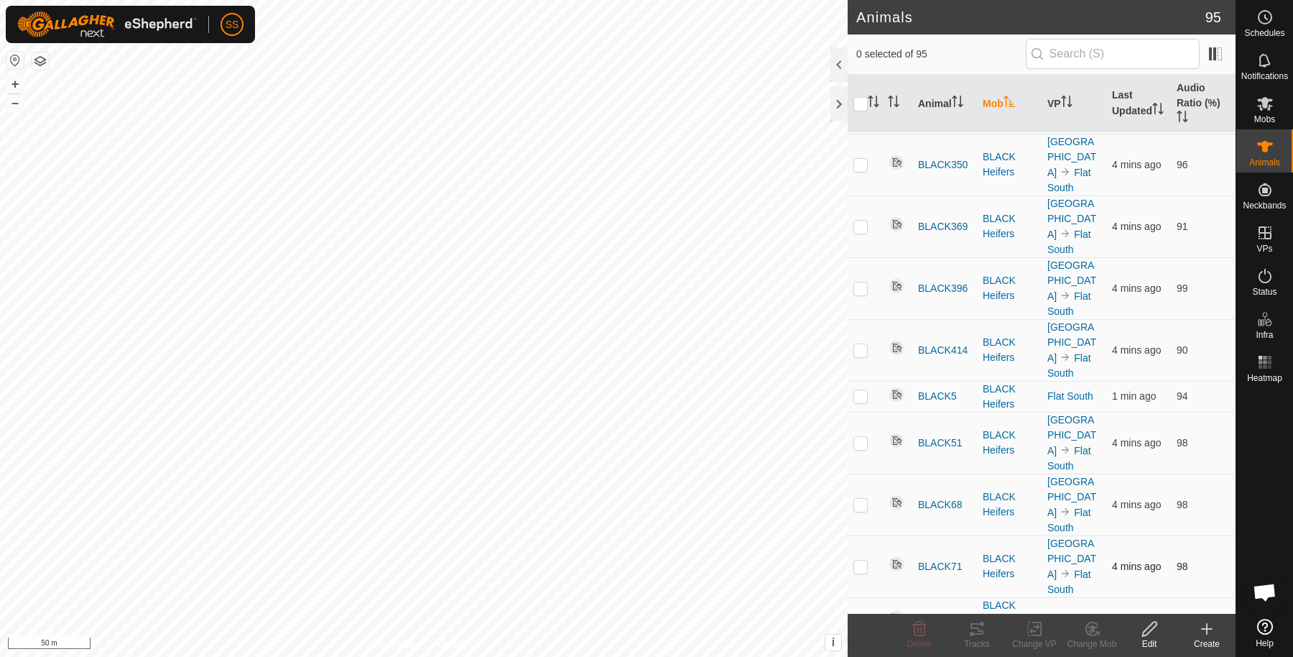
scroll to position [958, 0]
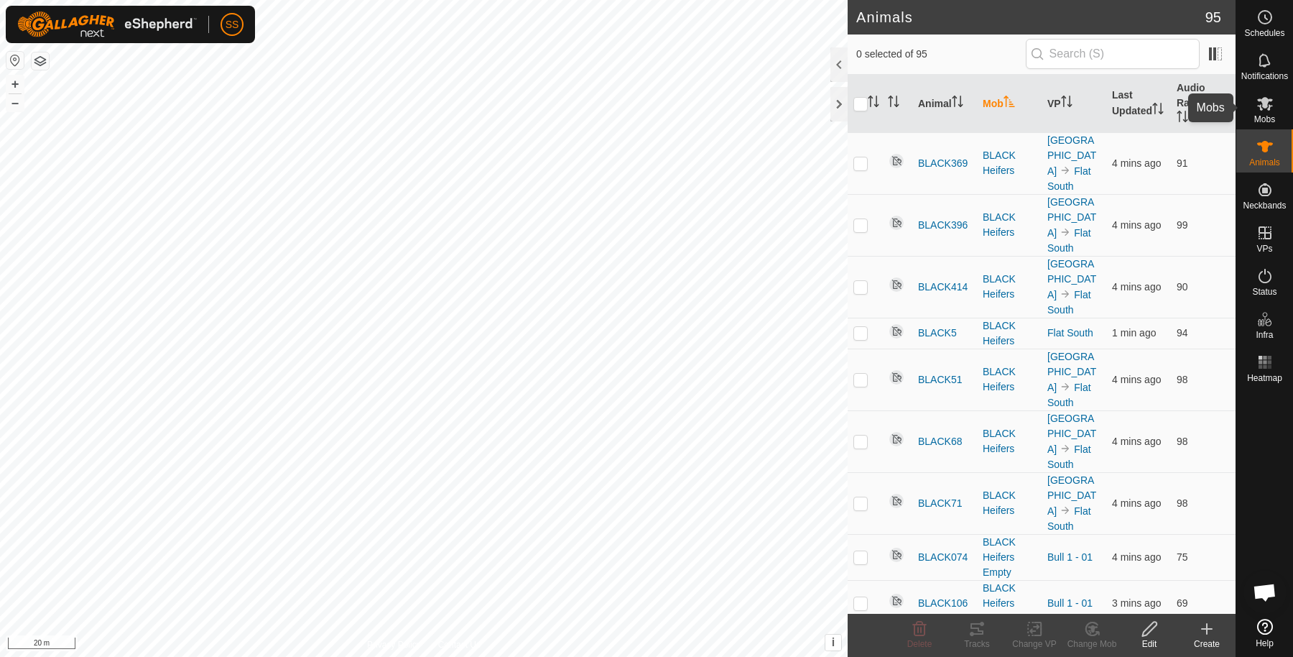
click at [1261, 95] on icon at bounding box center [1265, 103] width 17 height 17
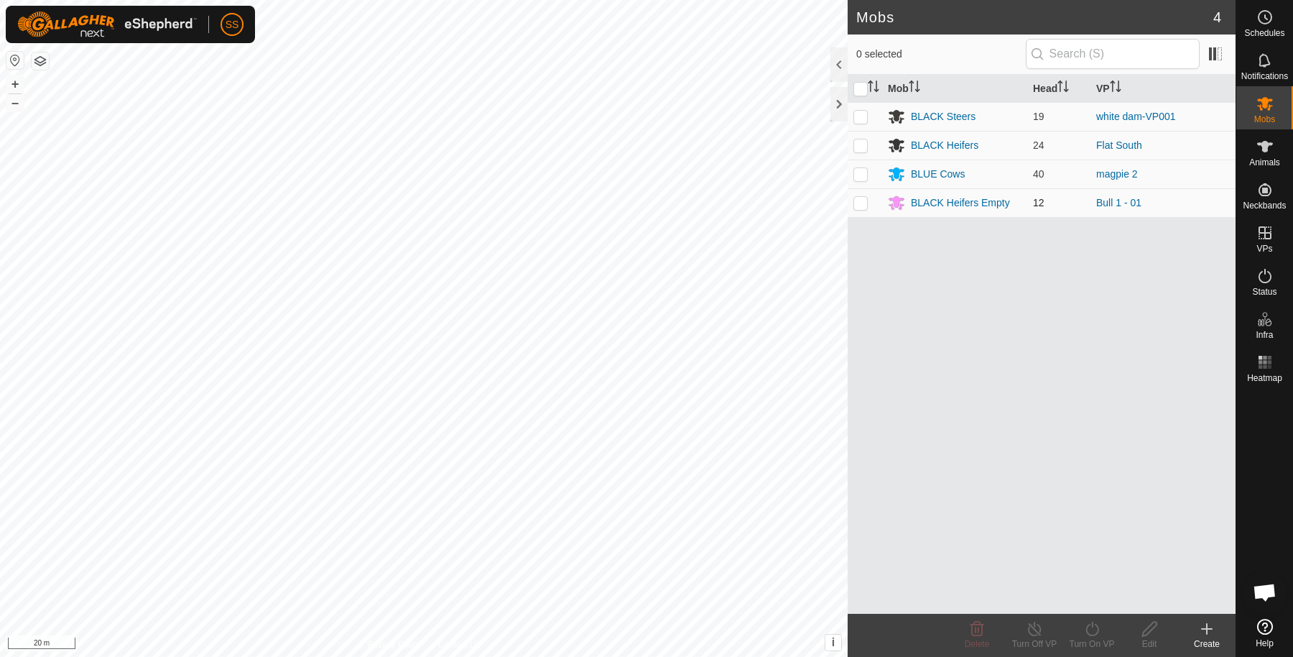
click at [862, 200] on p-checkbox at bounding box center [861, 202] width 14 height 11
checkbox input "true"
click at [1087, 622] on icon at bounding box center [1093, 628] width 18 height 17
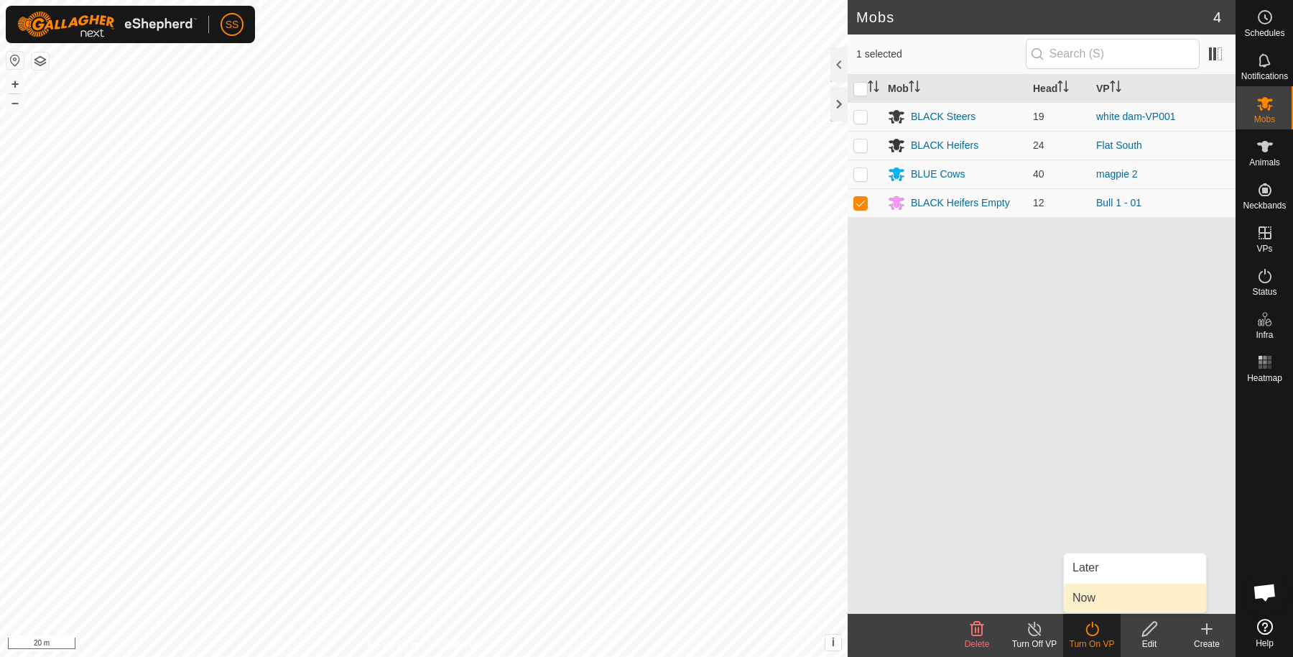
click at [1091, 599] on link "Now" at bounding box center [1135, 597] width 142 height 29
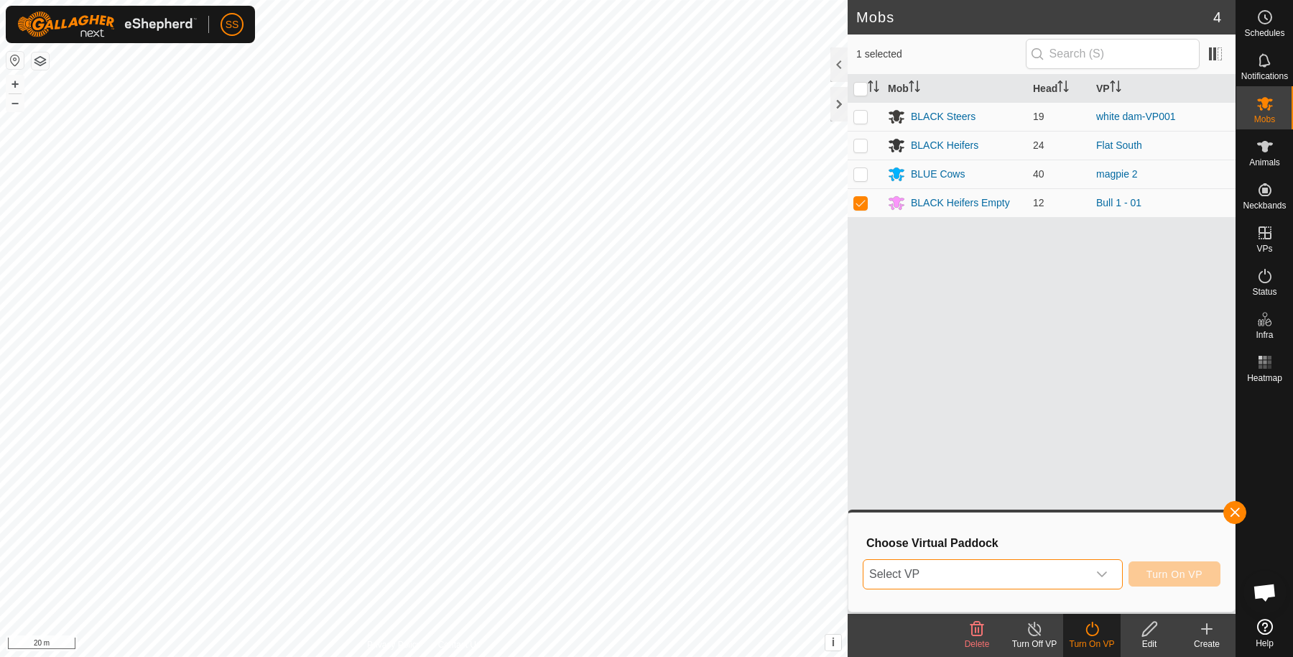
click at [1062, 567] on span "Select VP" at bounding box center [976, 574] width 224 height 29
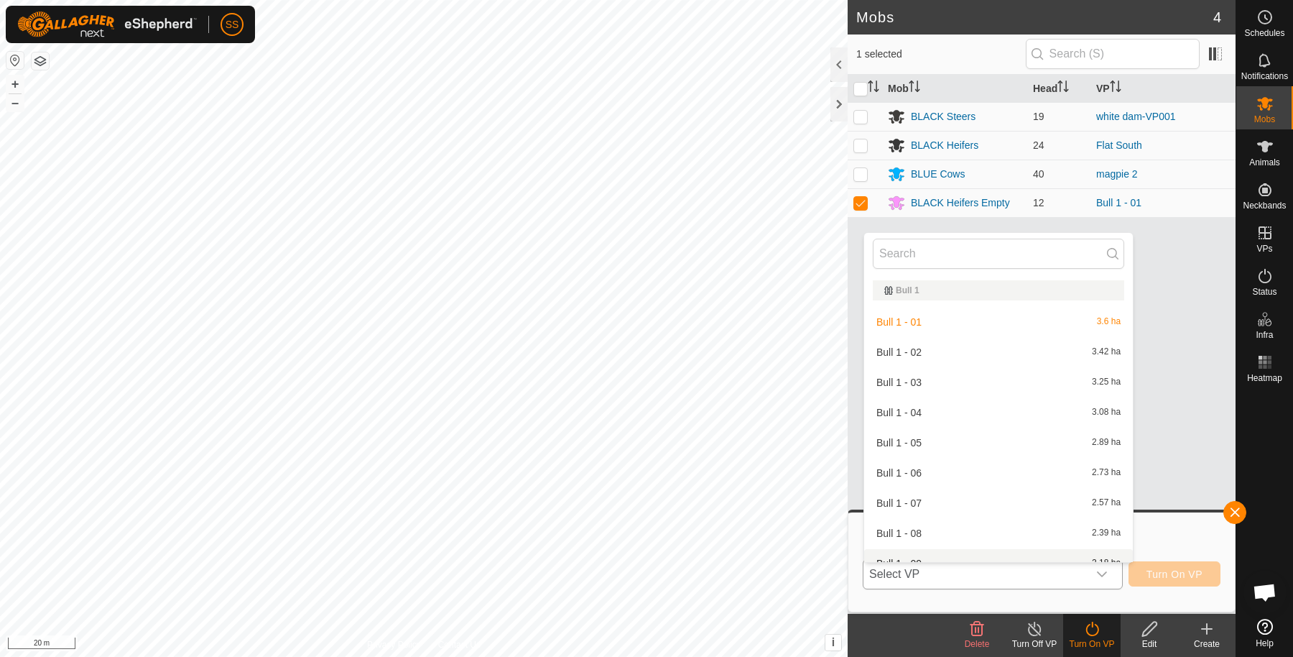
scroll to position [15, 0]
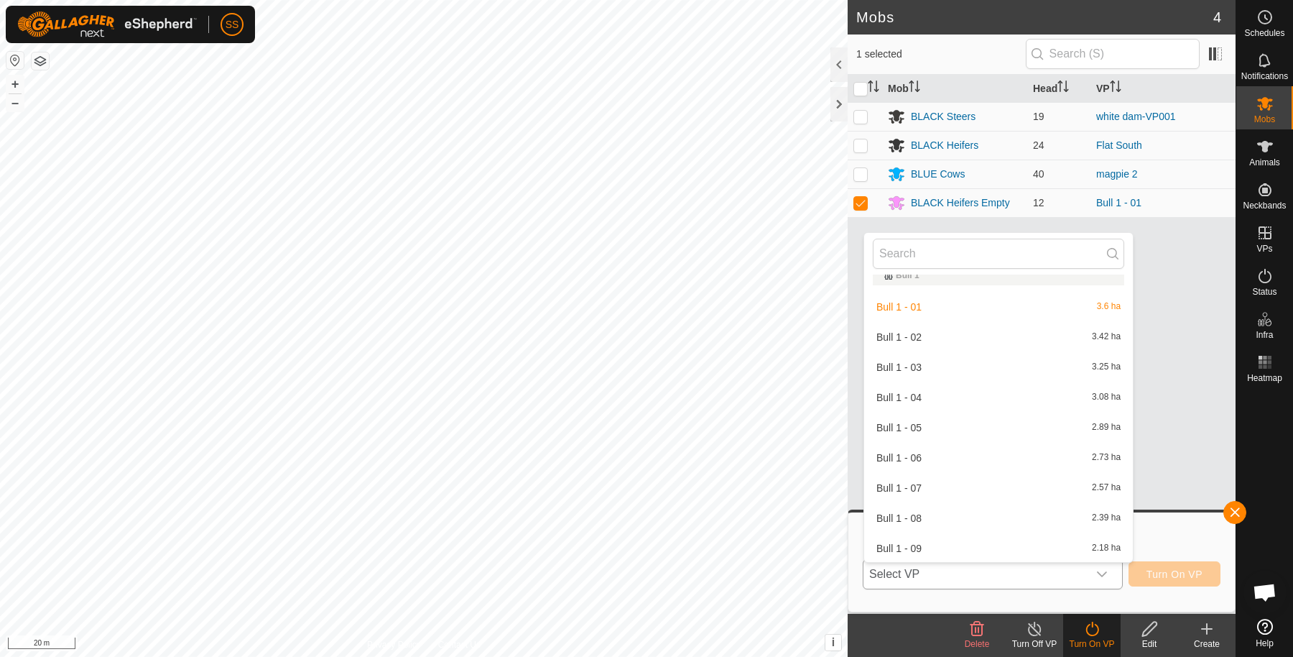
click at [938, 400] on li "Bull 1 - 04 3.08 ha" at bounding box center [998, 397] width 269 height 29
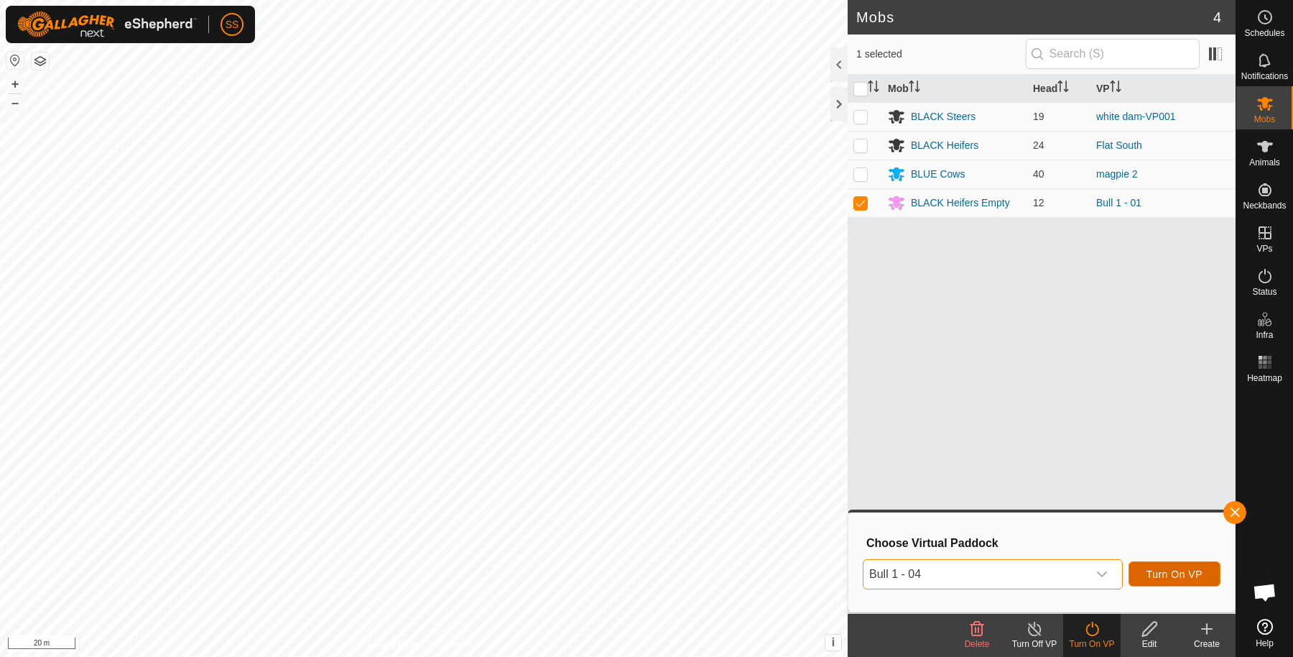
click at [1168, 581] on button "Turn On VP" at bounding box center [1175, 573] width 92 height 25
